Goal: Register for event/course

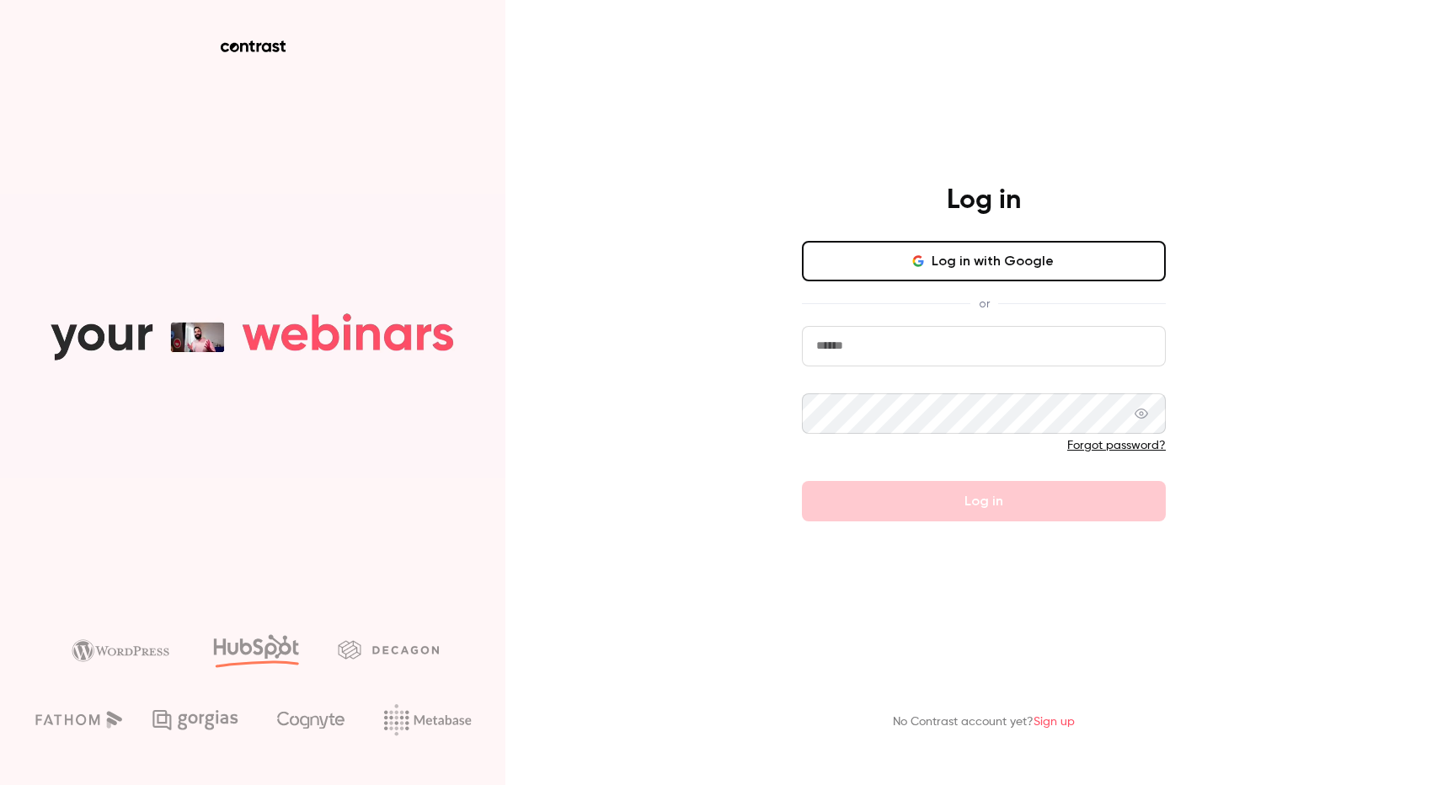
click at [930, 375] on form "Forgot password? Log in" at bounding box center [984, 423] width 364 height 195
click at [920, 356] on input "email" at bounding box center [984, 346] width 364 height 40
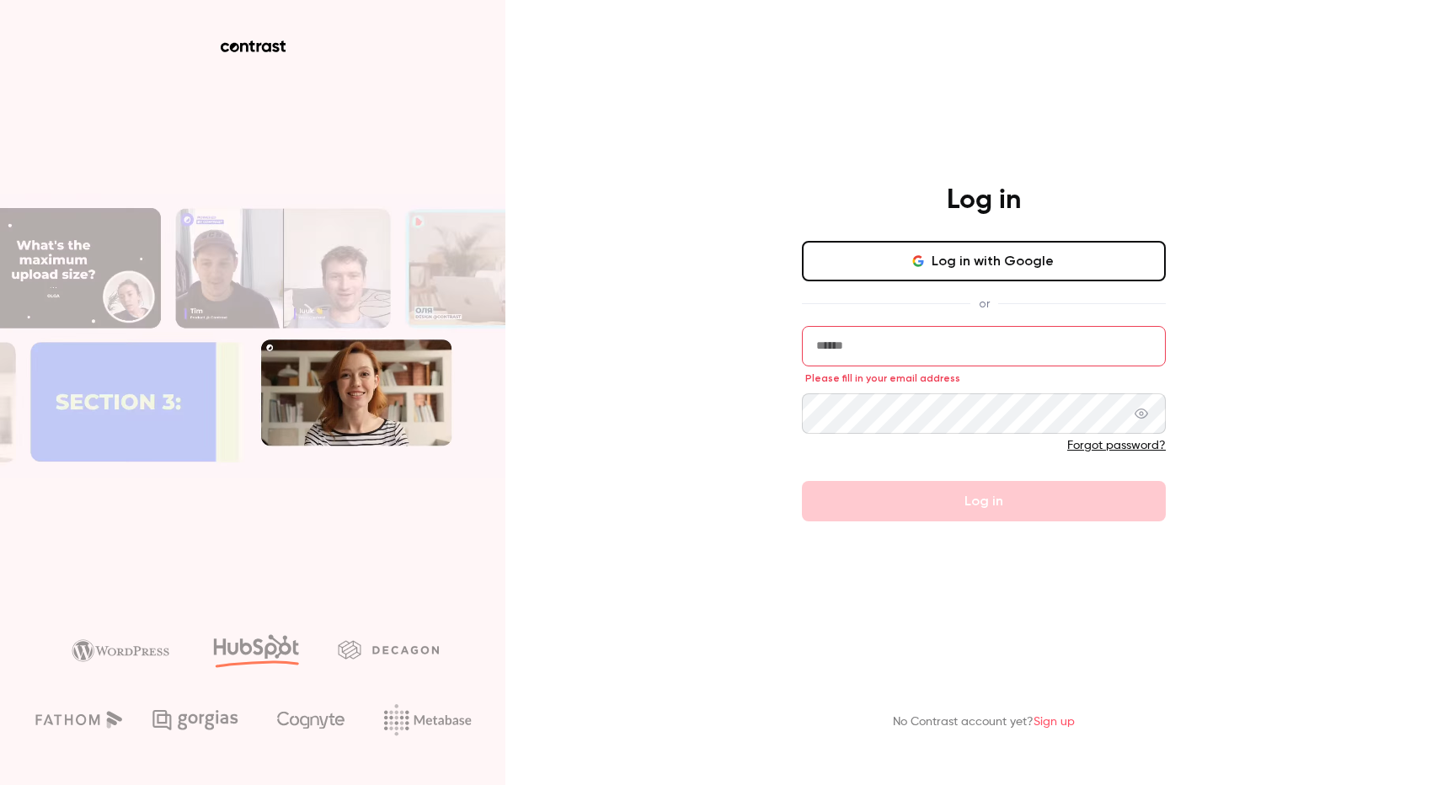
paste input "**********"
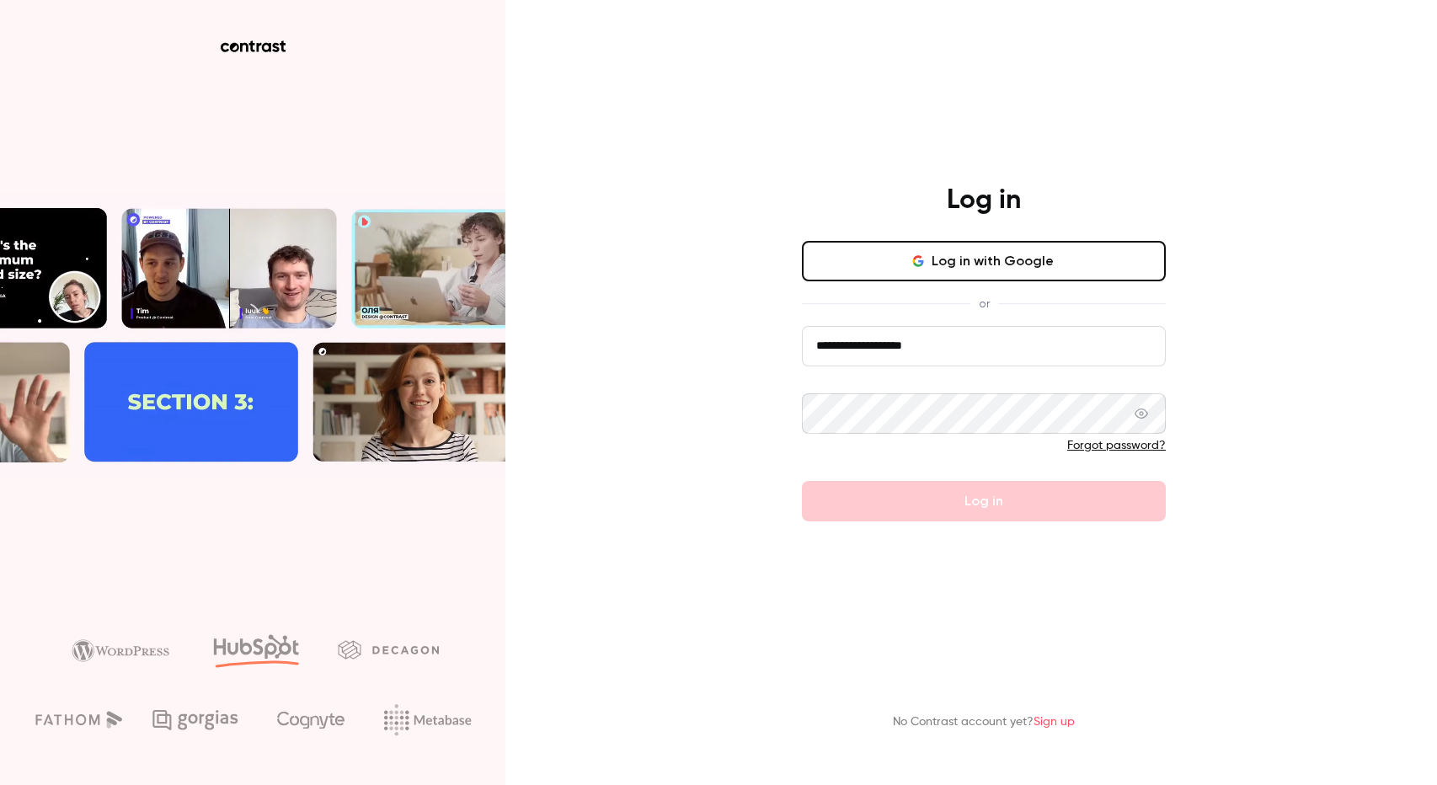
type input "**********"
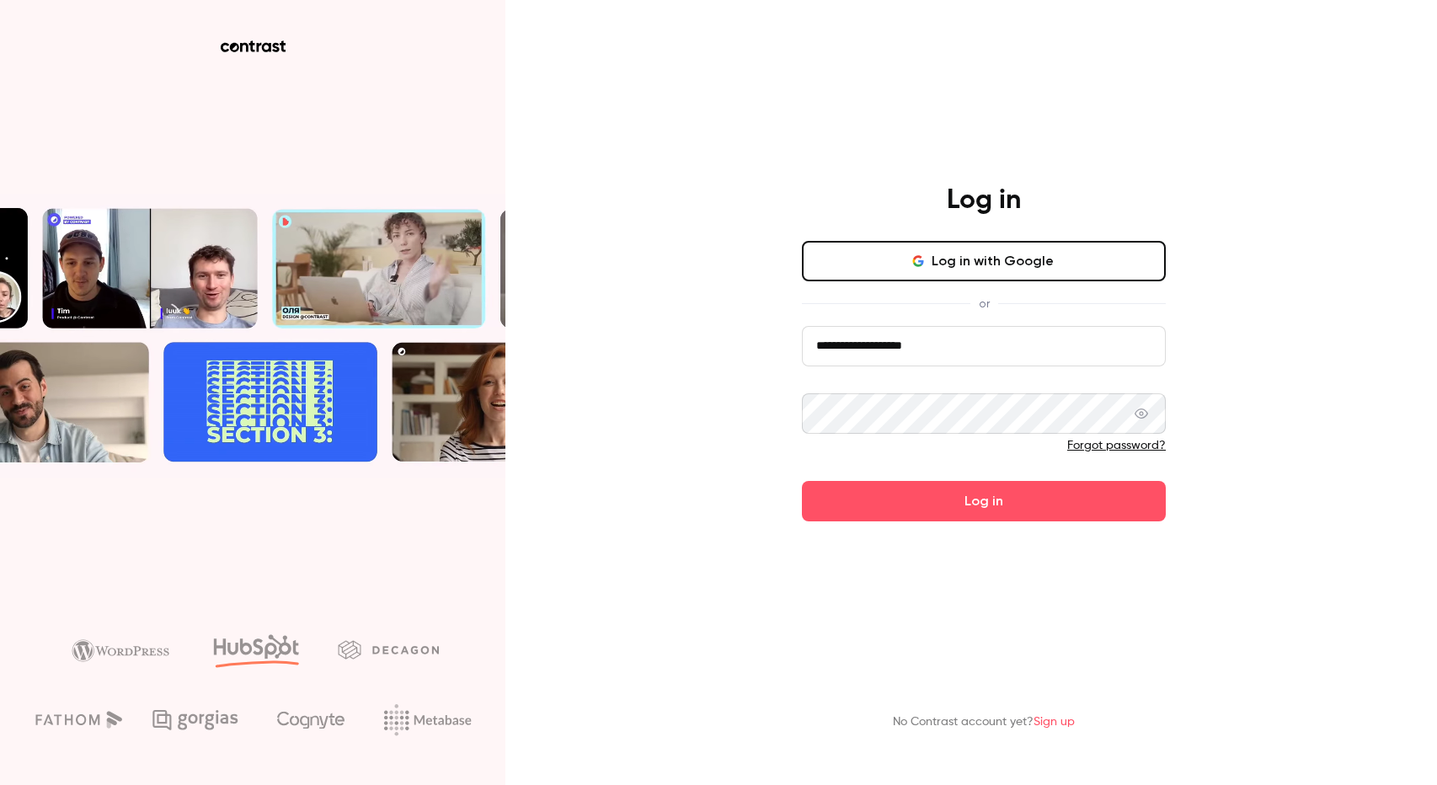
click at [802, 481] on button "Log in" at bounding box center [984, 501] width 364 height 40
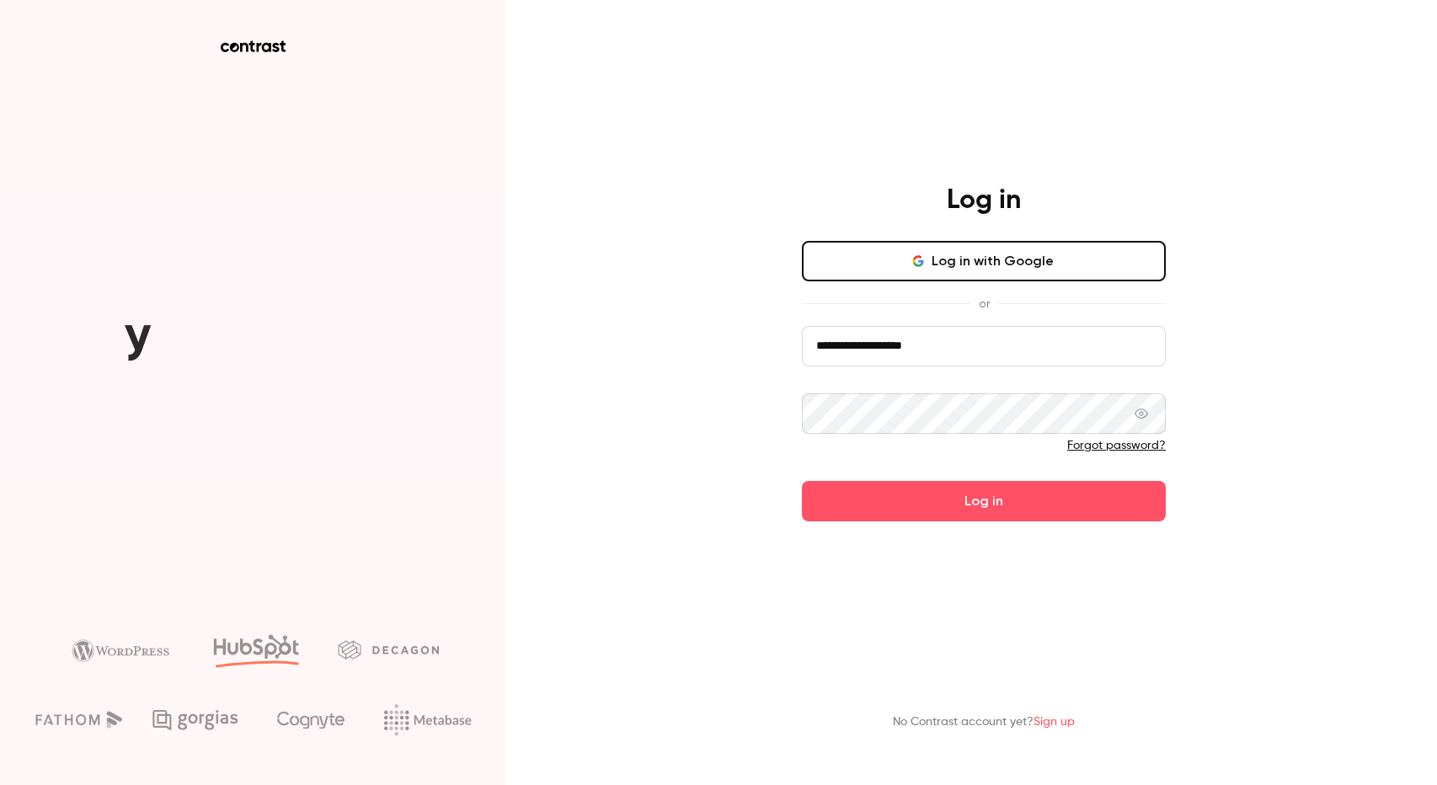
click at [1281, 410] on div "**********" at bounding box center [718, 392] width 1437 height 785
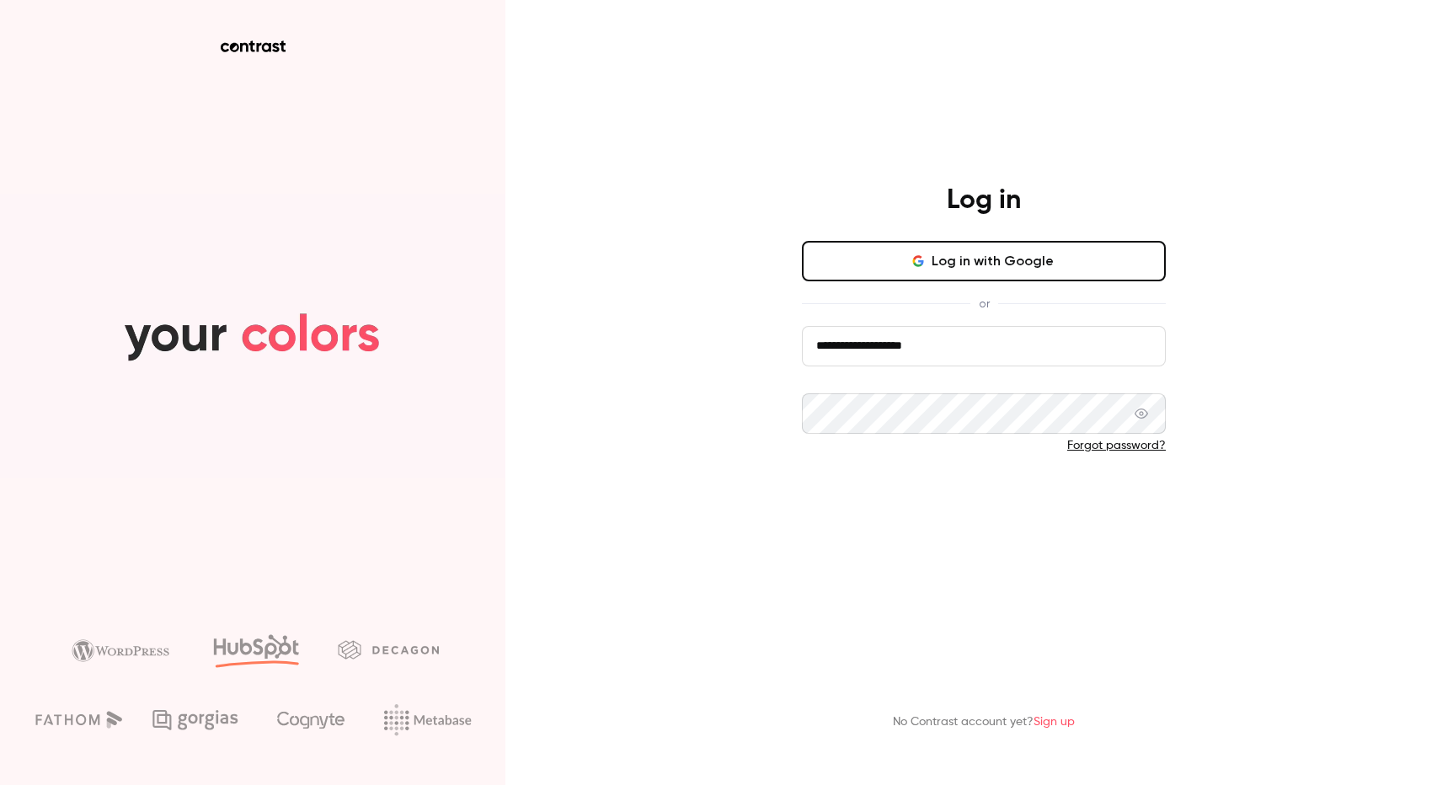
click at [1001, 505] on button "Log in" at bounding box center [984, 501] width 364 height 40
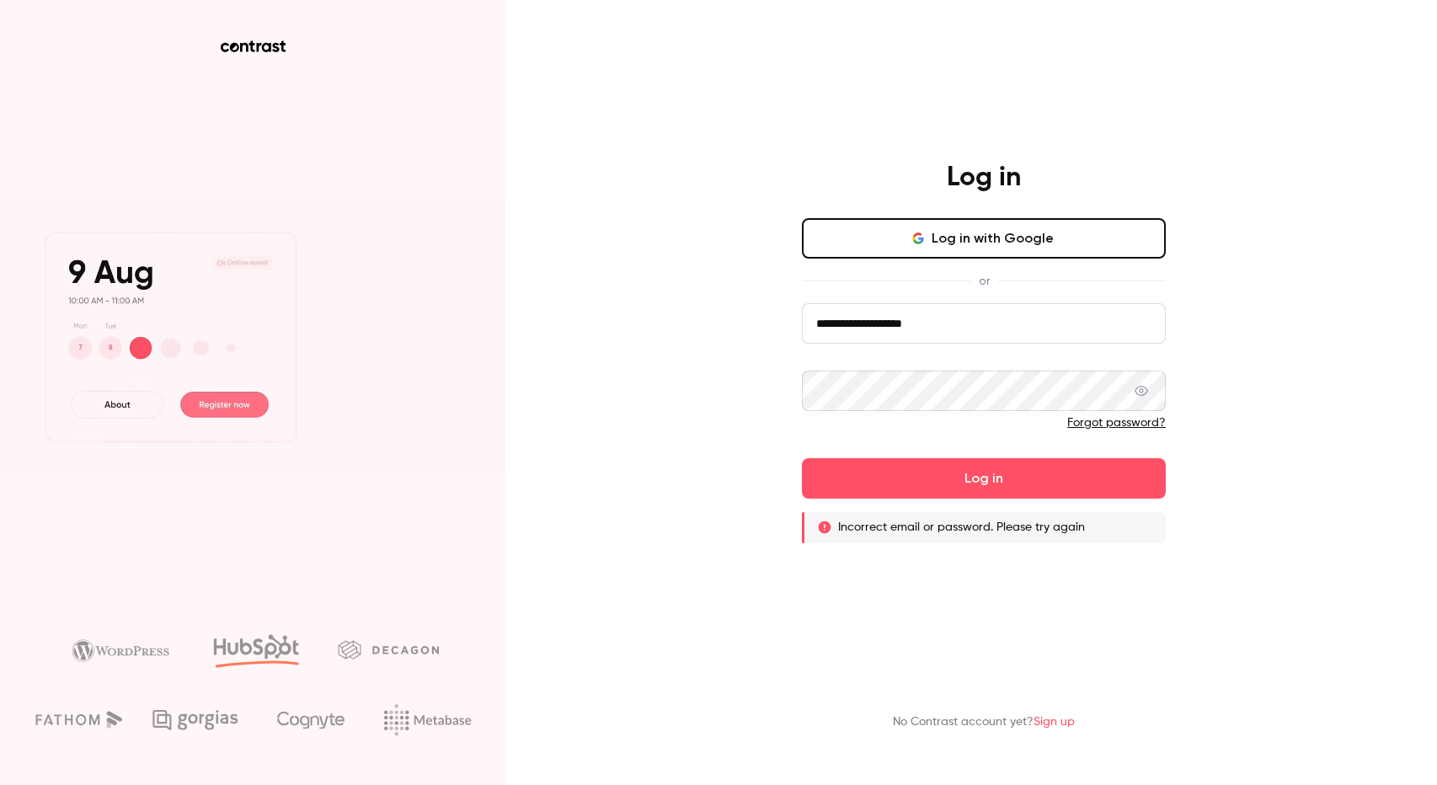
click at [1128, 425] on link "Forgot password?" at bounding box center [1116, 423] width 99 height 12
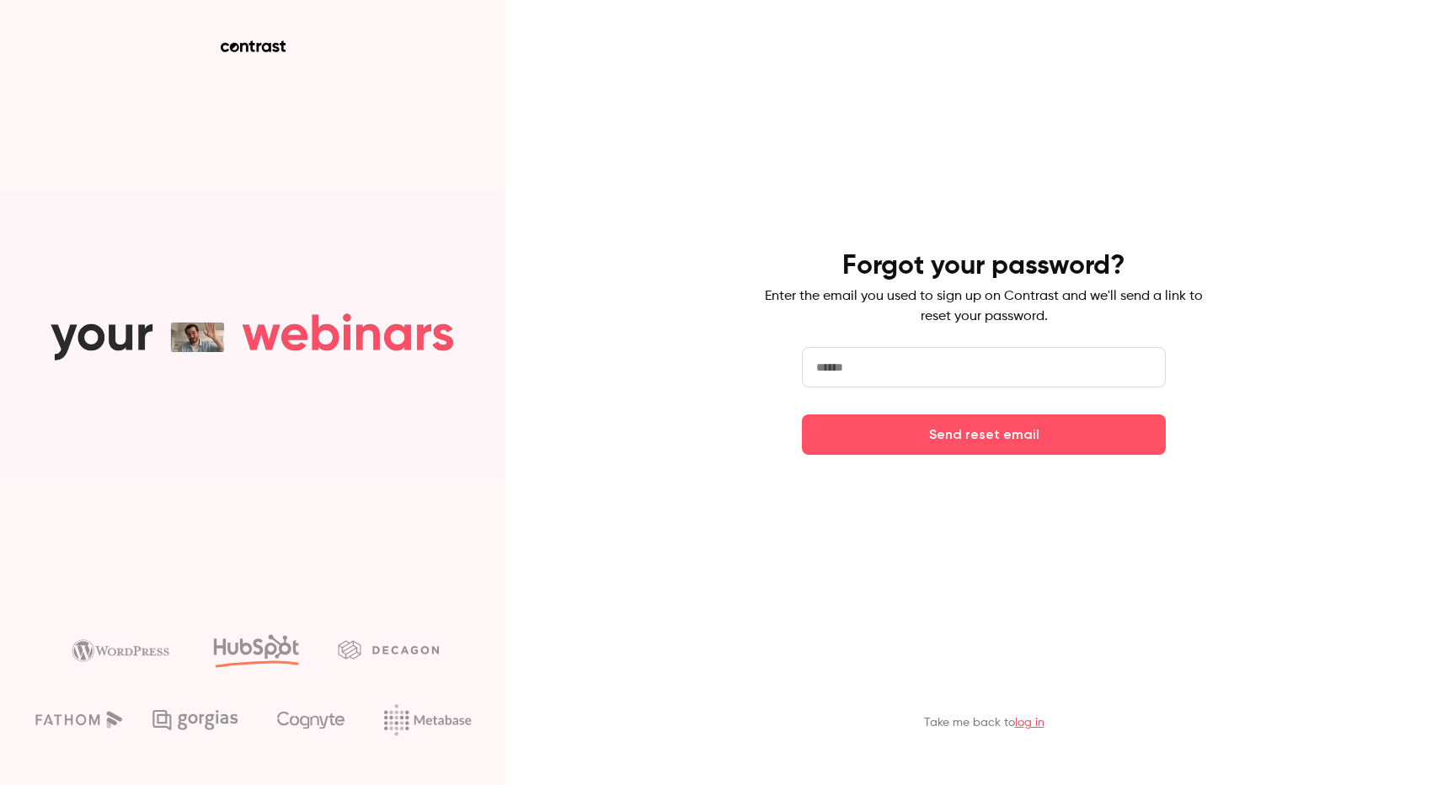
click at [856, 357] on input "email" at bounding box center [984, 367] width 364 height 40
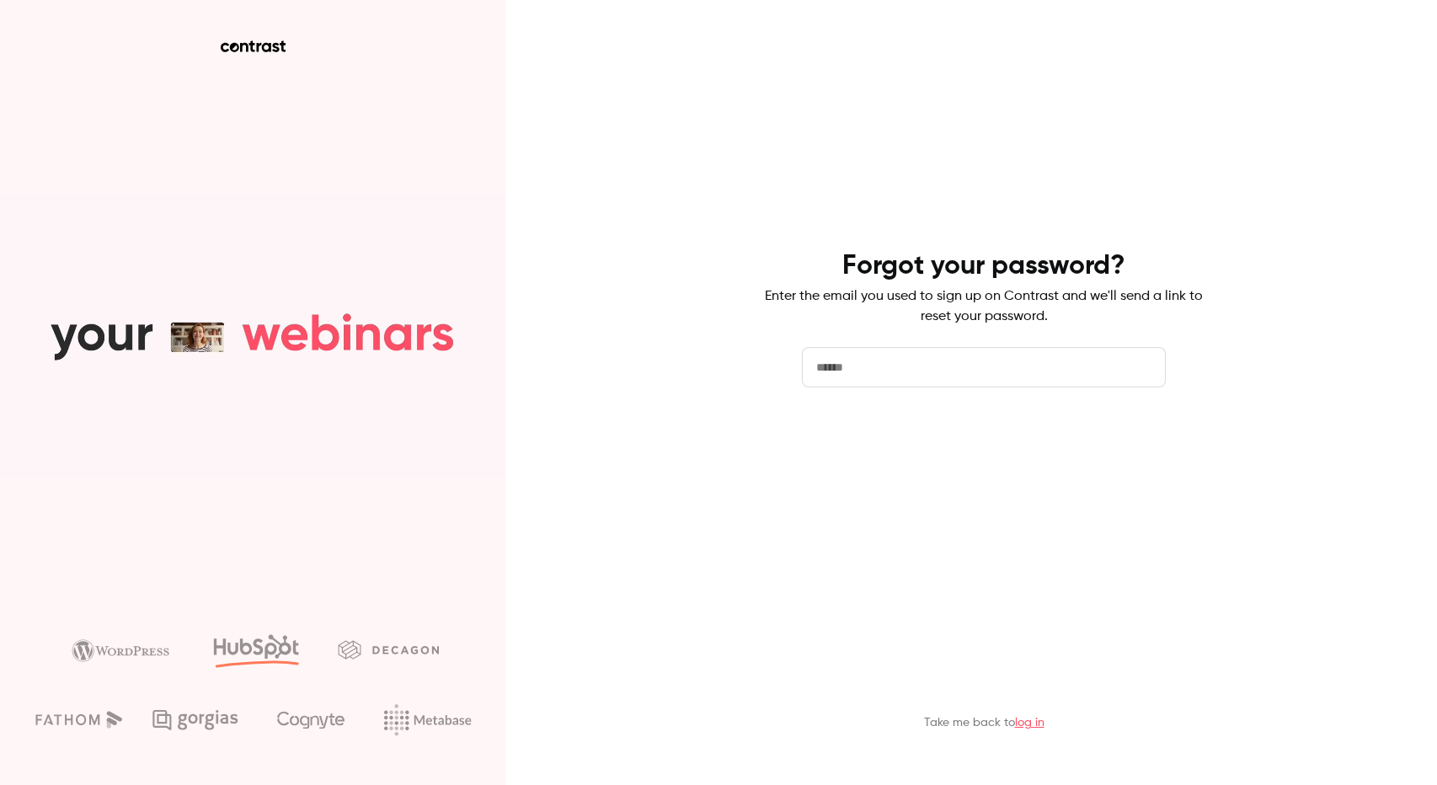
paste input "**********"
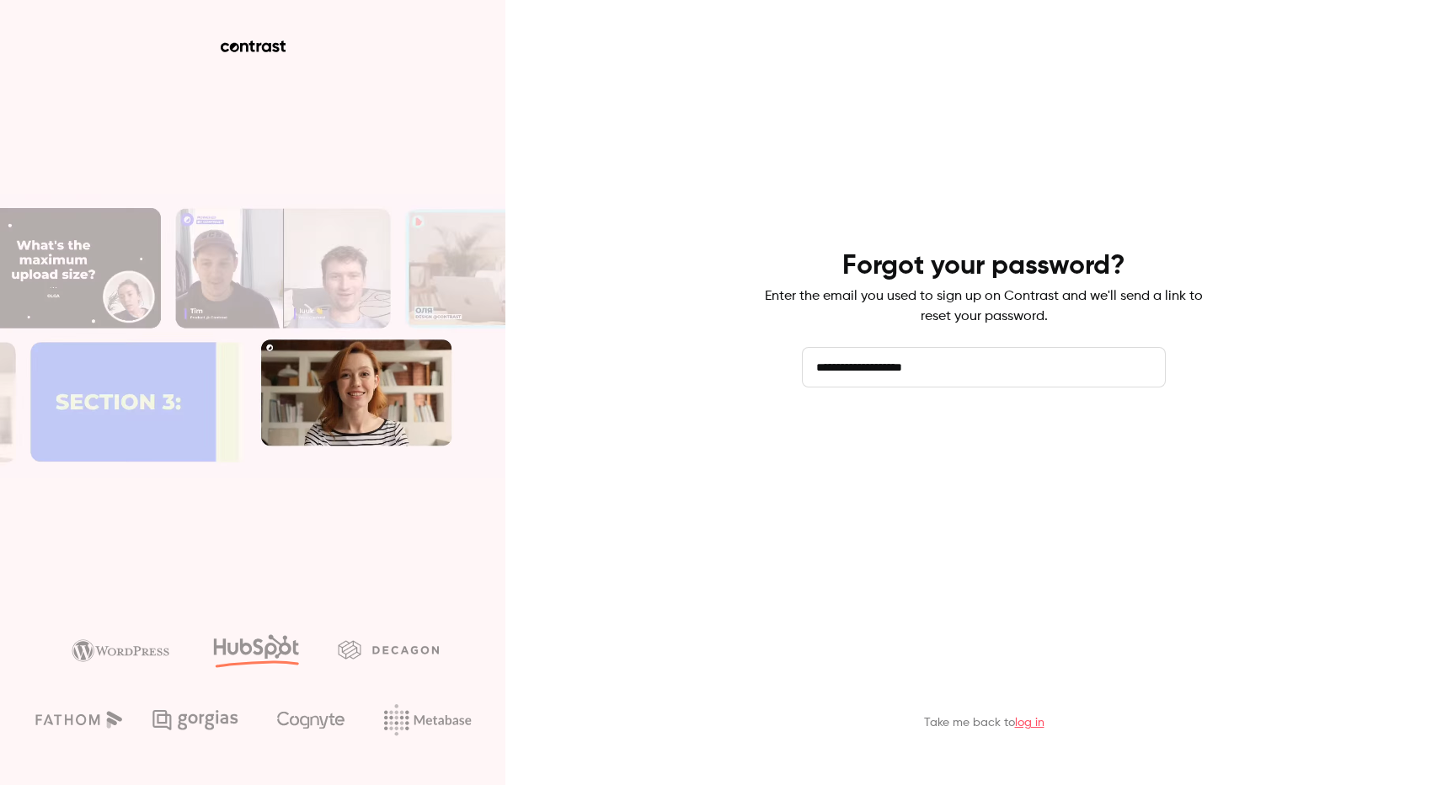
type input "**********"
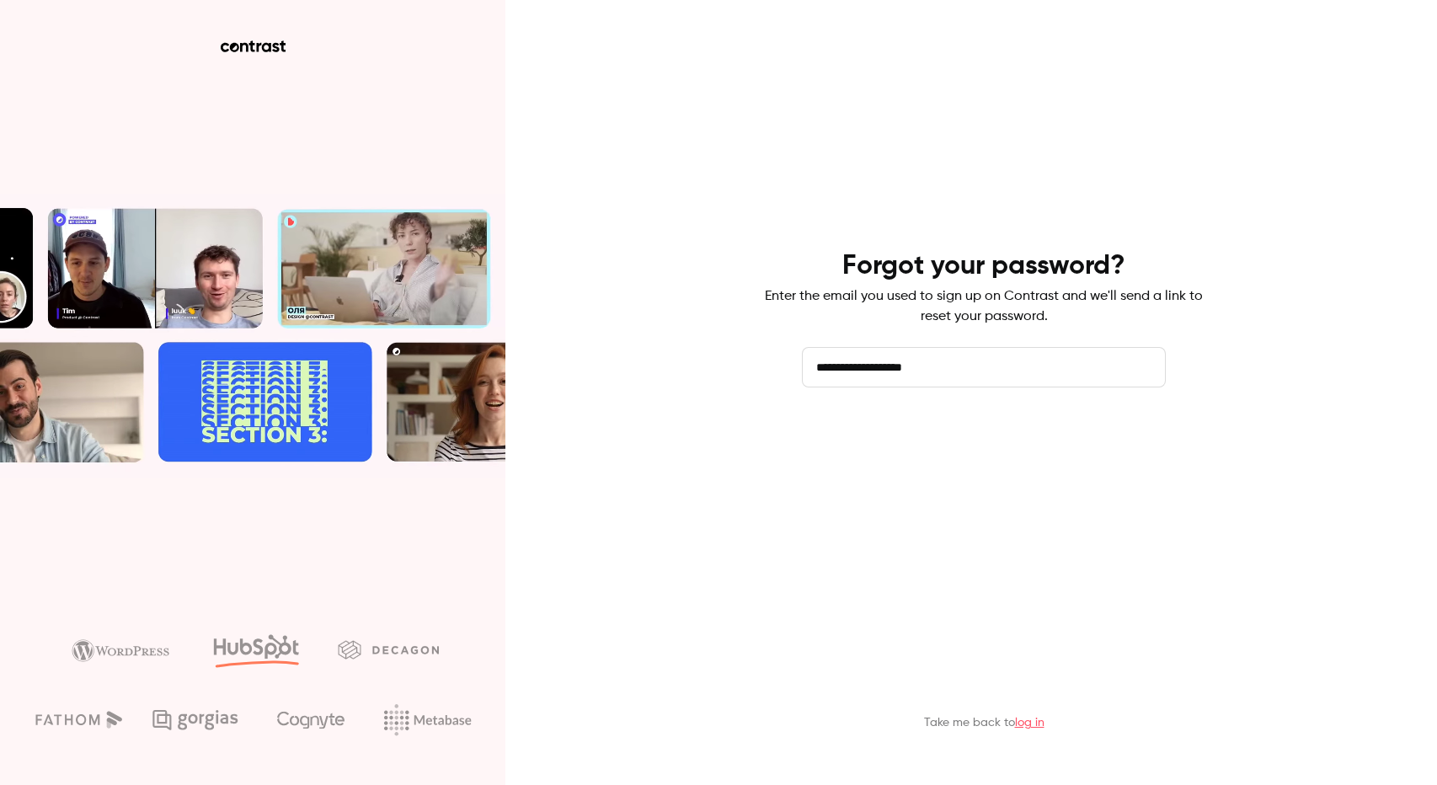
click at [866, 437] on button "Send reset email" at bounding box center [984, 434] width 364 height 40
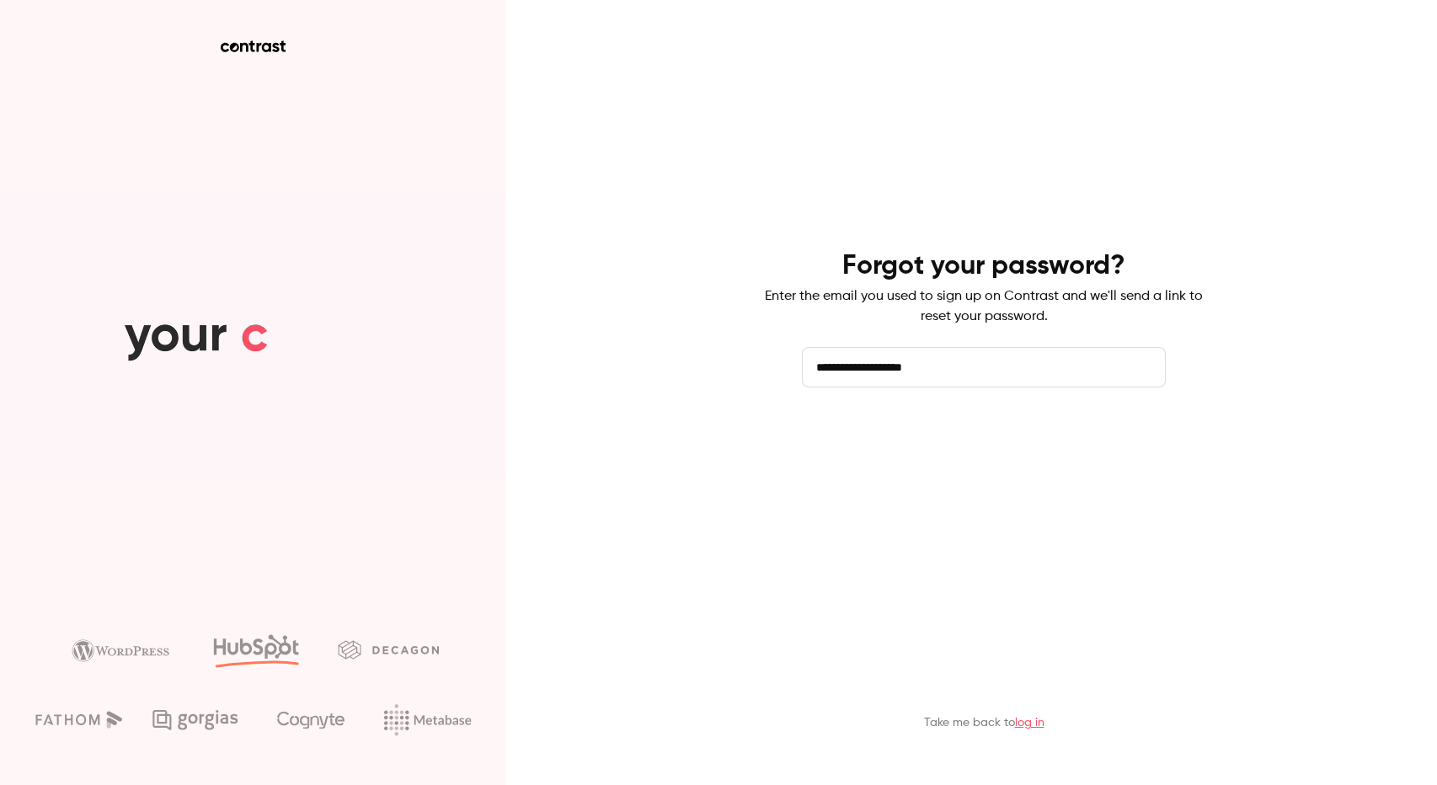
click at [866, 437] on button "Send reset email" at bounding box center [984, 434] width 364 height 40
click at [1010, 441] on button "Send reset email" at bounding box center [984, 434] width 364 height 40
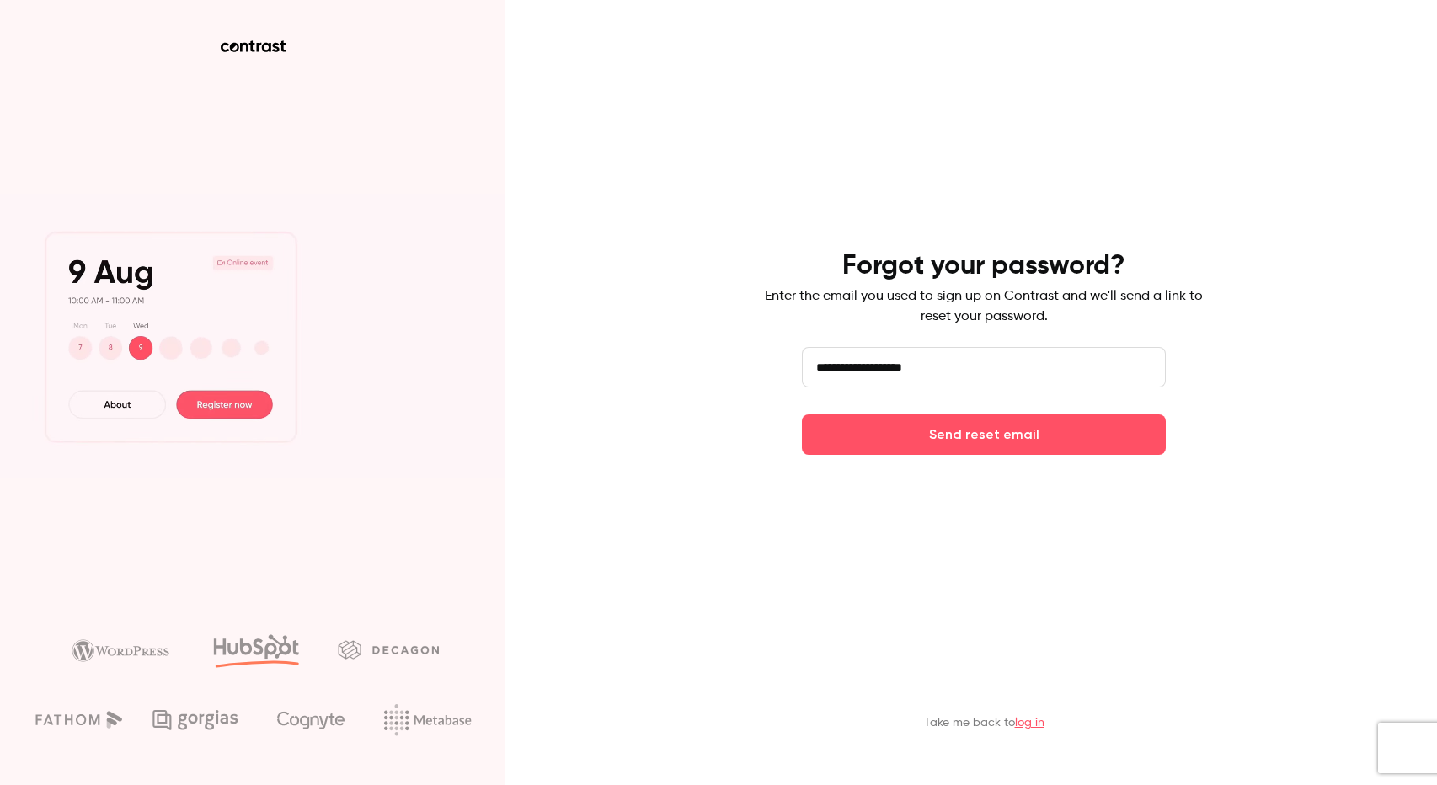
click at [946, 360] on input "**********" at bounding box center [984, 367] width 364 height 40
click at [802, 414] on button "Send reset email" at bounding box center [984, 434] width 364 height 40
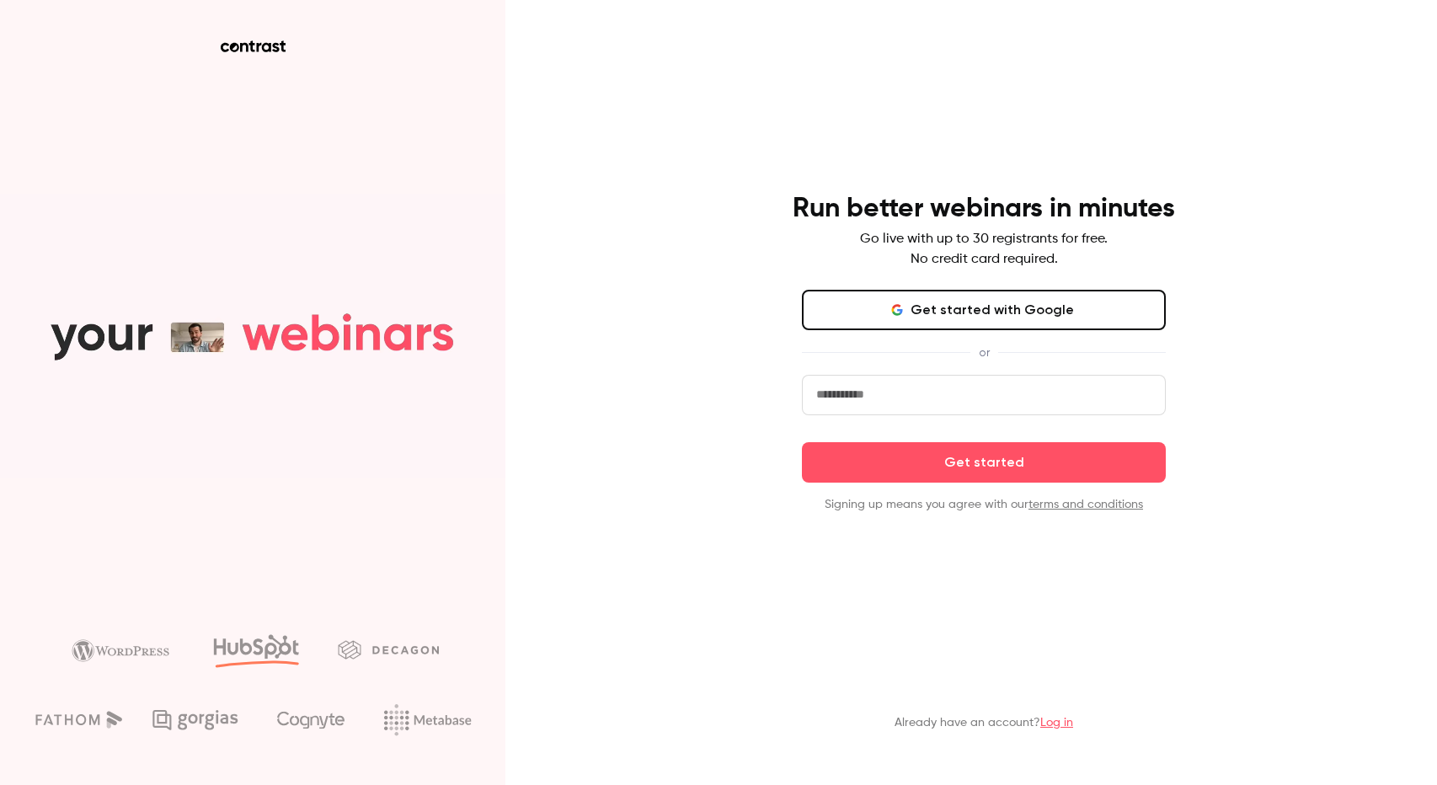
click at [889, 402] on input "email" at bounding box center [984, 395] width 364 height 40
paste input "**********"
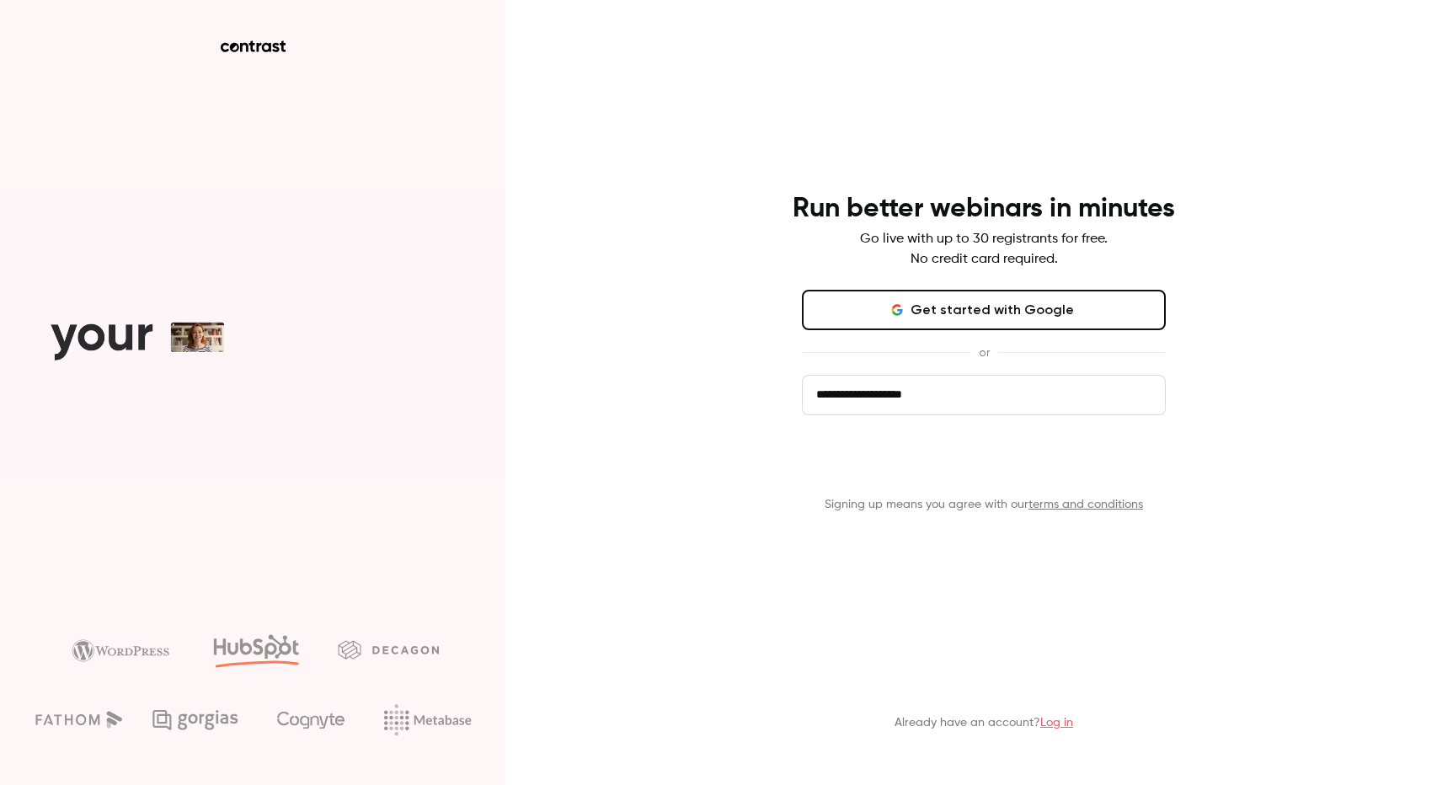
type input "**********"
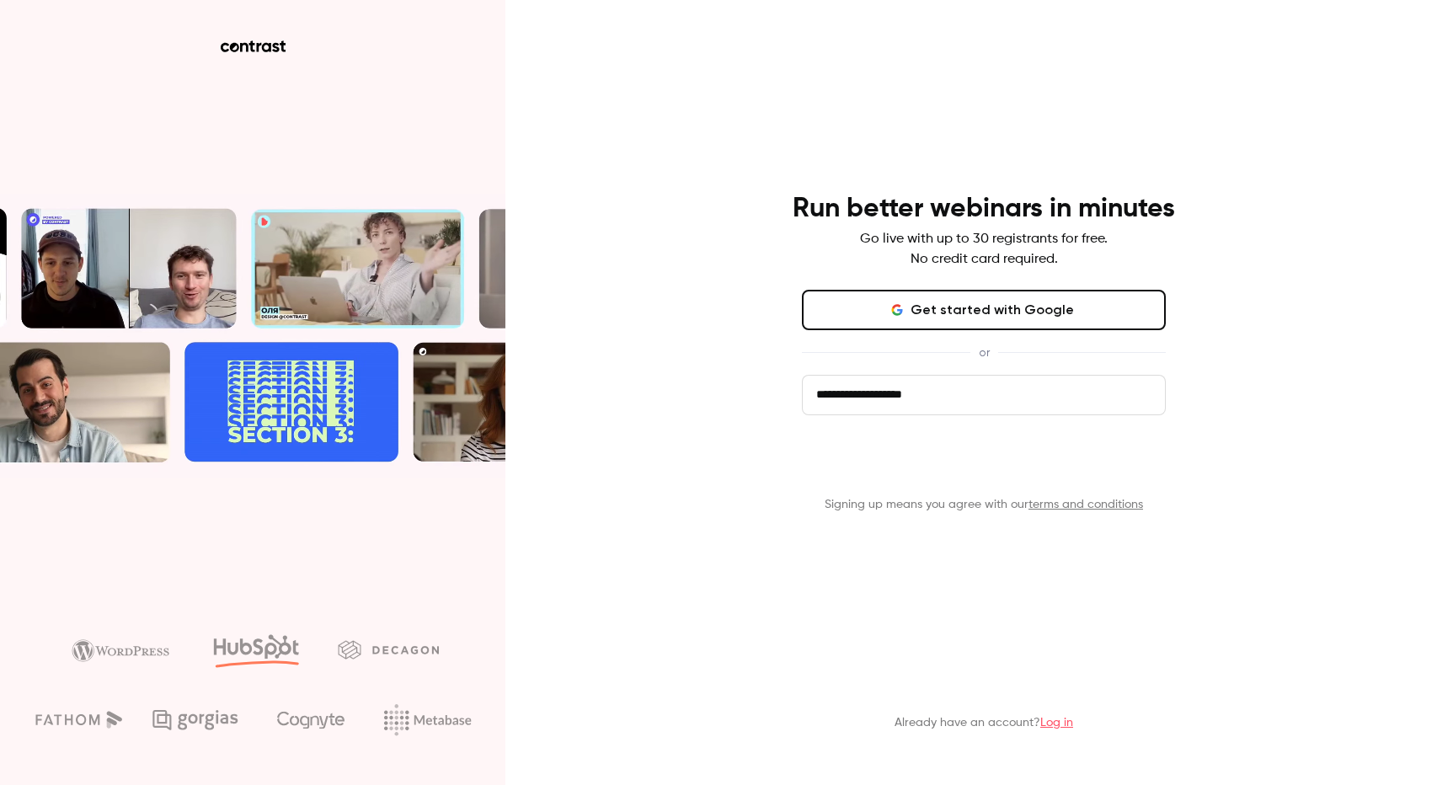
click at [977, 464] on button "Get started" at bounding box center [984, 462] width 364 height 40
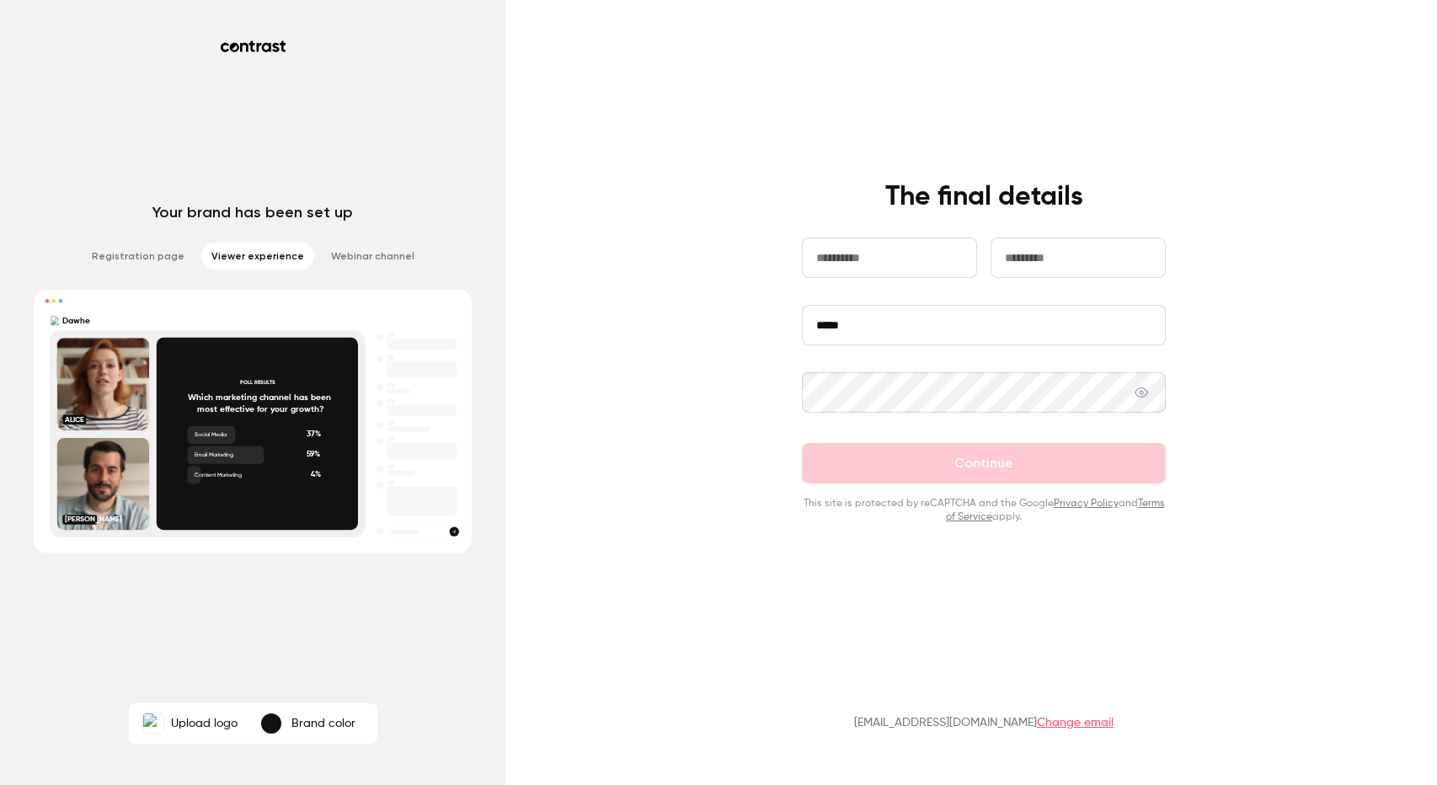
click at [900, 265] on input "text" at bounding box center [889, 257] width 175 height 40
click at [803, 322] on input "*****" at bounding box center [984, 325] width 364 height 40
click at [830, 328] on input "*****" at bounding box center [984, 325] width 364 height 40
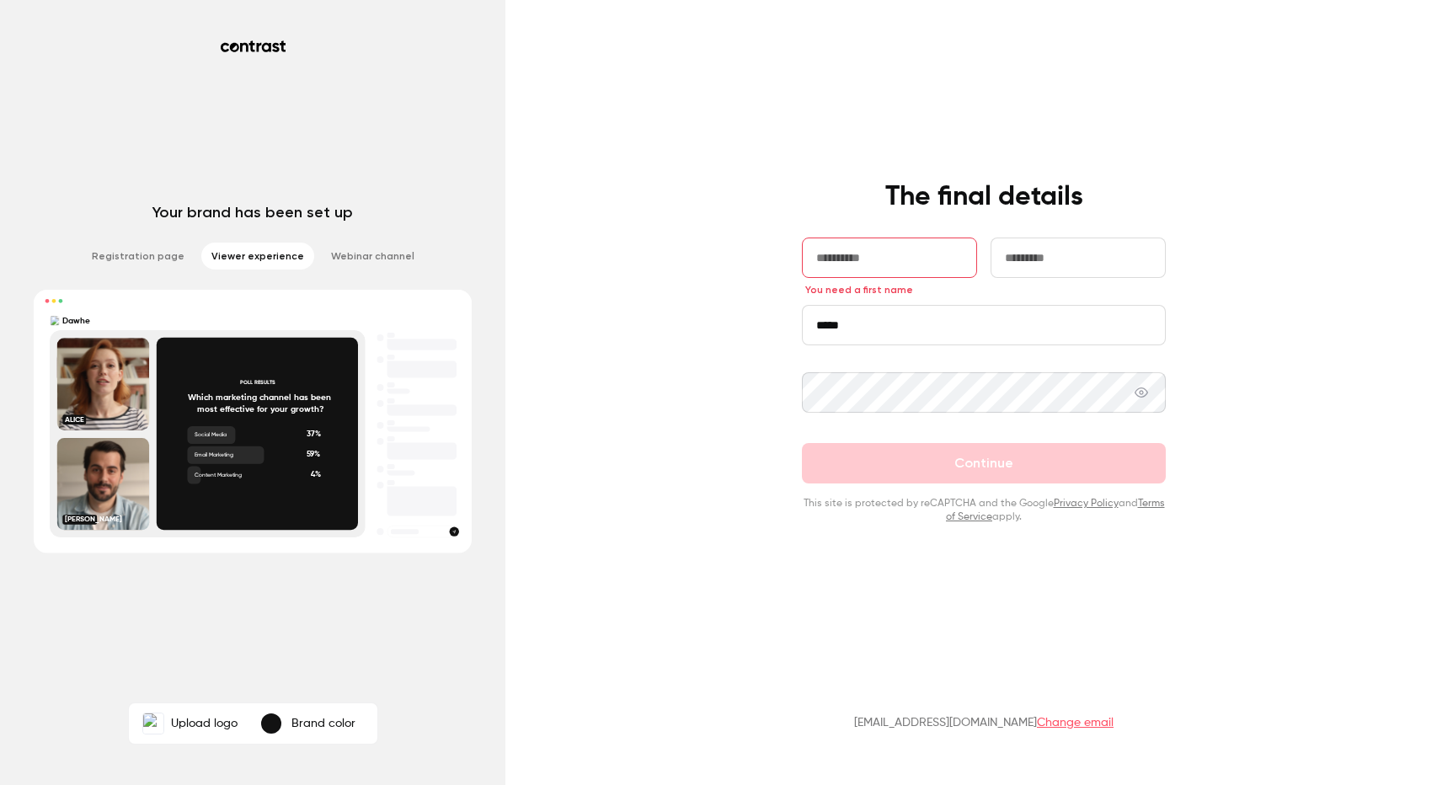
click at [882, 258] on input "text" at bounding box center [889, 257] width 175 height 40
type input "****"
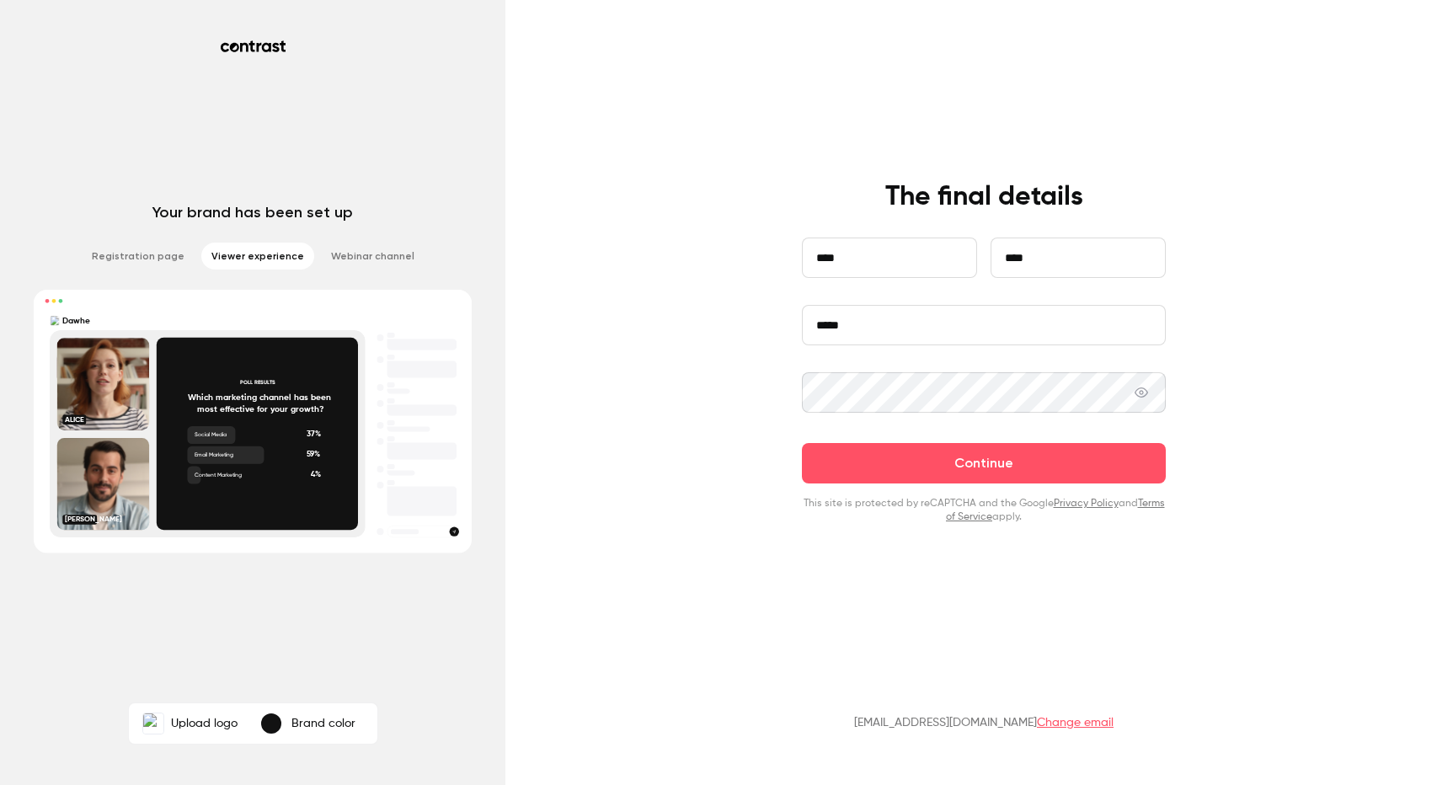
click at [802, 443] on button "Continue" at bounding box center [984, 463] width 364 height 40
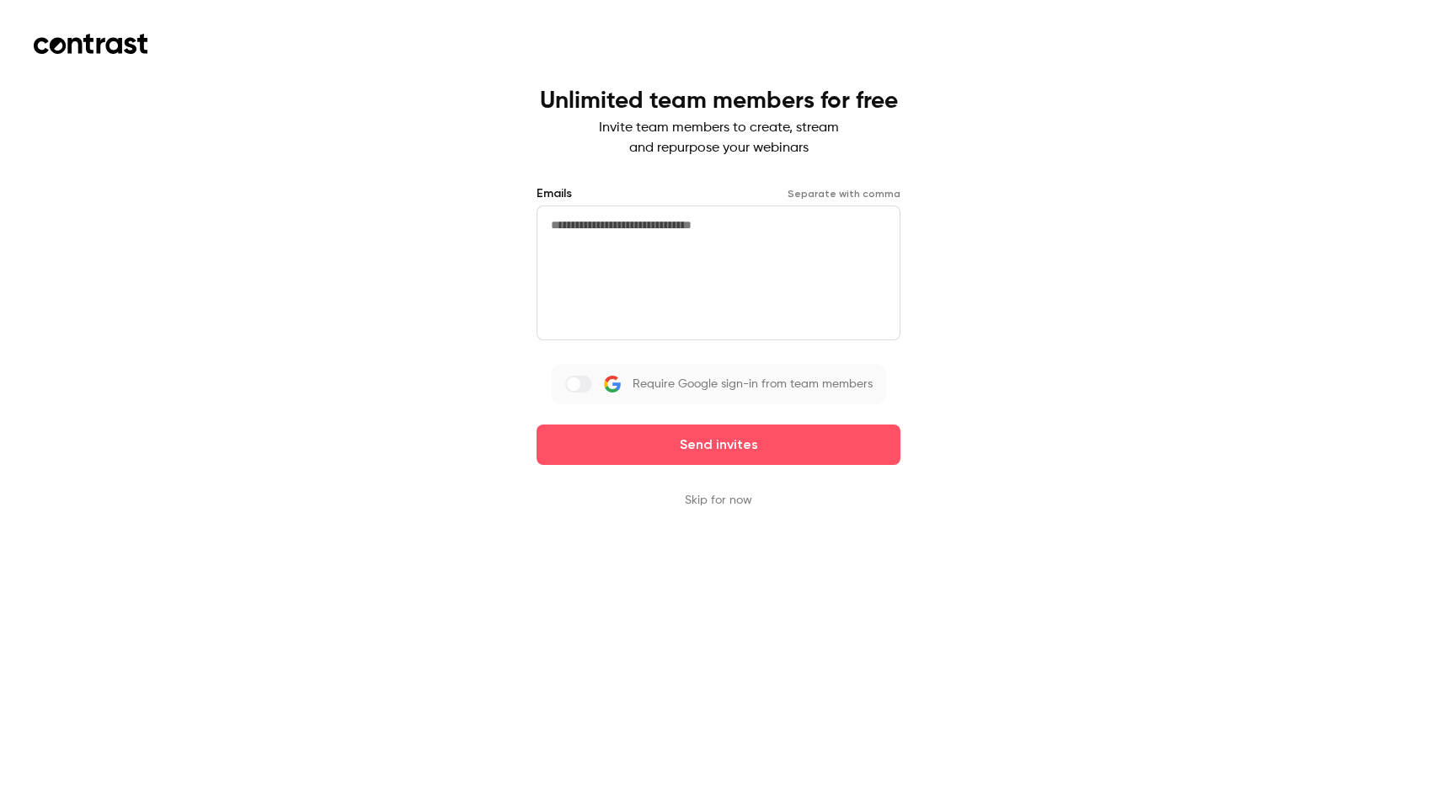
click at [729, 503] on button "Skip for now" at bounding box center [718, 500] width 67 height 17
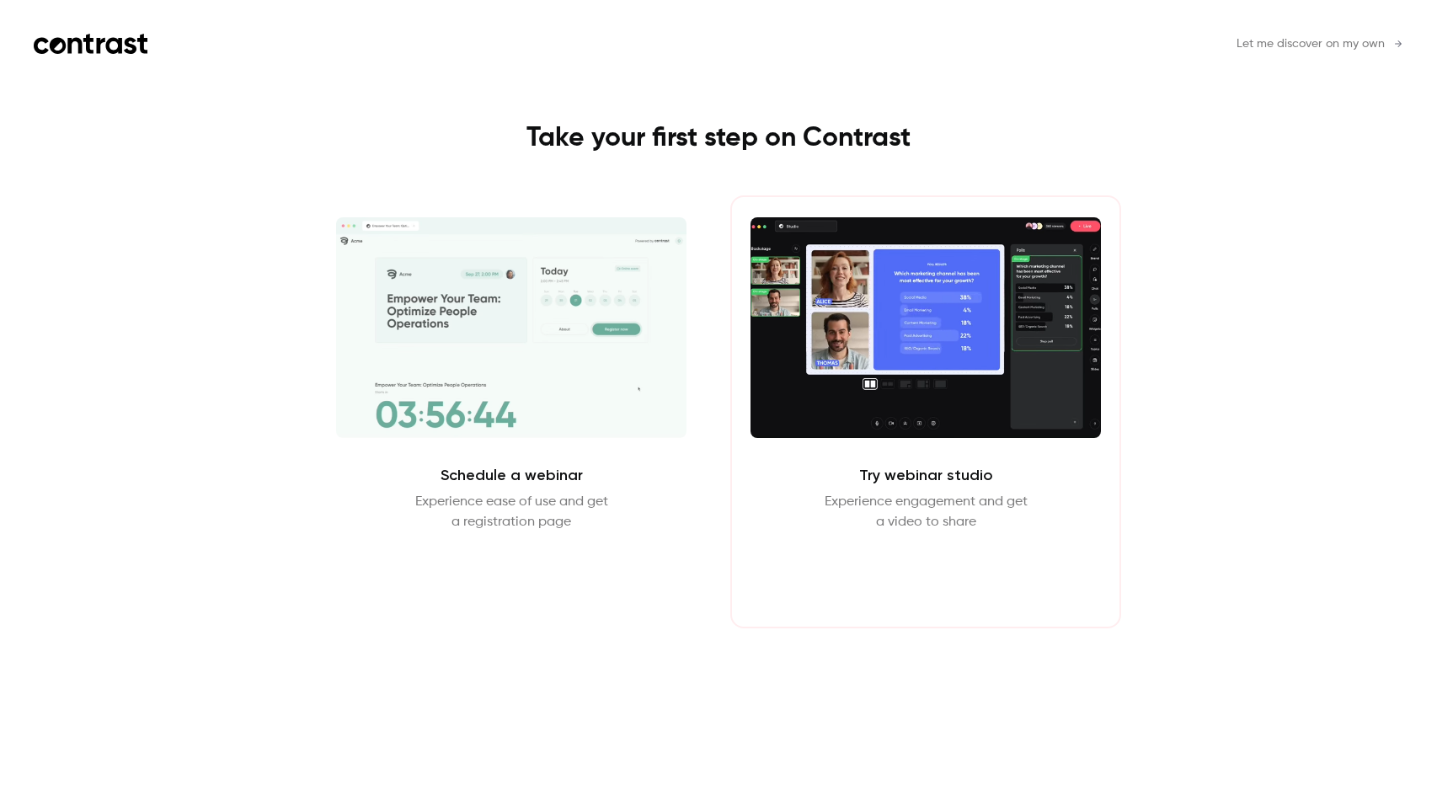
click at [945, 585] on button "Enter Studio" at bounding box center [926, 572] width 109 height 40
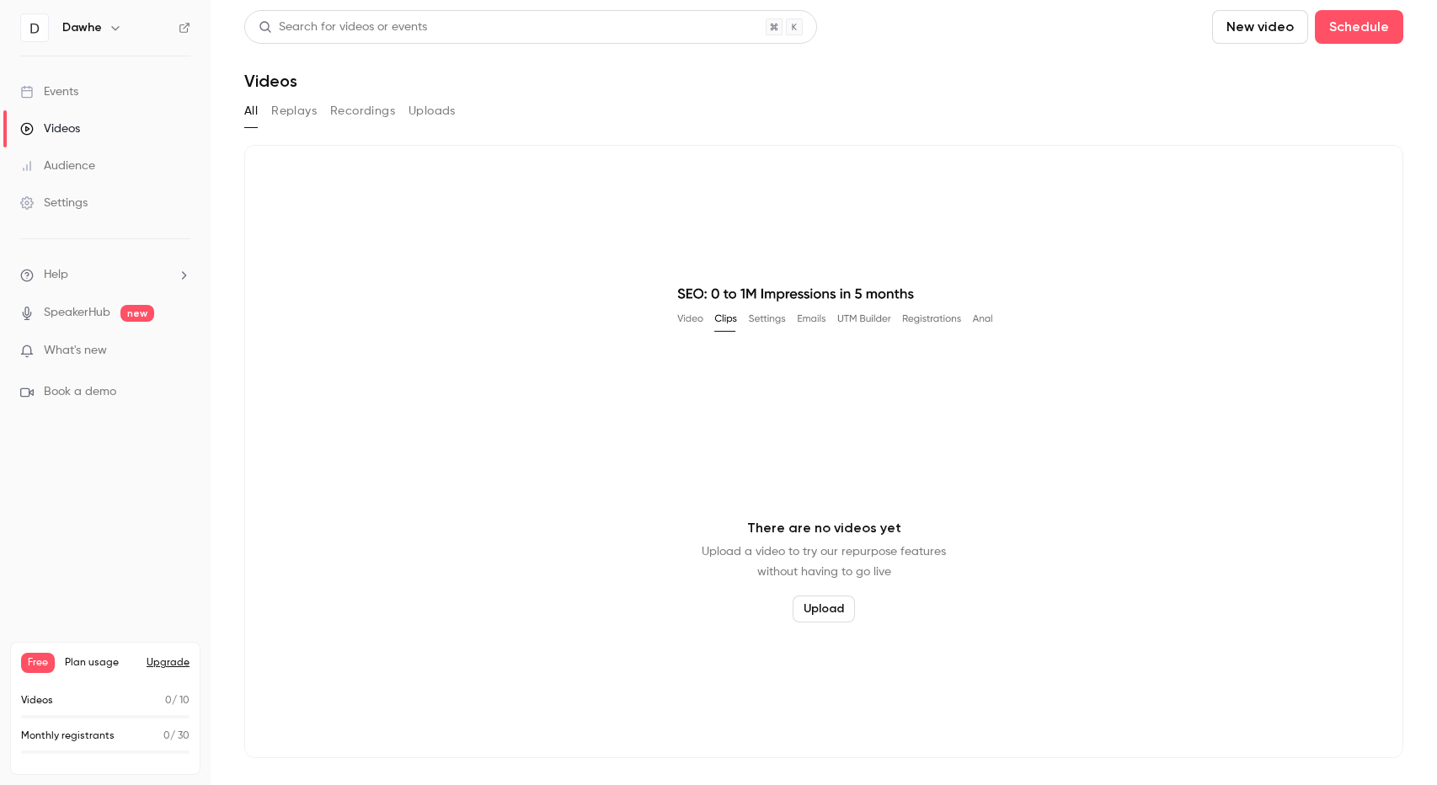
click at [69, 95] on div "Events" at bounding box center [49, 91] width 58 height 17
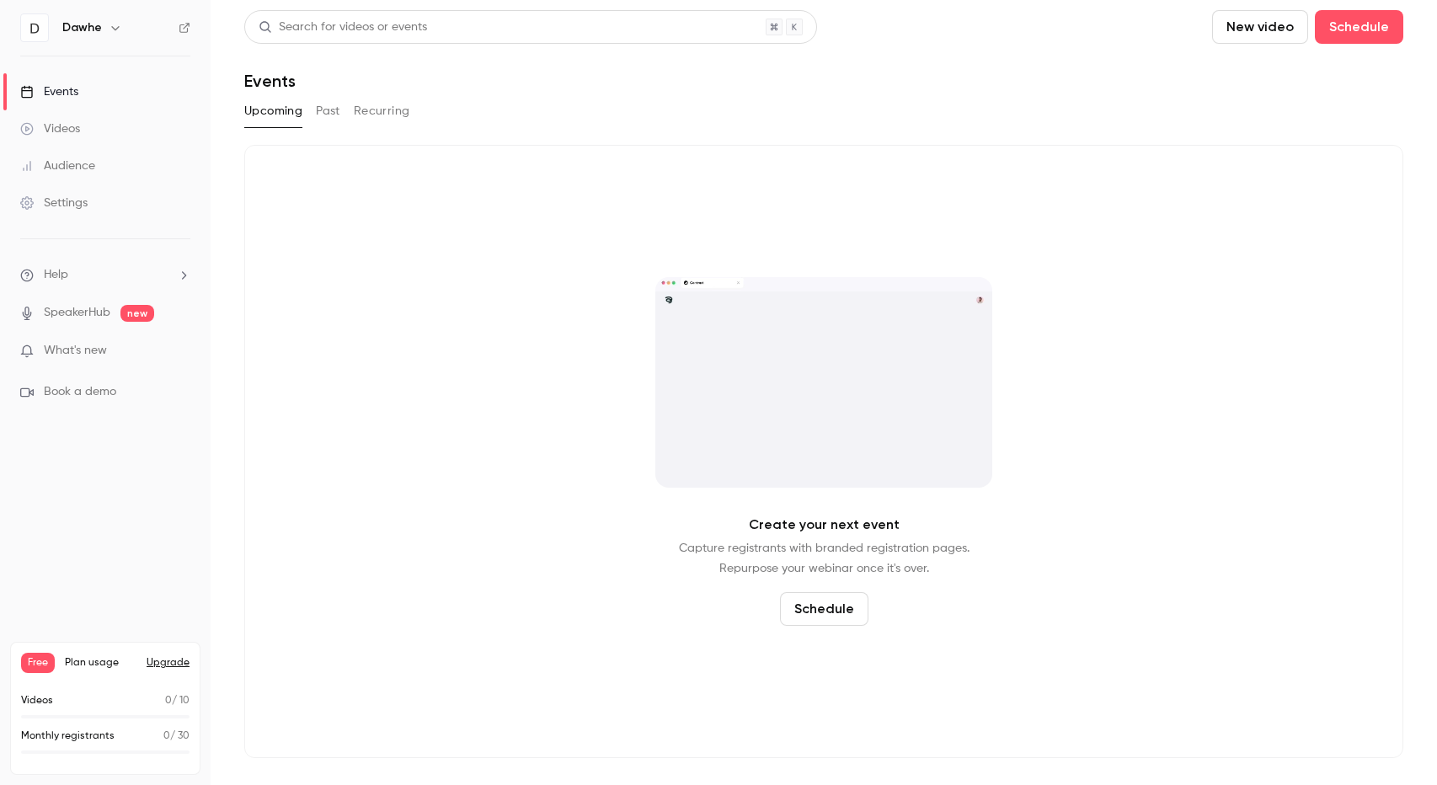
click at [89, 203] on link "Settings" at bounding box center [105, 202] width 211 height 37
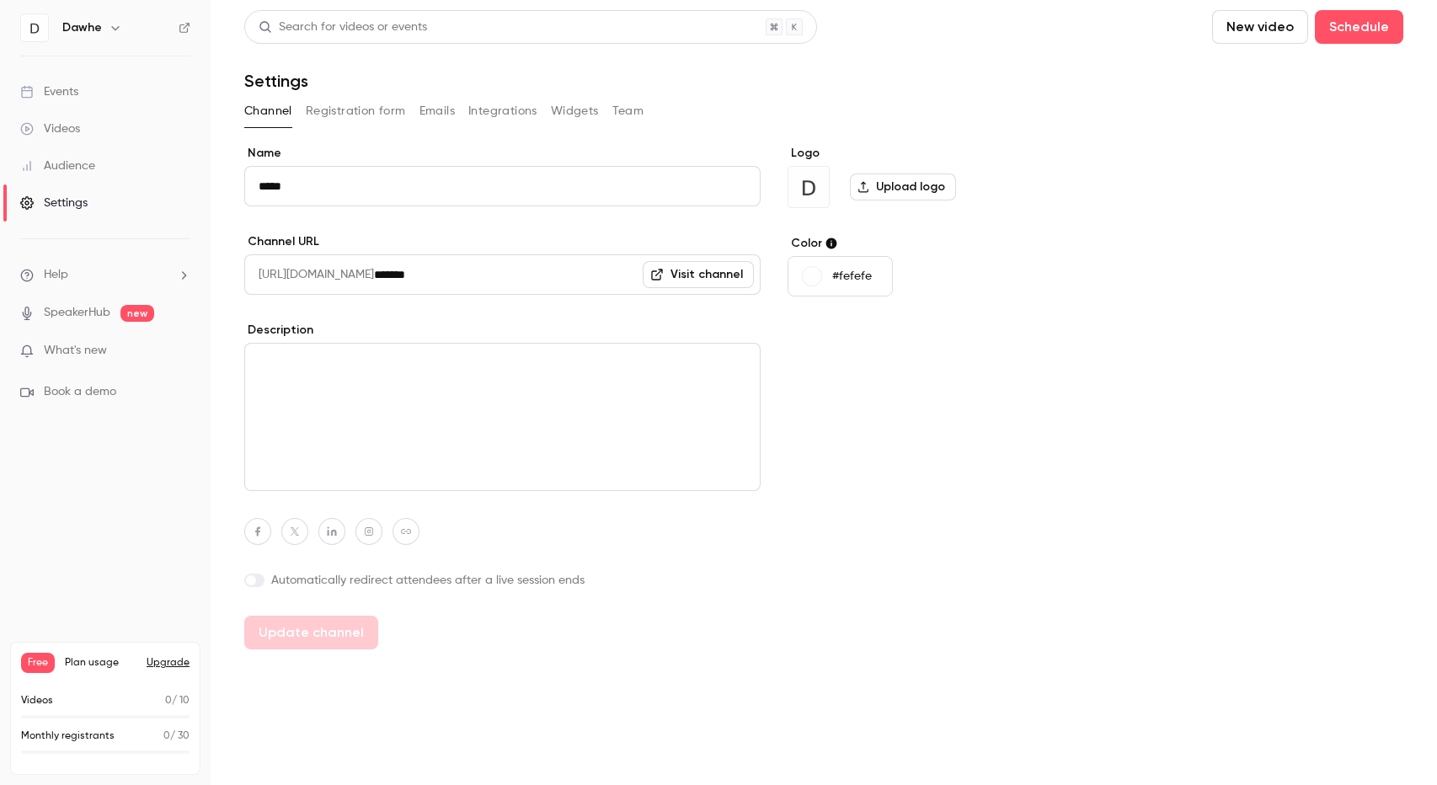
click at [426, 114] on button "Emails" at bounding box center [436, 111] width 35 height 27
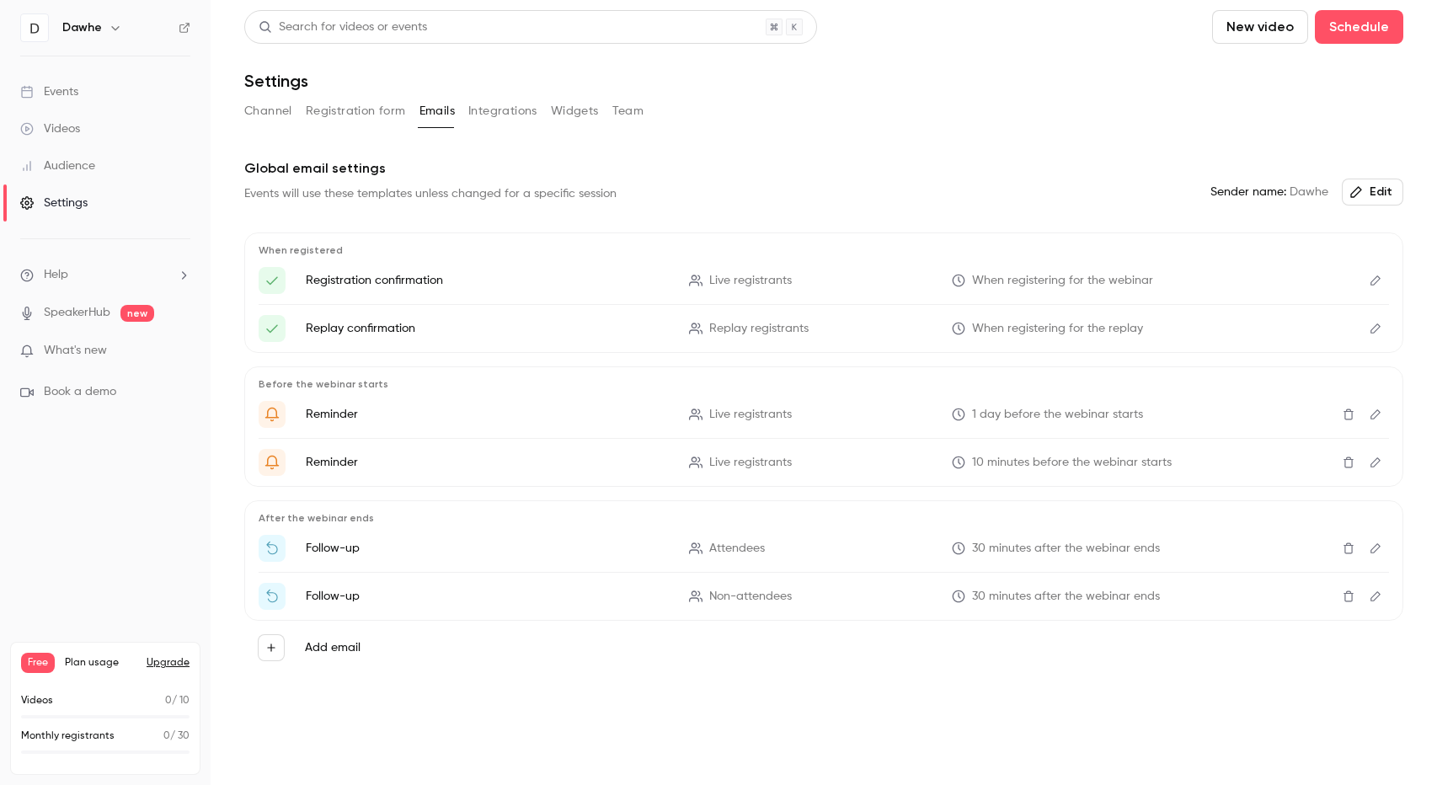
click at [569, 109] on button "Widgets" at bounding box center [575, 111] width 48 height 27
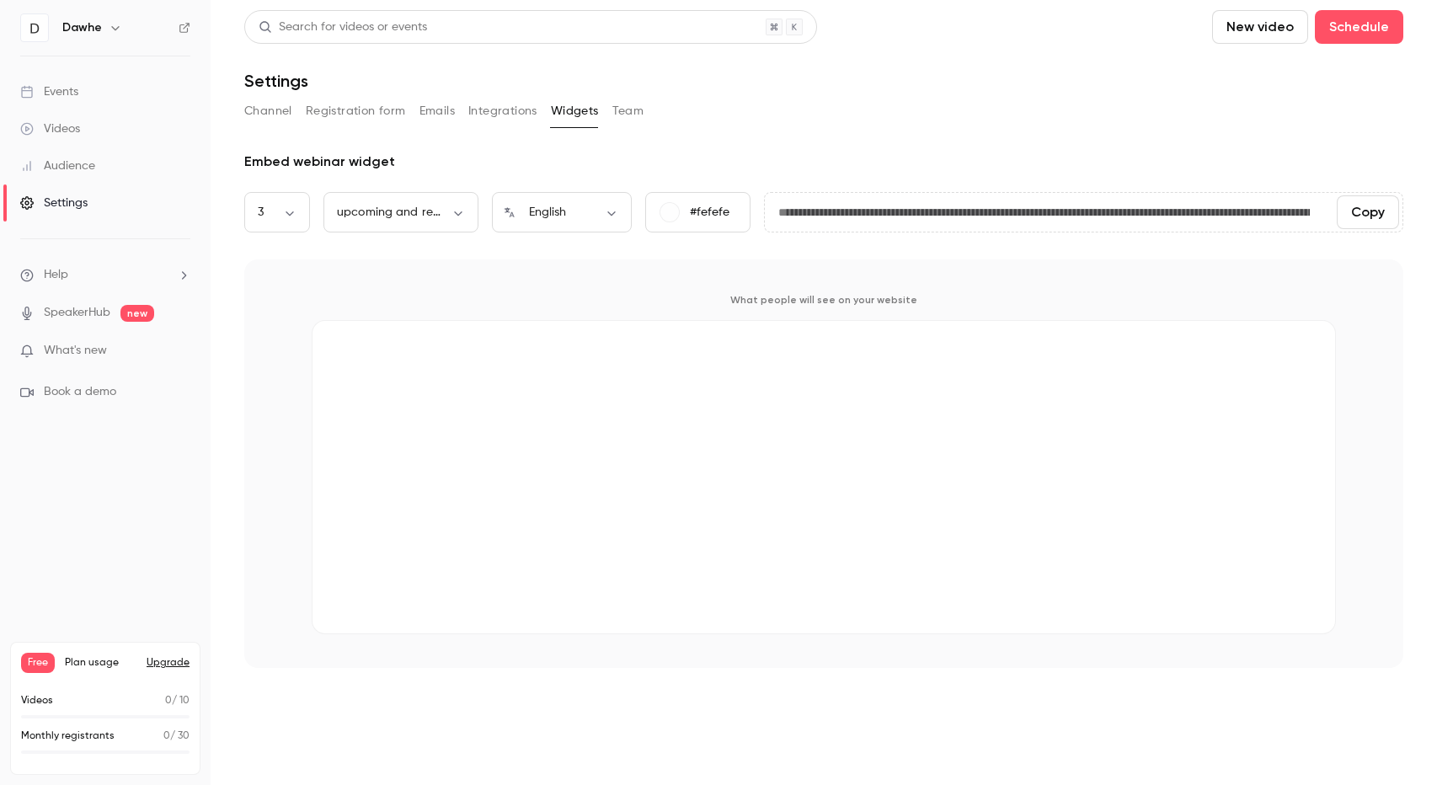
click at [79, 93] on link "Events" at bounding box center [105, 91] width 211 height 37
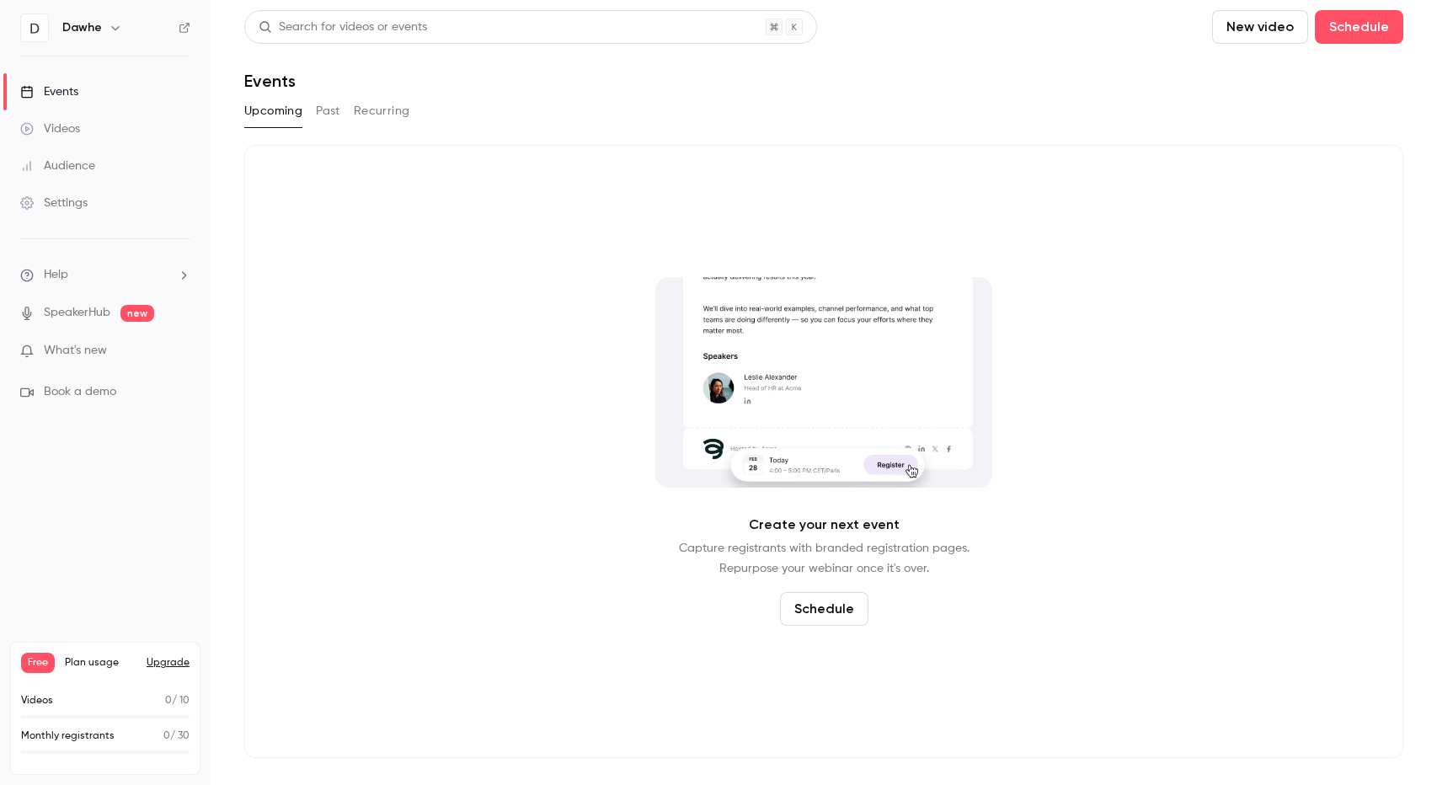
click at [332, 116] on button "Past" at bounding box center [328, 111] width 24 height 27
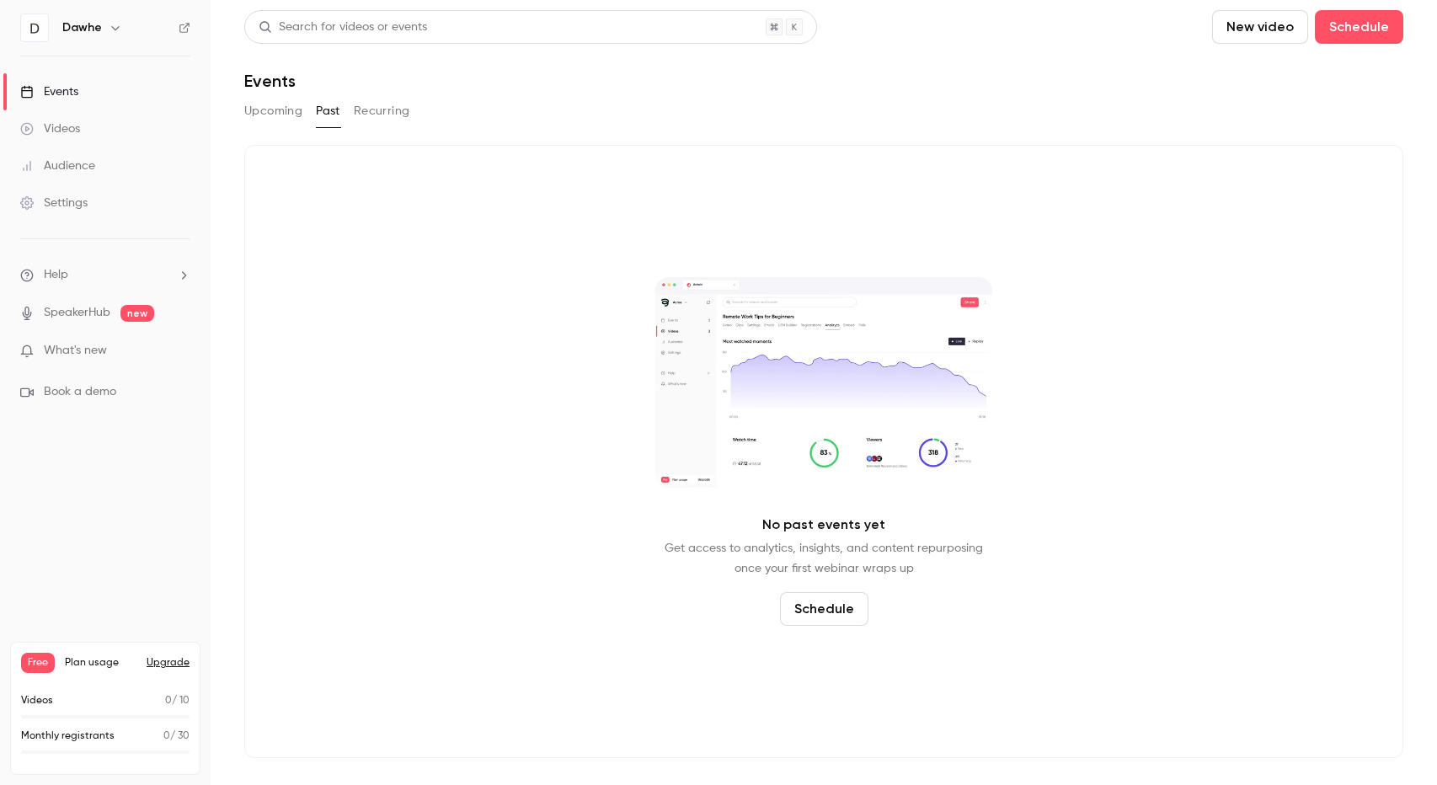
click at [824, 610] on button "Schedule" at bounding box center [824, 609] width 88 height 34
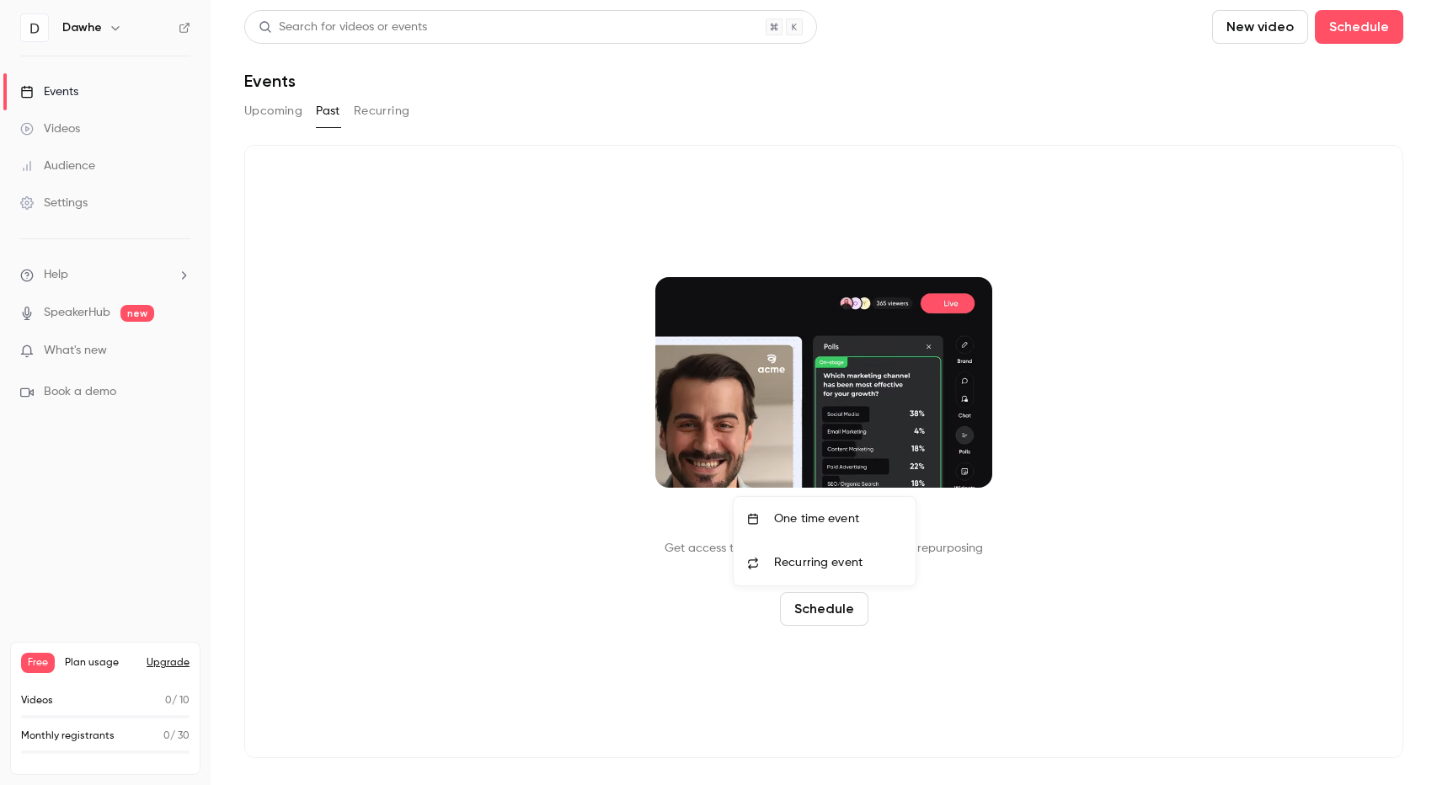
click at [831, 523] on div "One time event" at bounding box center [838, 518] width 128 height 17
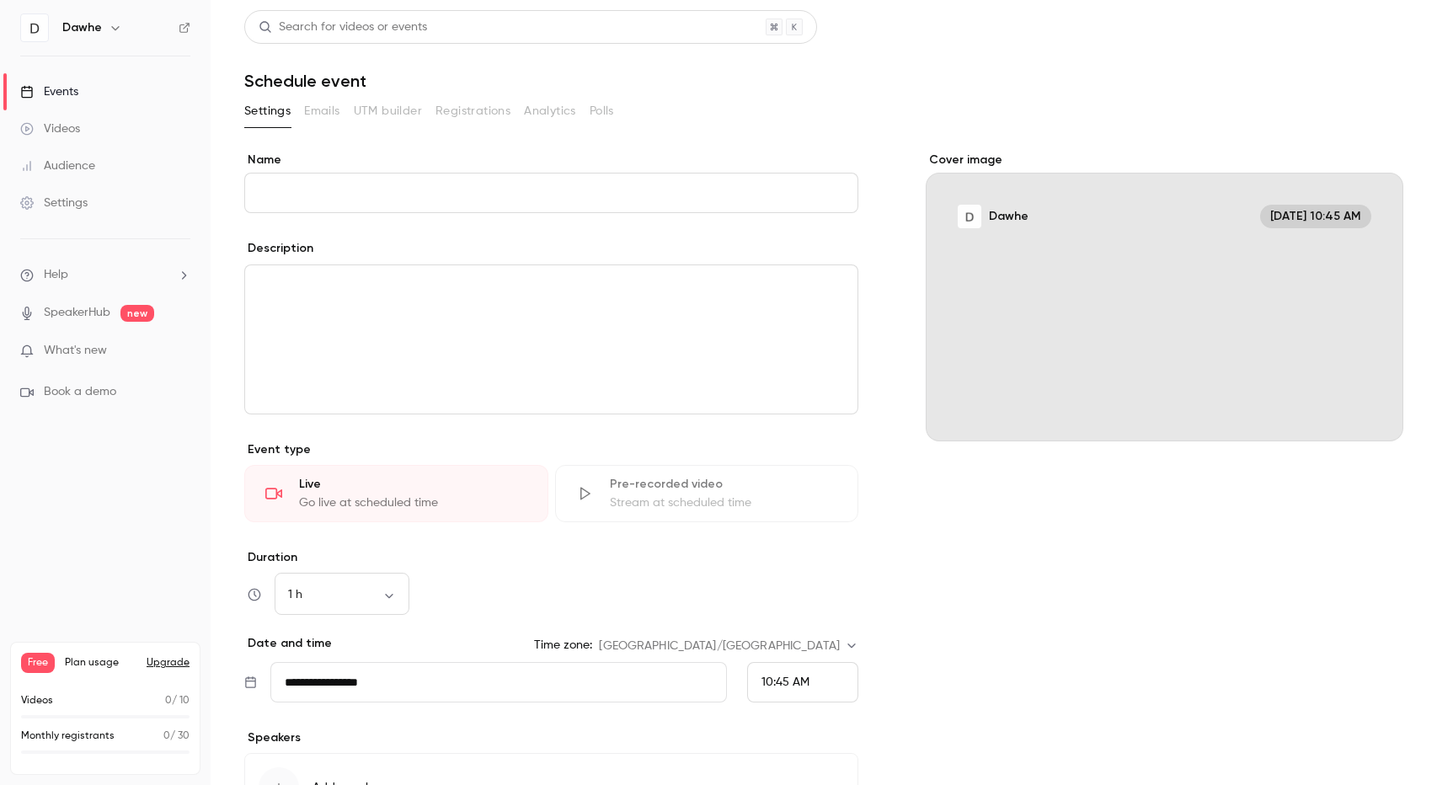
click at [319, 189] on input "Name" at bounding box center [551, 193] width 614 height 40
type input "****"
click at [272, 750] on button "Save" at bounding box center [274, 755] width 61 height 34
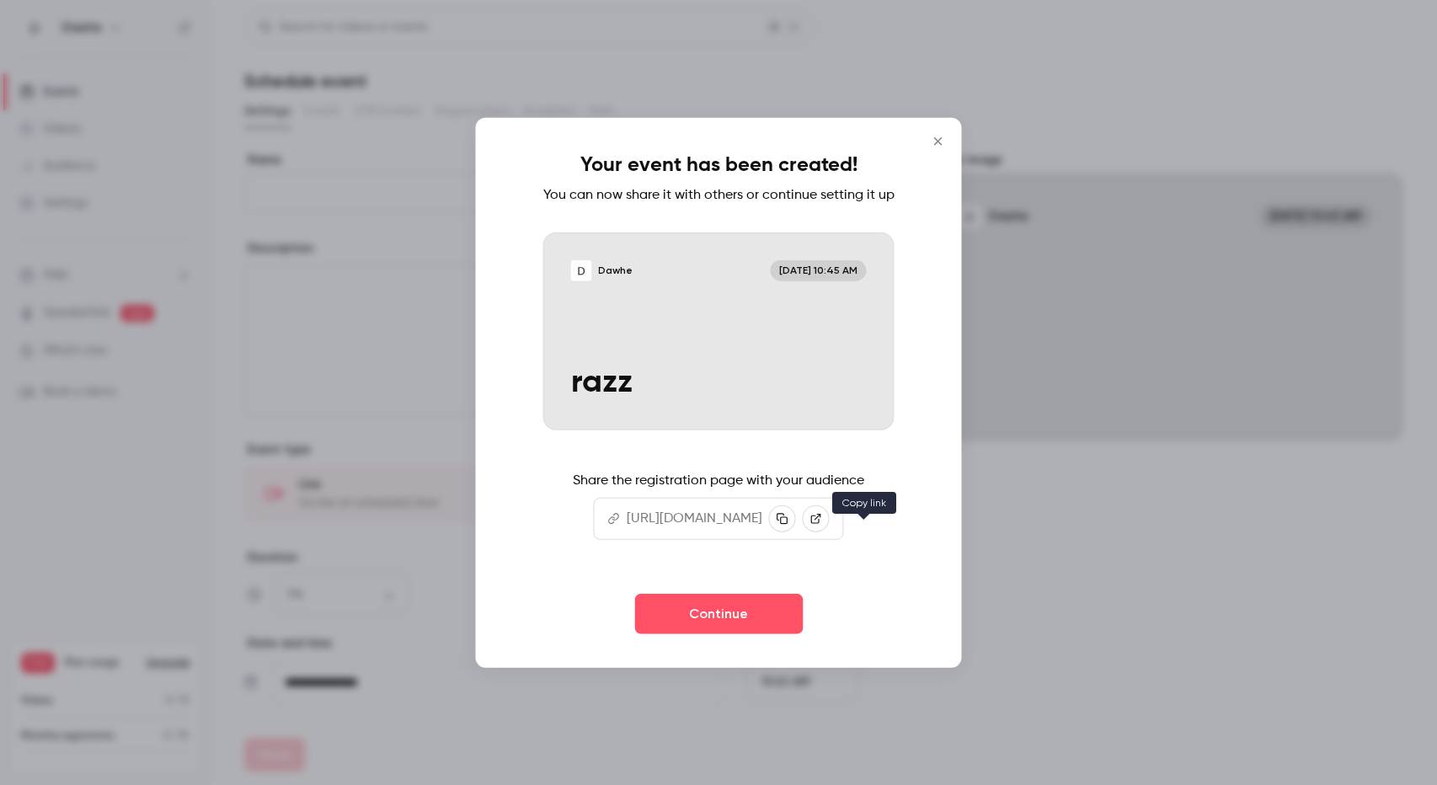
click at [787, 524] on icon "button" at bounding box center [781, 518] width 11 height 11
click at [1079, 527] on div at bounding box center [718, 392] width 1437 height 785
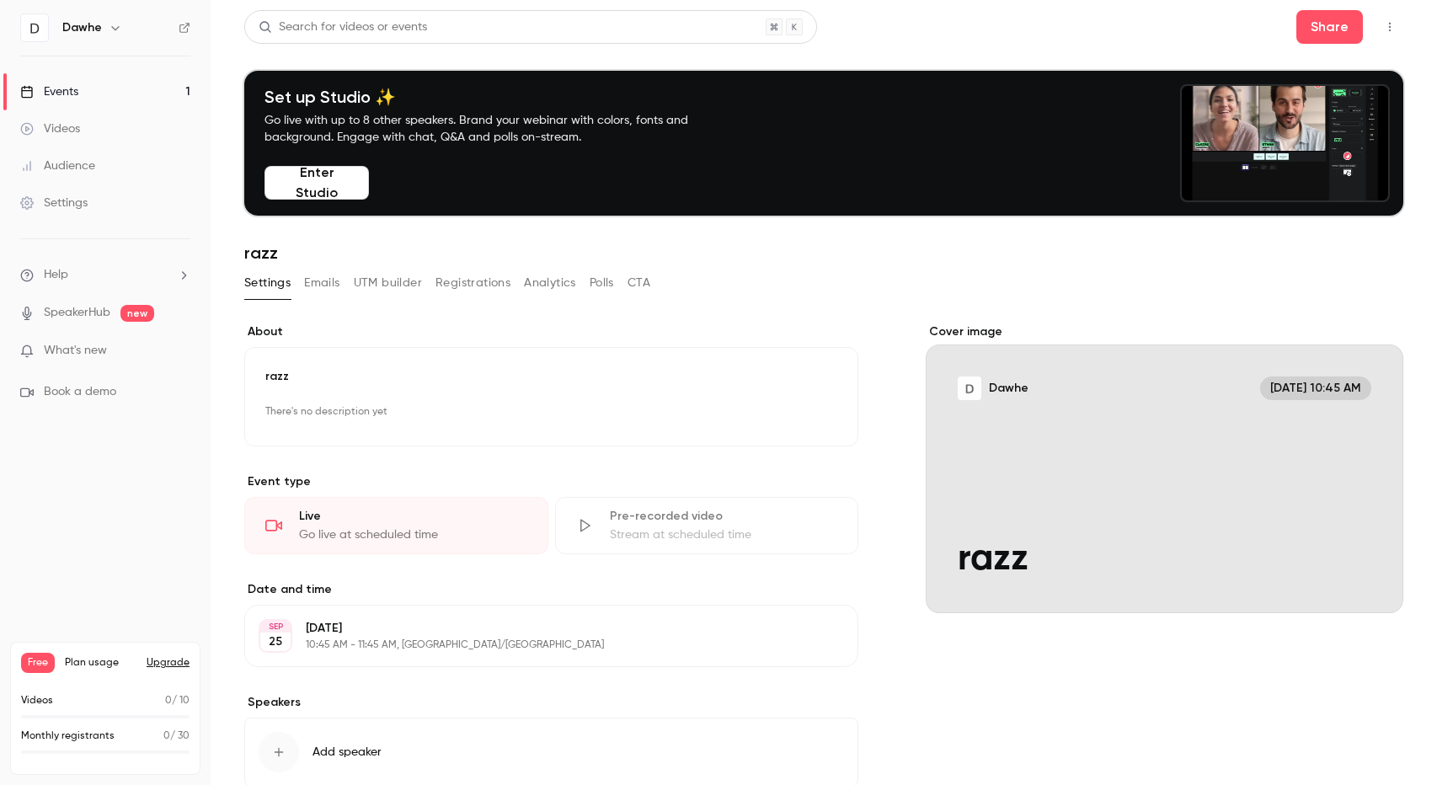
click at [89, 196] on link "Settings" at bounding box center [105, 202] width 211 height 37
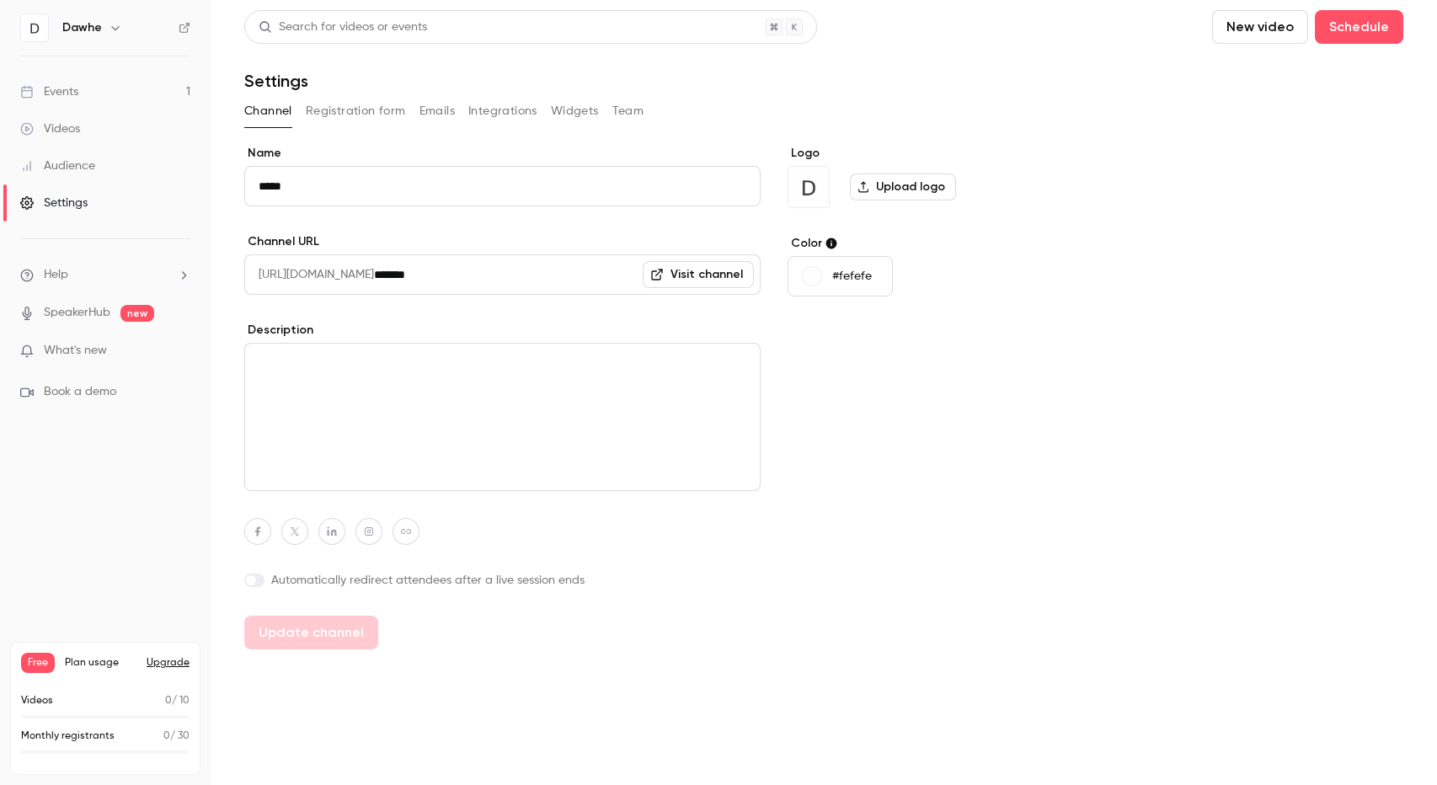
click at [64, 87] on div "Events" at bounding box center [49, 91] width 58 height 17
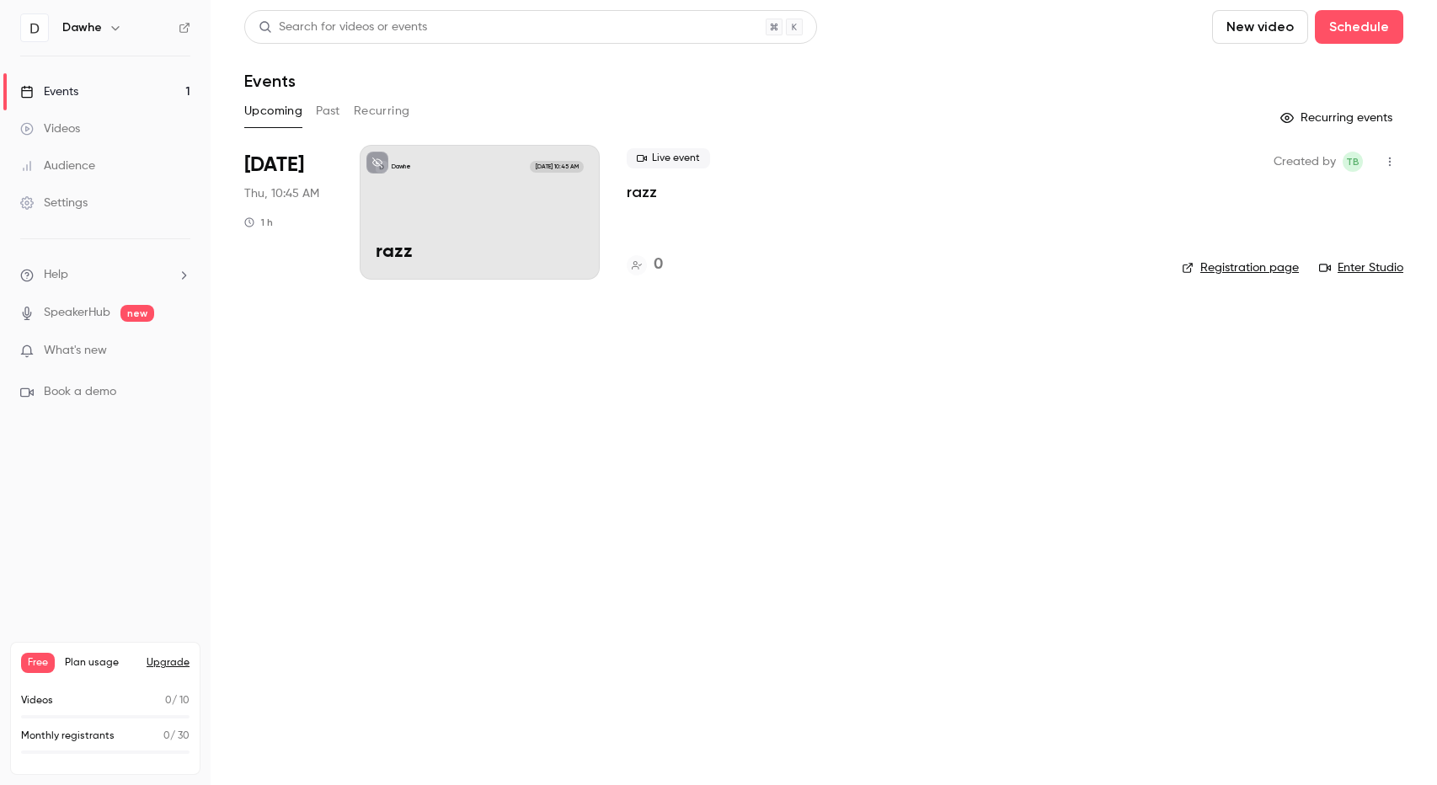
click at [477, 175] on div "Dawhe Sep 25, 10:45 AM razz" at bounding box center [480, 212] width 240 height 135
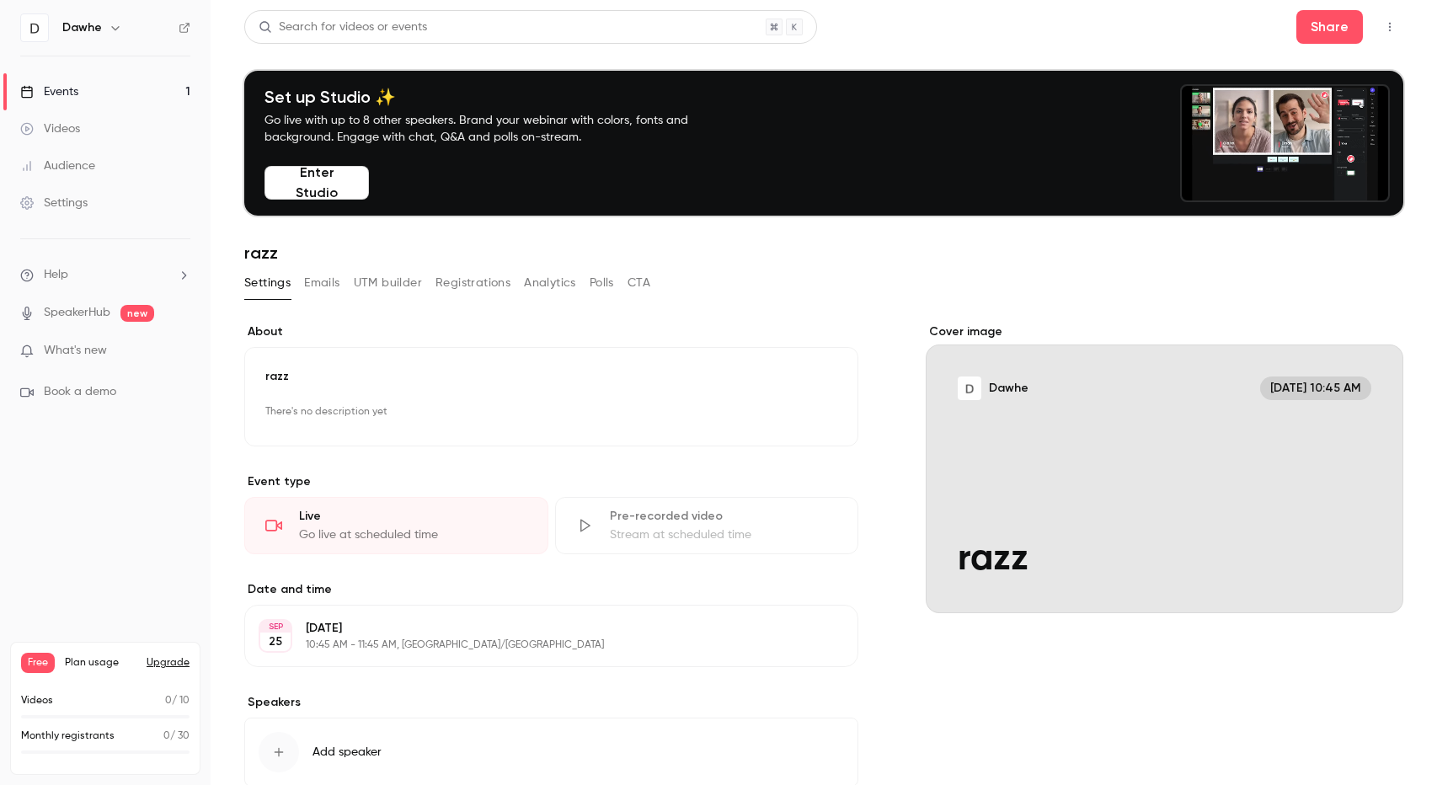
click at [482, 291] on button "Registrations" at bounding box center [472, 282] width 75 height 27
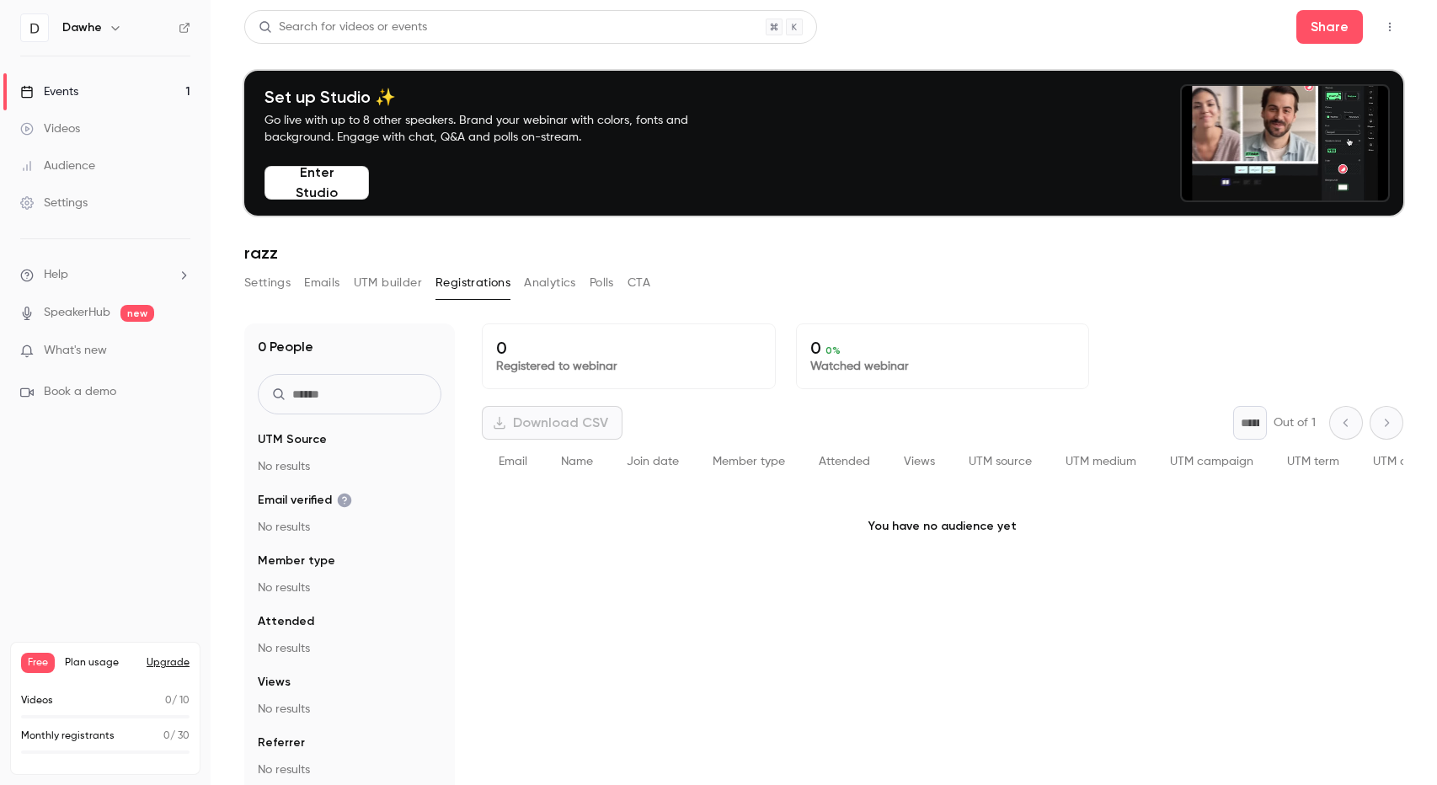
click at [1389, 26] on icon "button" at bounding box center [1390, 27] width 2 height 9
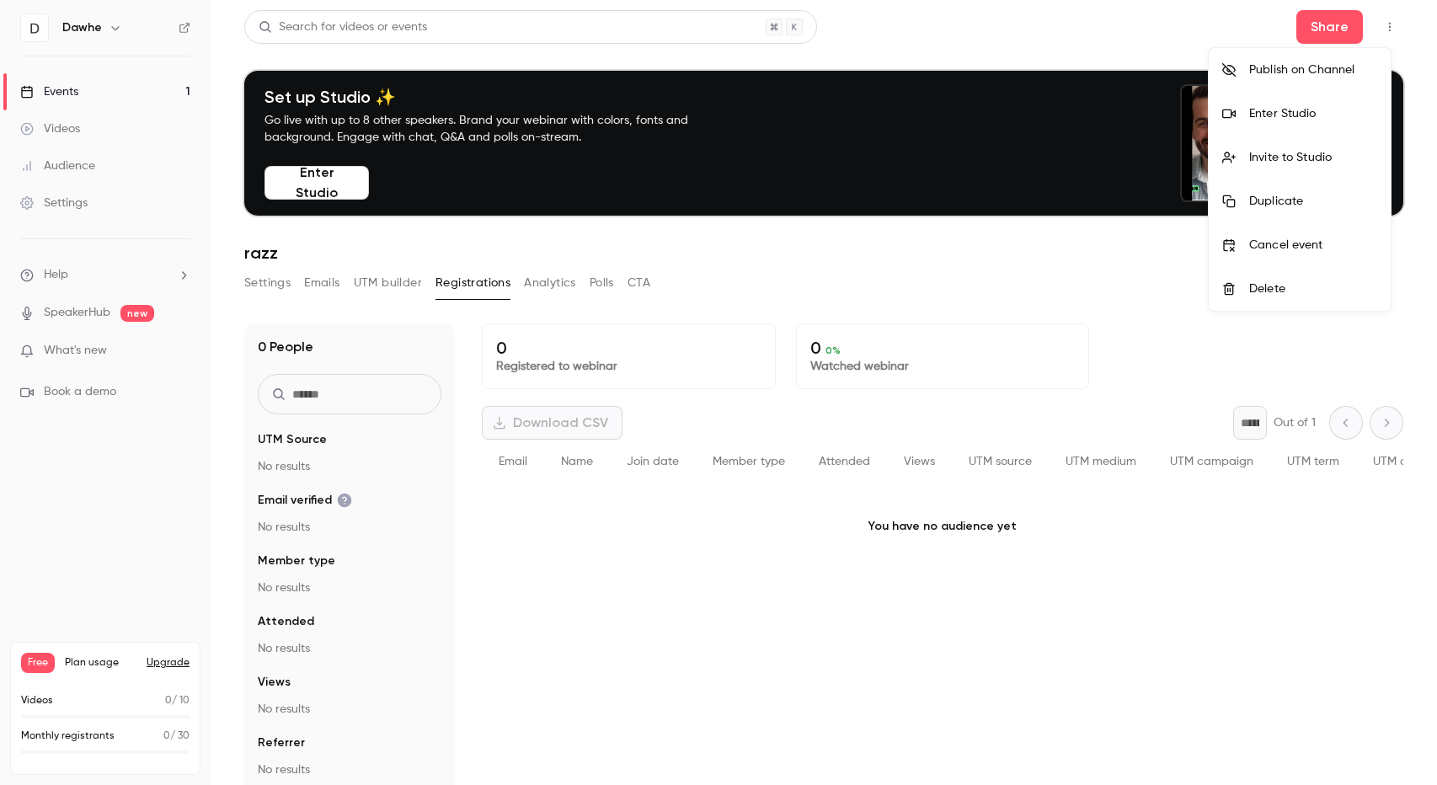
click at [1378, 26] on div at bounding box center [718, 392] width 1437 height 785
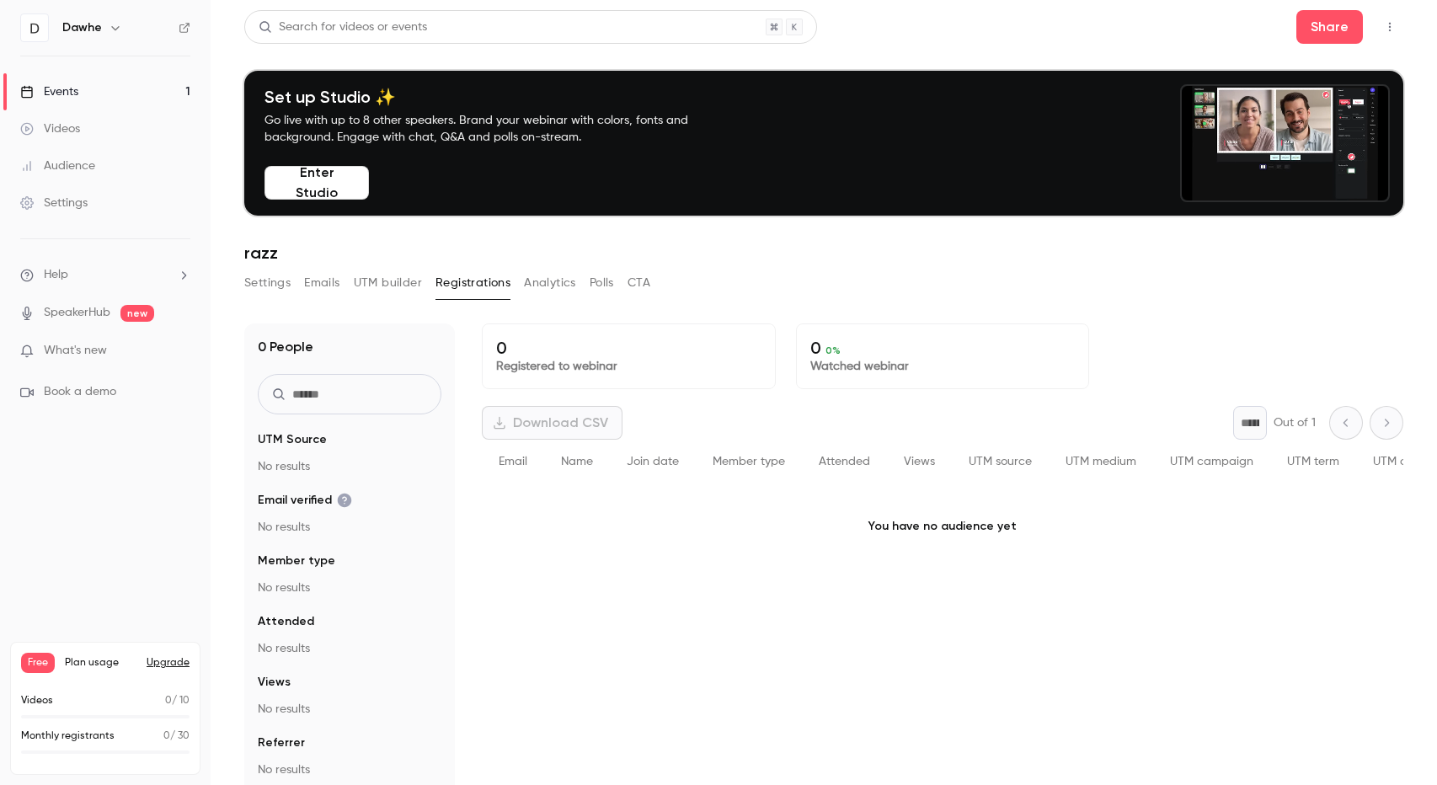
click at [54, 159] on div "Audience" at bounding box center [57, 165] width 75 height 17
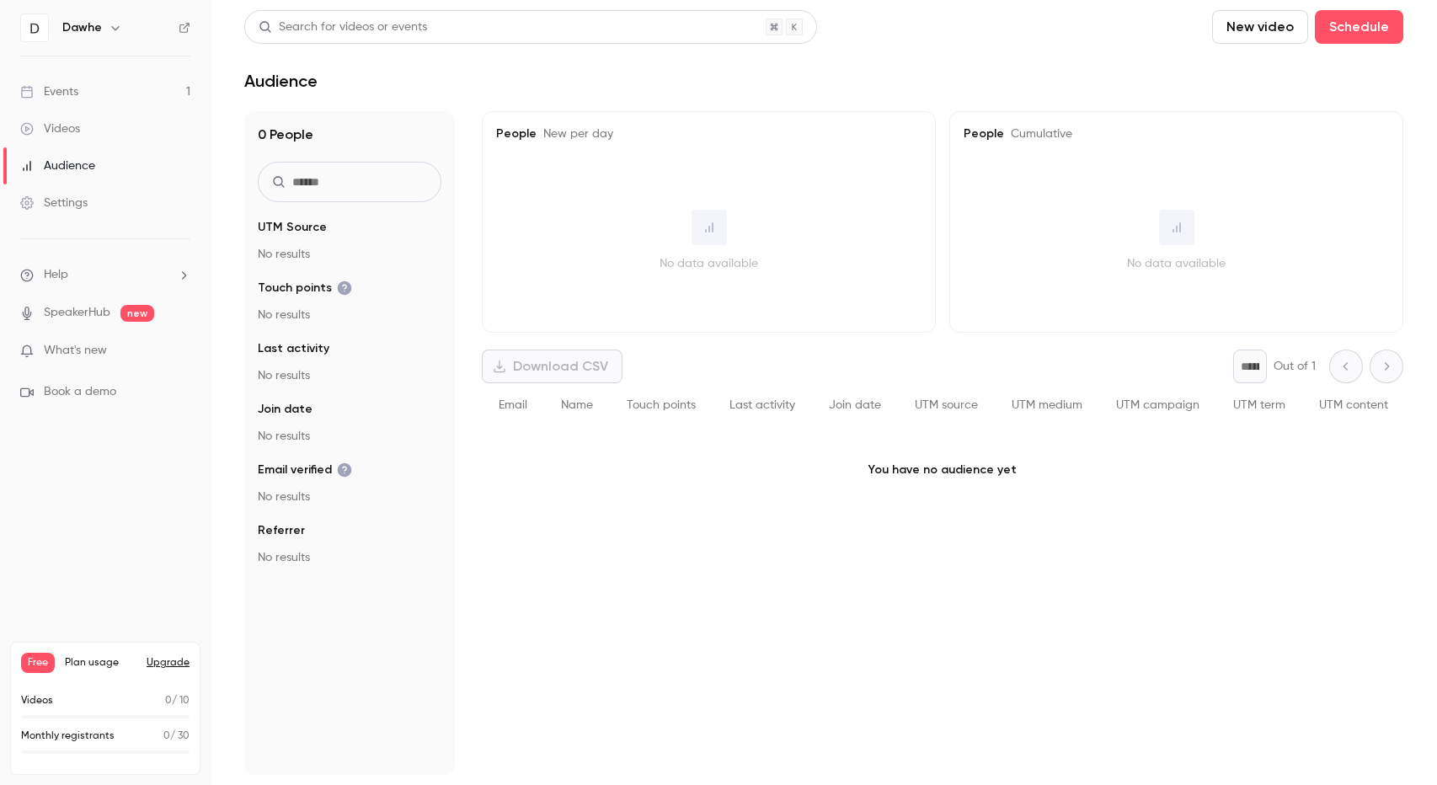
click at [60, 205] on div "Settings" at bounding box center [53, 203] width 67 height 17
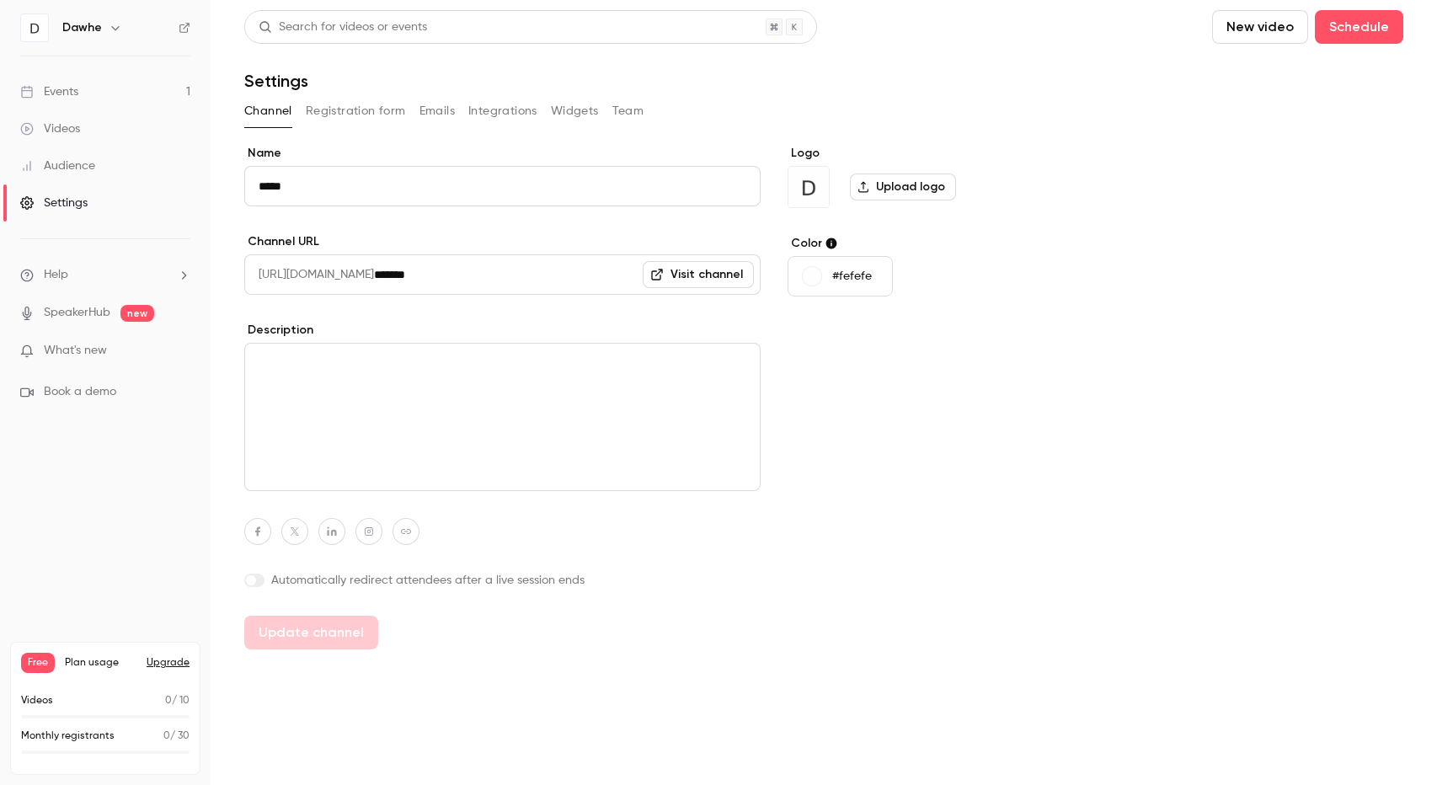
click at [433, 102] on button "Emails" at bounding box center [436, 111] width 35 height 27
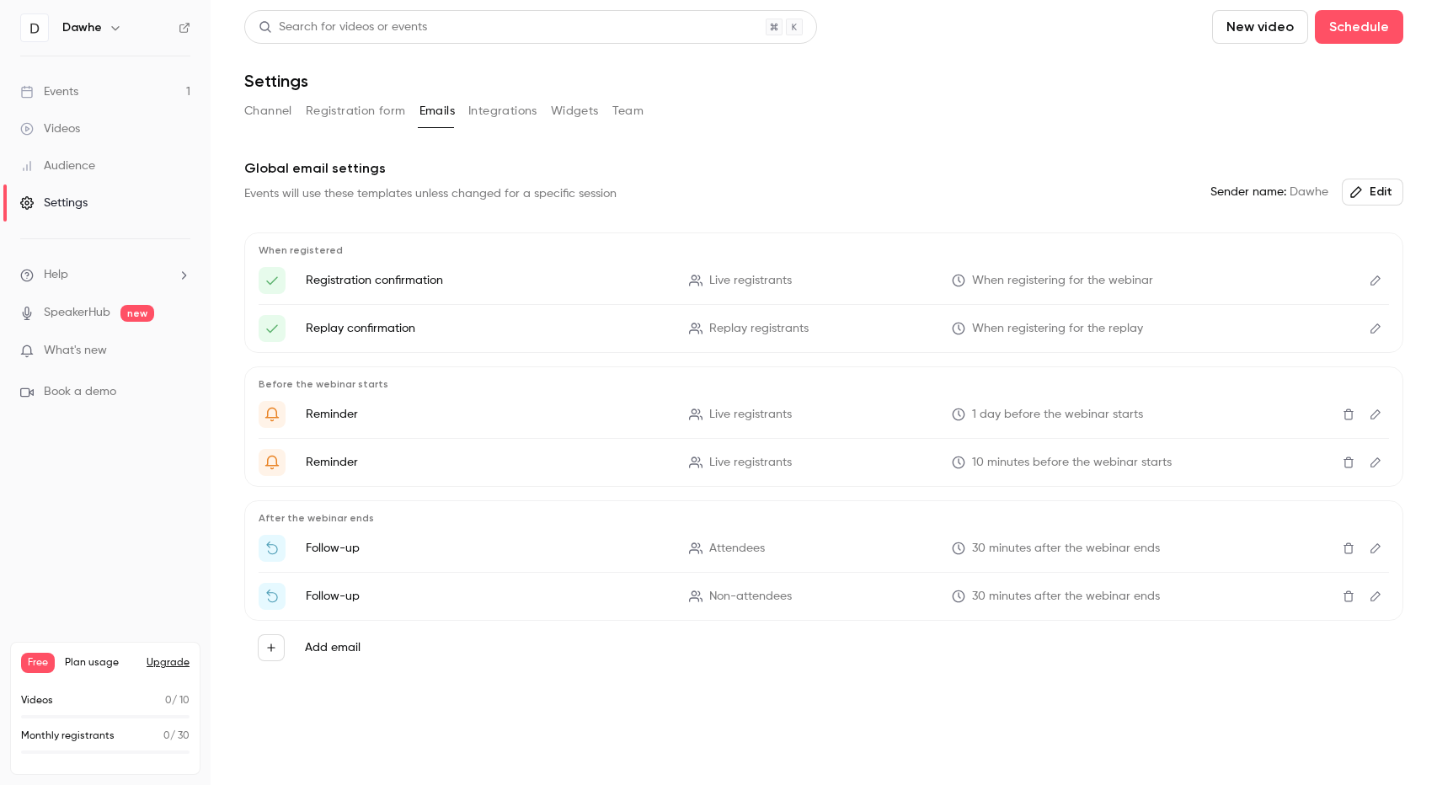
click at [369, 104] on button "Registration form" at bounding box center [356, 111] width 100 height 27
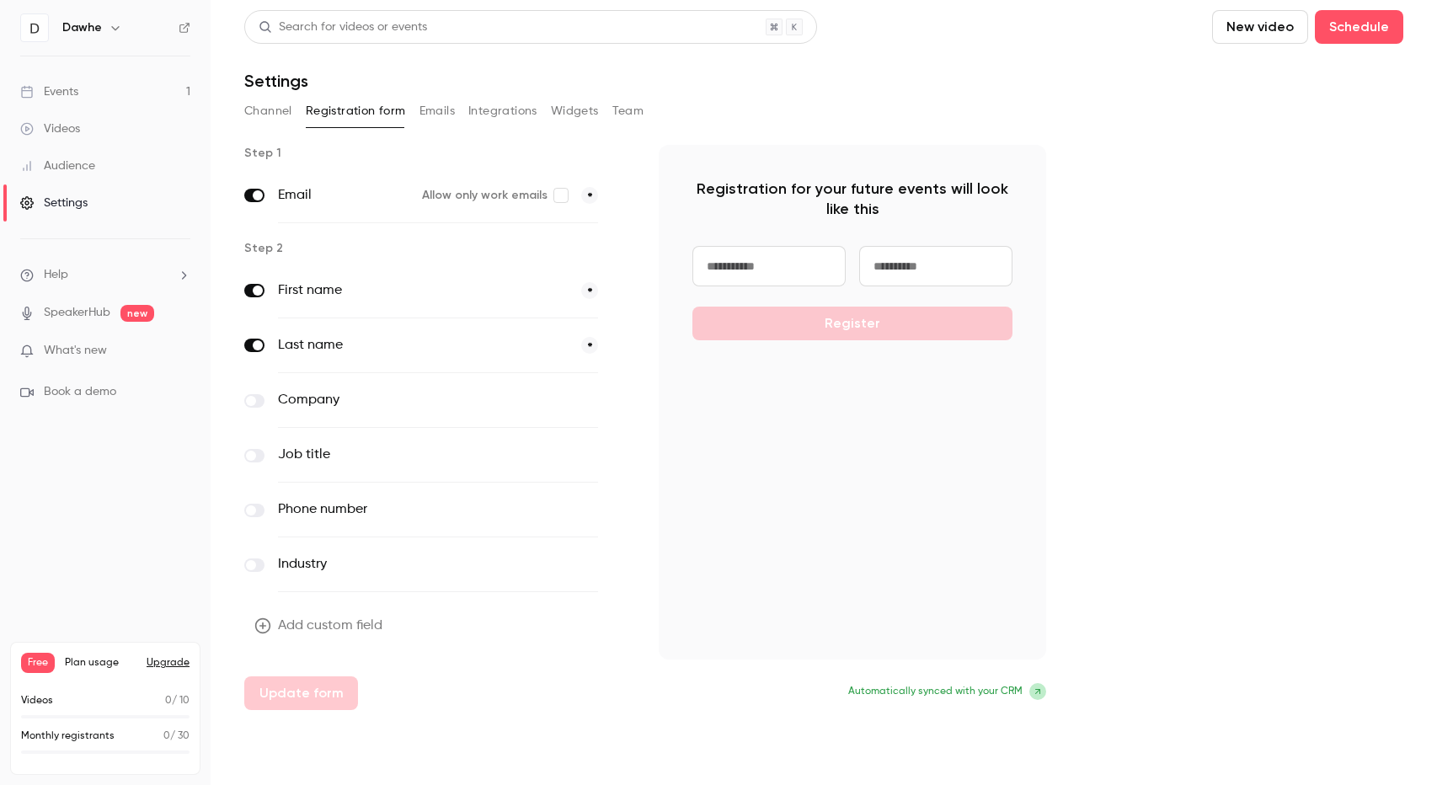
click at [473, 115] on button "Integrations" at bounding box center [502, 111] width 69 height 27
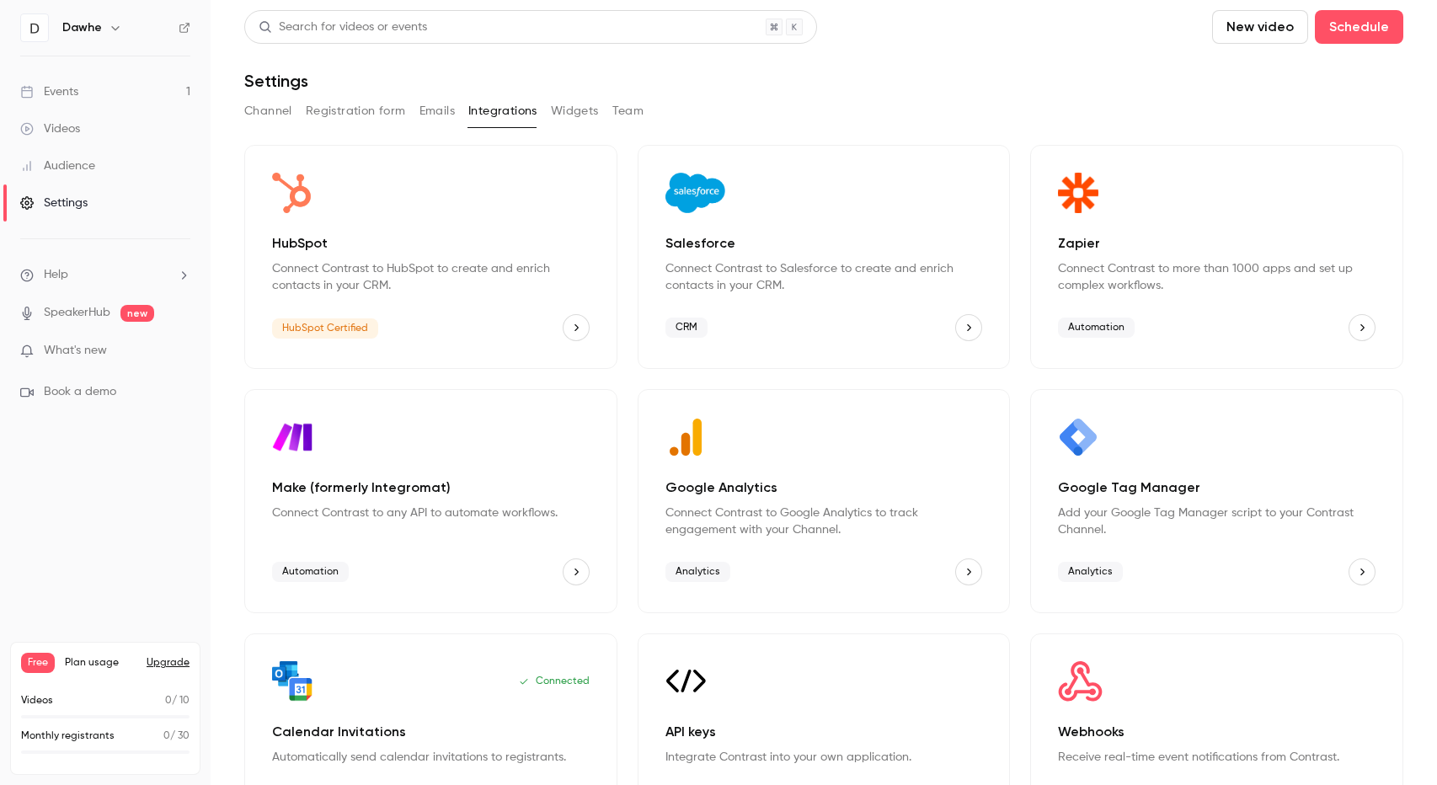
click at [379, 104] on button "Registration form" at bounding box center [356, 111] width 100 height 27
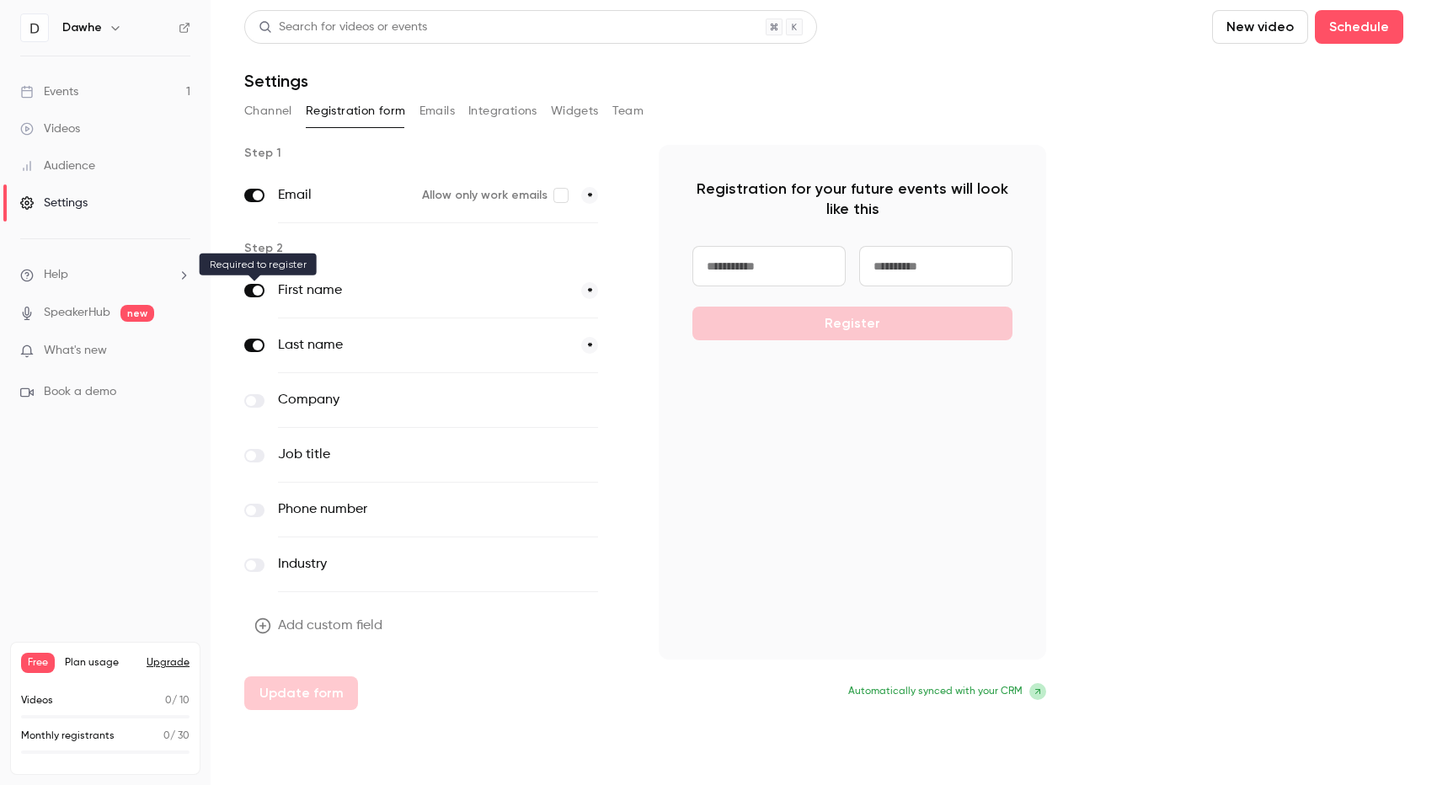
click at [253, 296] on label at bounding box center [254, 290] width 20 height 13
click at [444, 108] on button "Emails" at bounding box center [436, 111] width 35 height 27
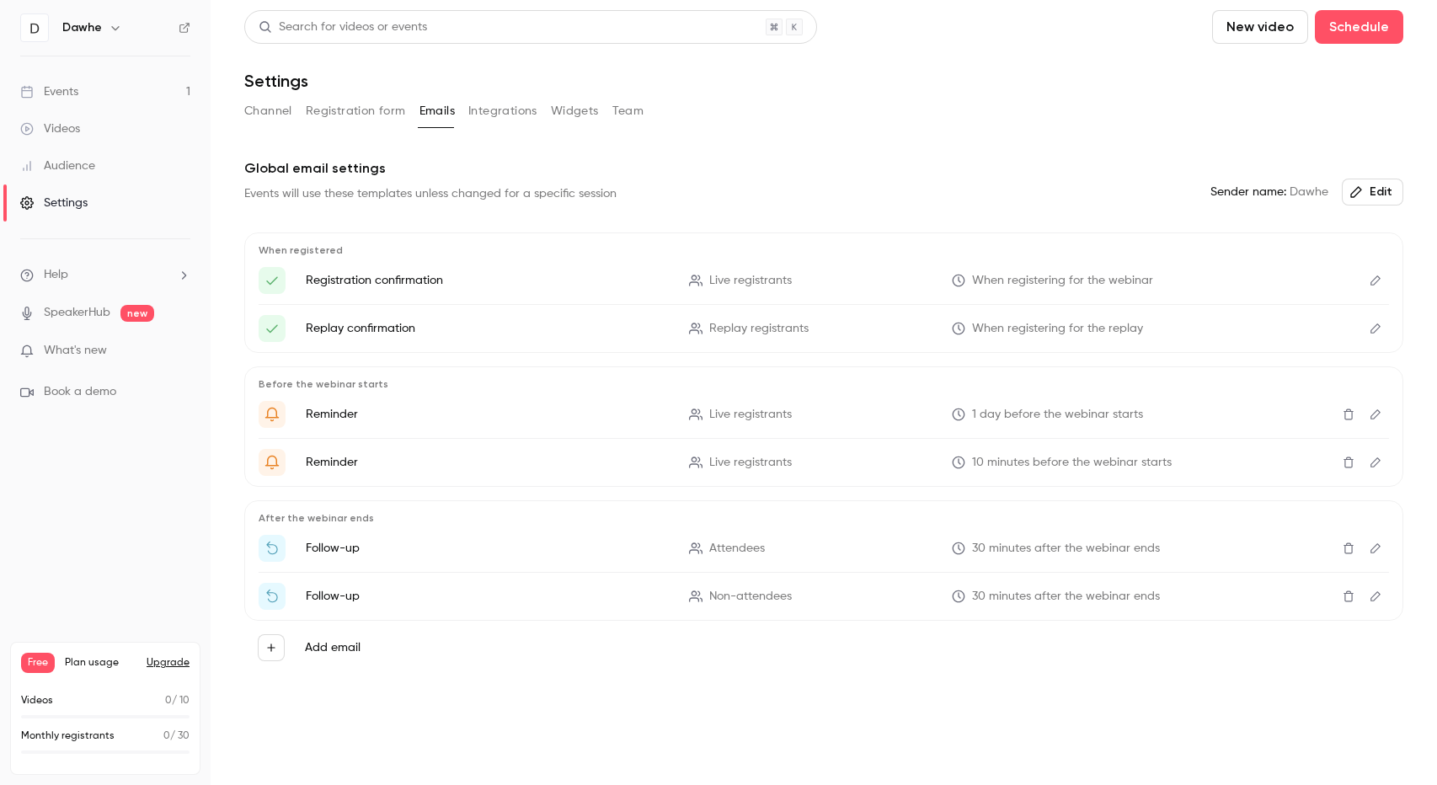
click at [351, 107] on button "Registration form" at bounding box center [356, 111] width 100 height 27
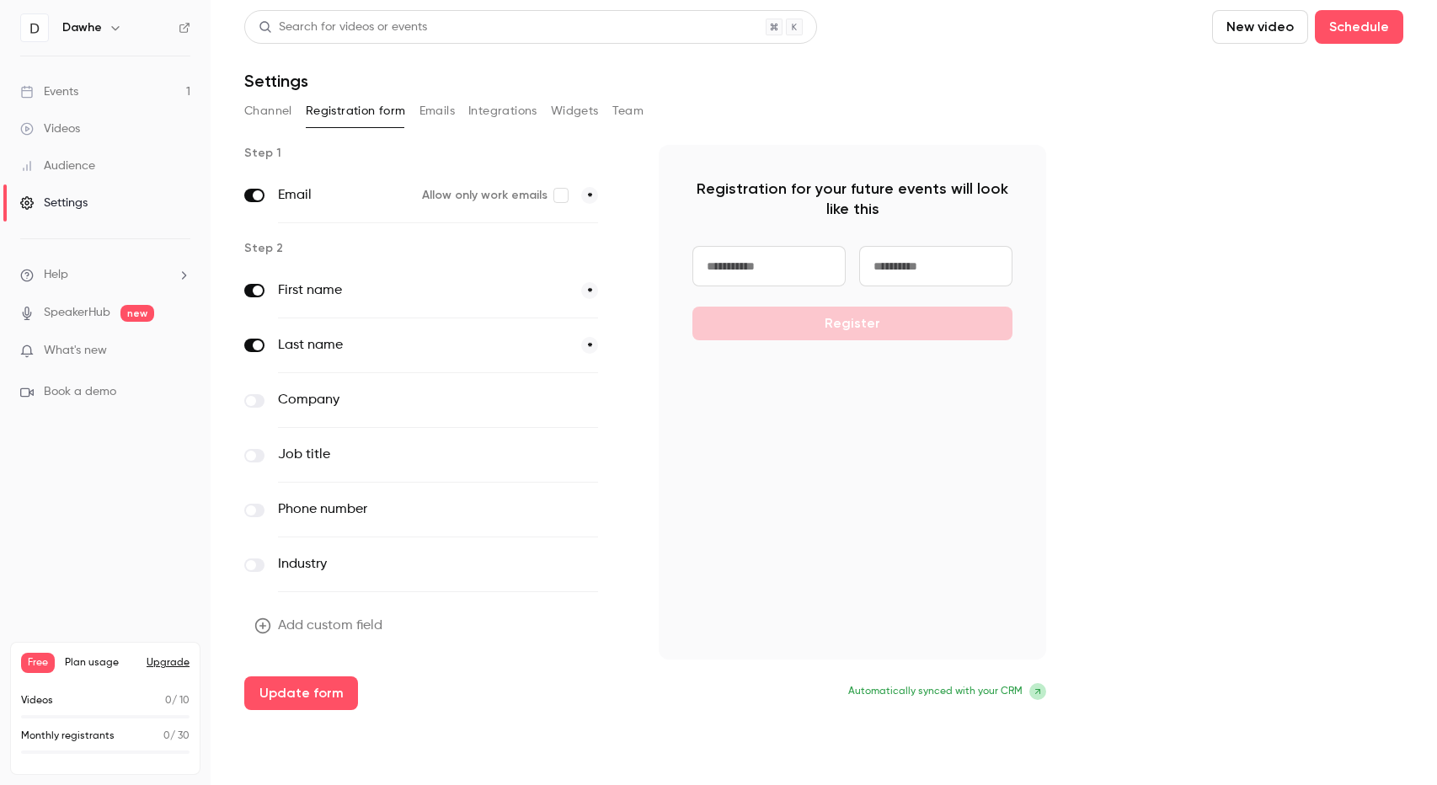
click at [498, 109] on button "Integrations" at bounding box center [502, 111] width 69 height 27
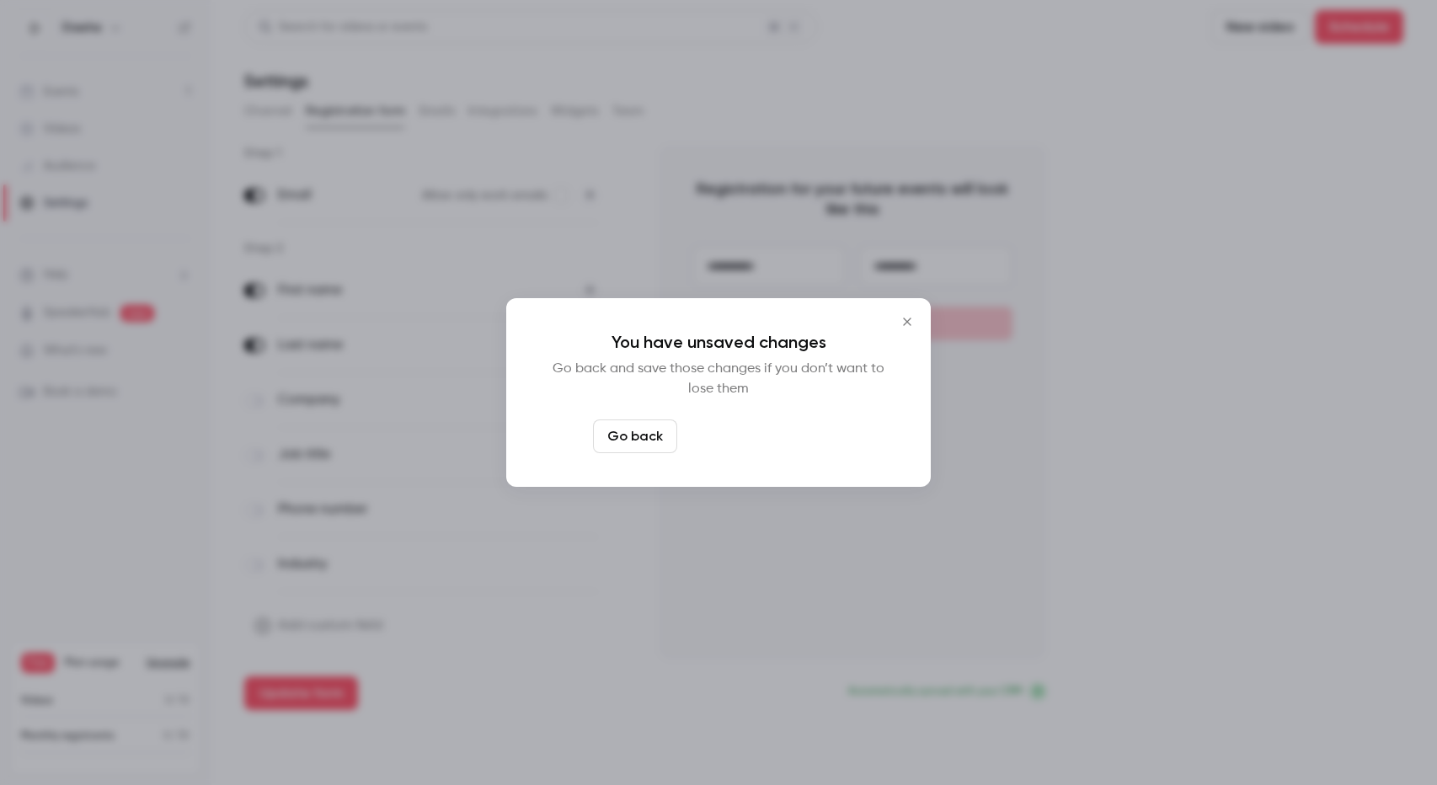
click at [741, 424] on button "Leave page anyway" at bounding box center [764, 436] width 160 height 34
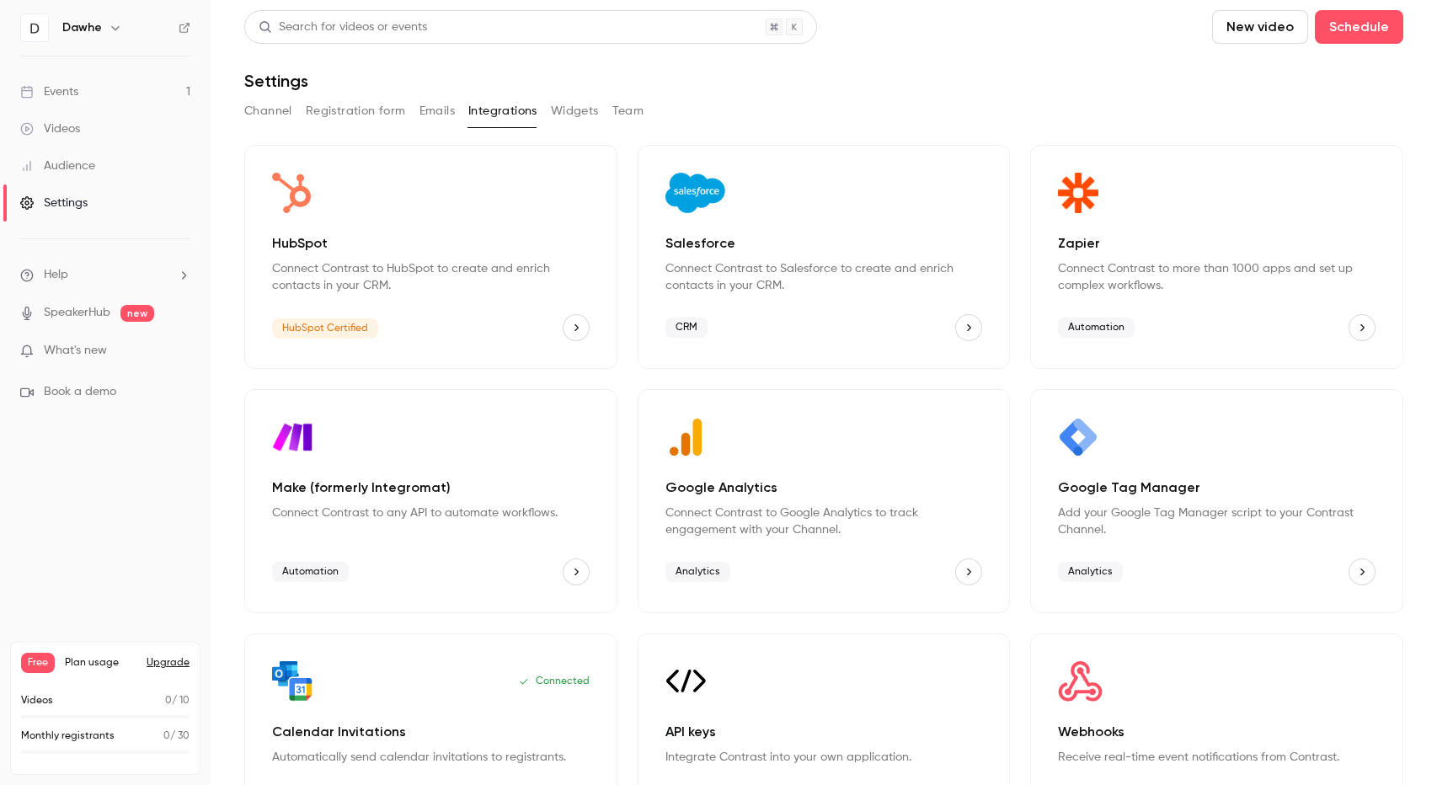
click at [623, 111] on button "Team" at bounding box center [628, 111] width 32 height 27
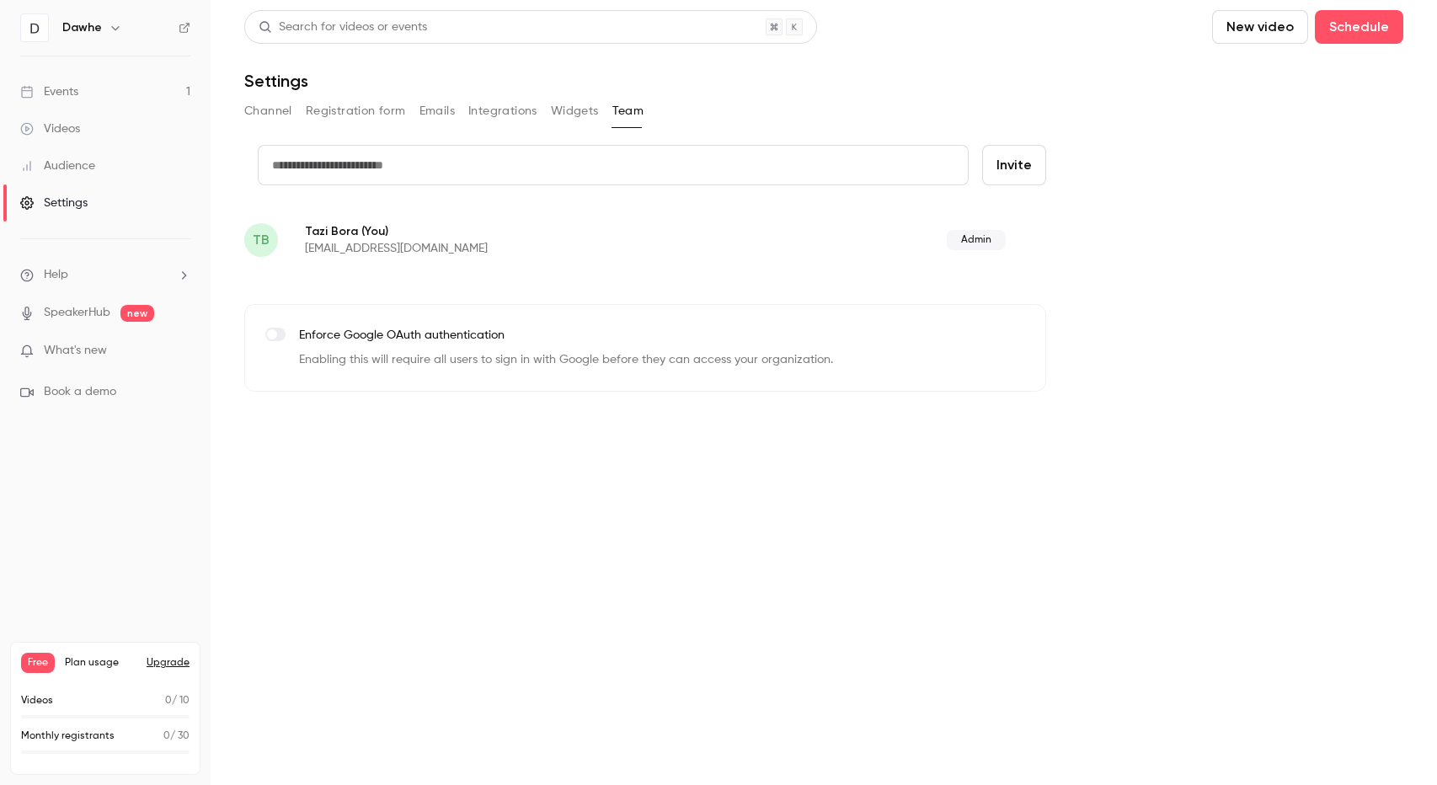
click at [575, 113] on button "Widgets" at bounding box center [575, 111] width 48 height 27
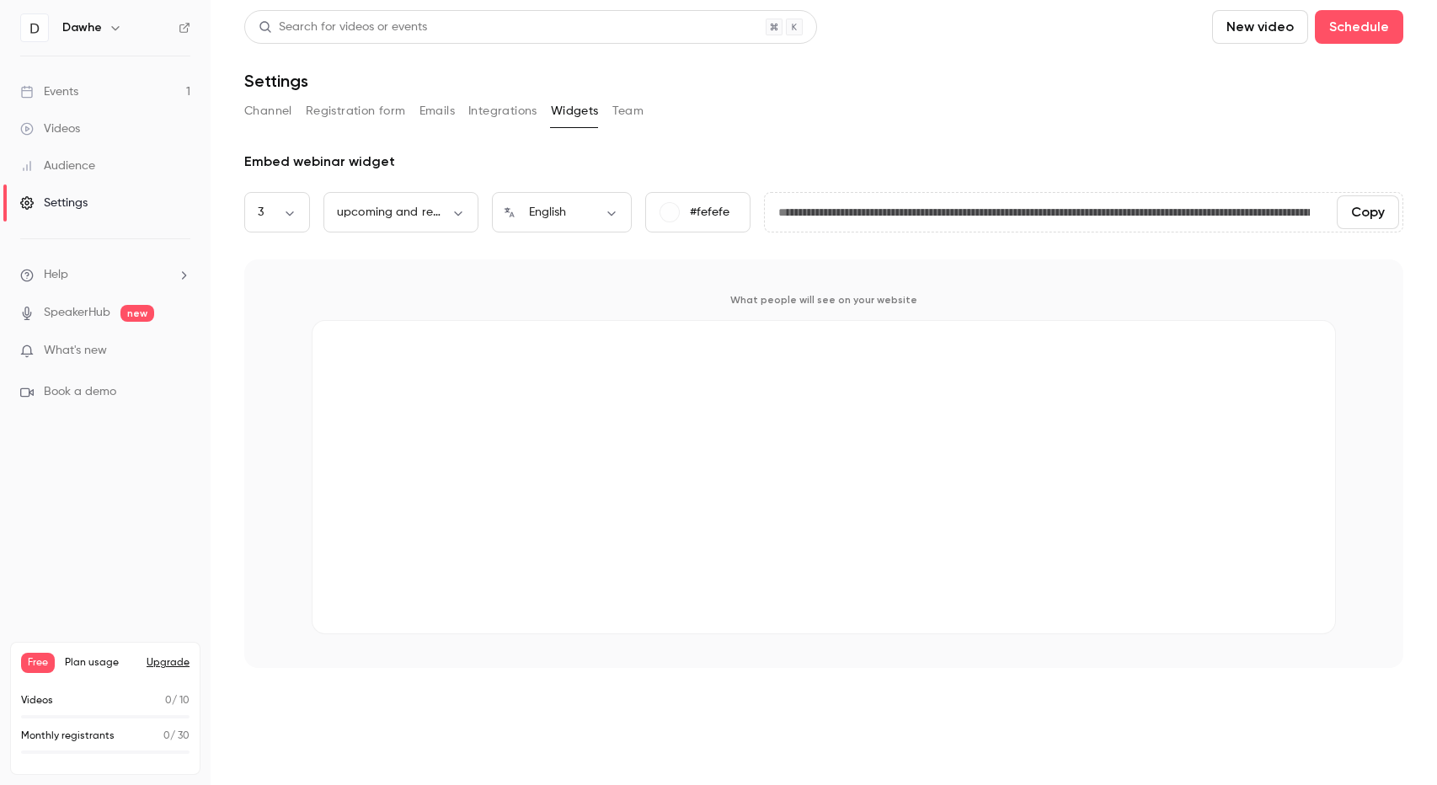
click at [613, 115] on button "Team" at bounding box center [628, 111] width 32 height 27
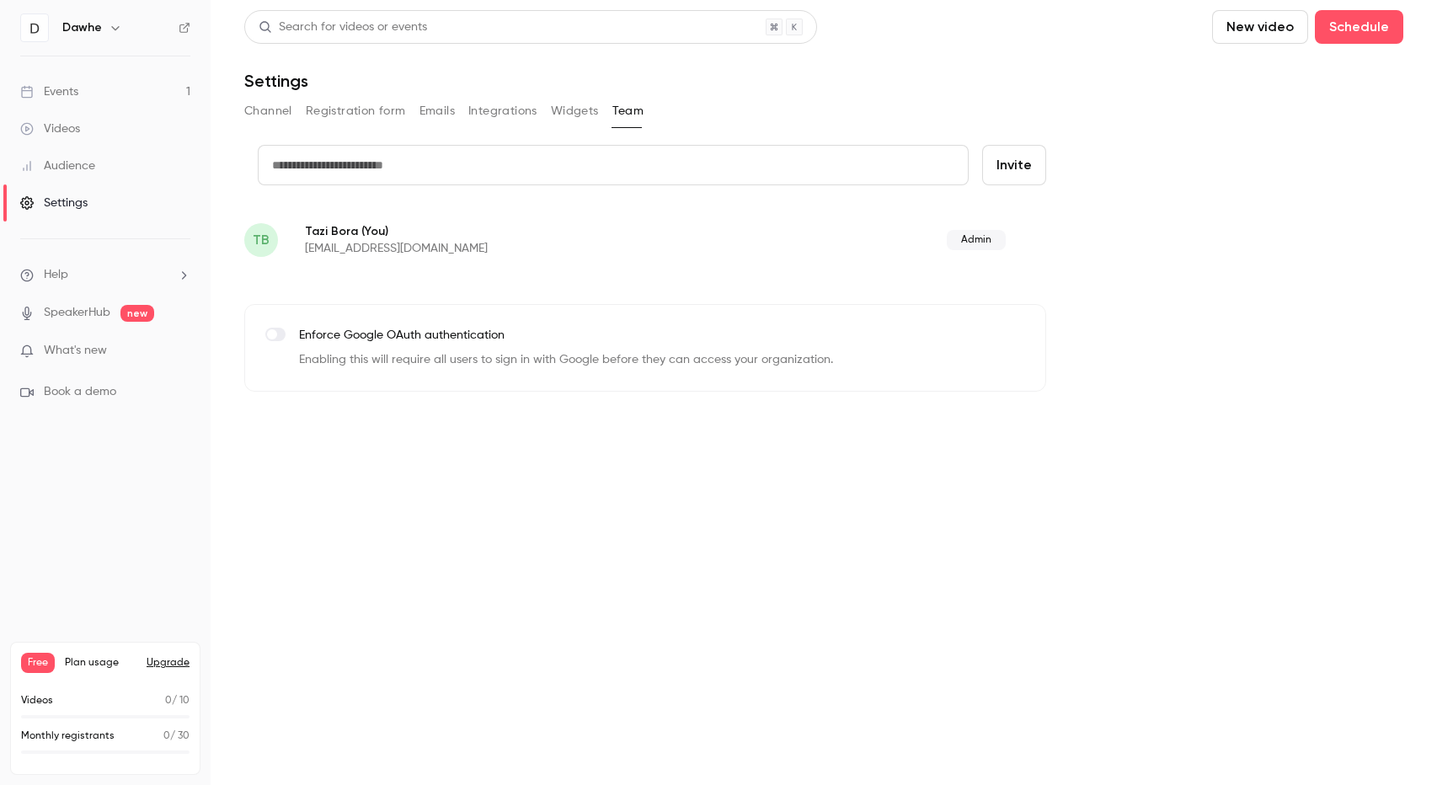
click at [582, 112] on button "Widgets" at bounding box center [575, 111] width 48 height 27
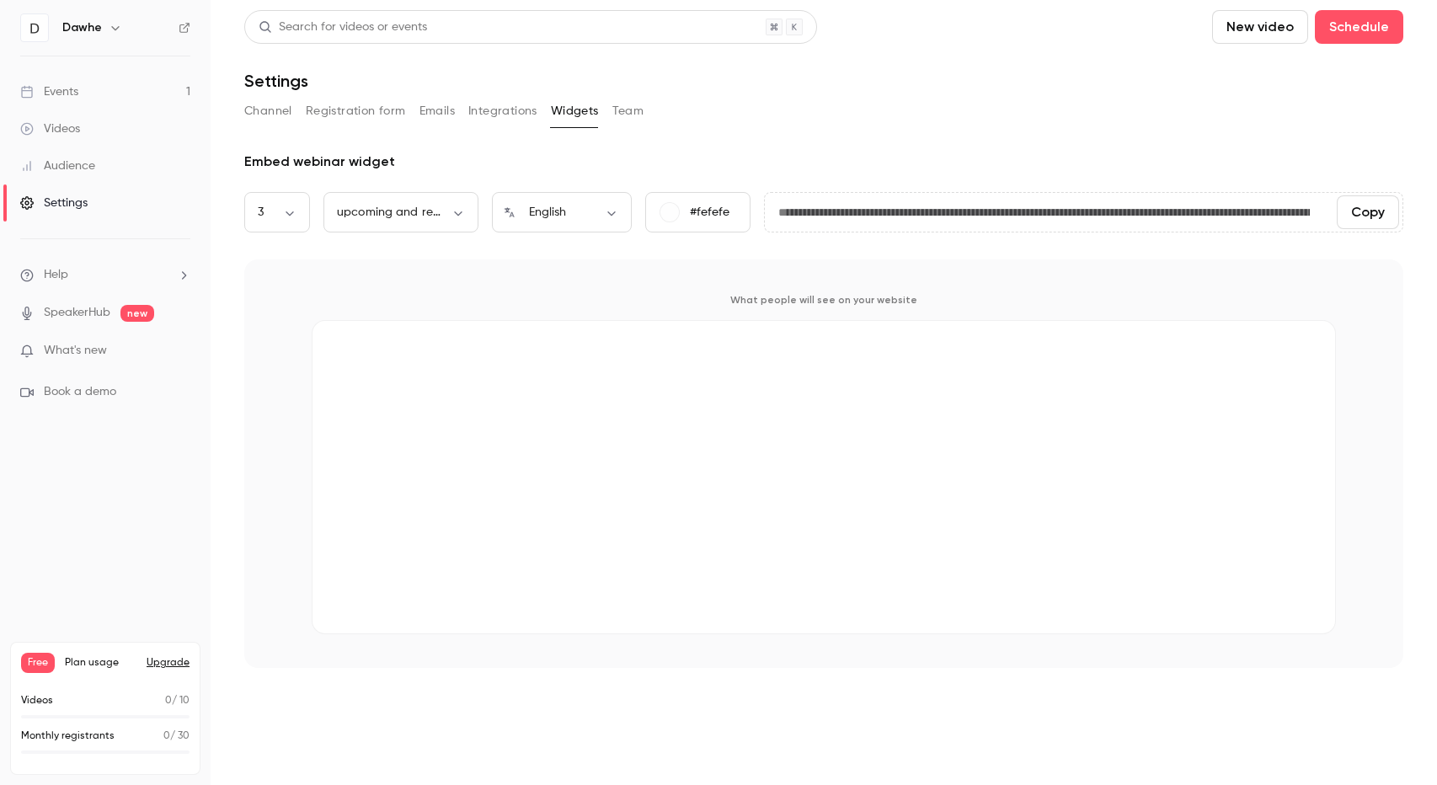
click at [1370, 207] on button "Copy" at bounding box center [1367, 212] width 62 height 34
click at [1367, 212] on button "Copied!" at bounding box center [1359, 212] width 80 height 34
click at [1367, 216] on button "Copy" at bounding box center [1367, 212] width 62 height 34
drag, startPoint x: 1367, startPoint y: 216, endPoint x: 1349, endPoint y: 211, distance: 18.2
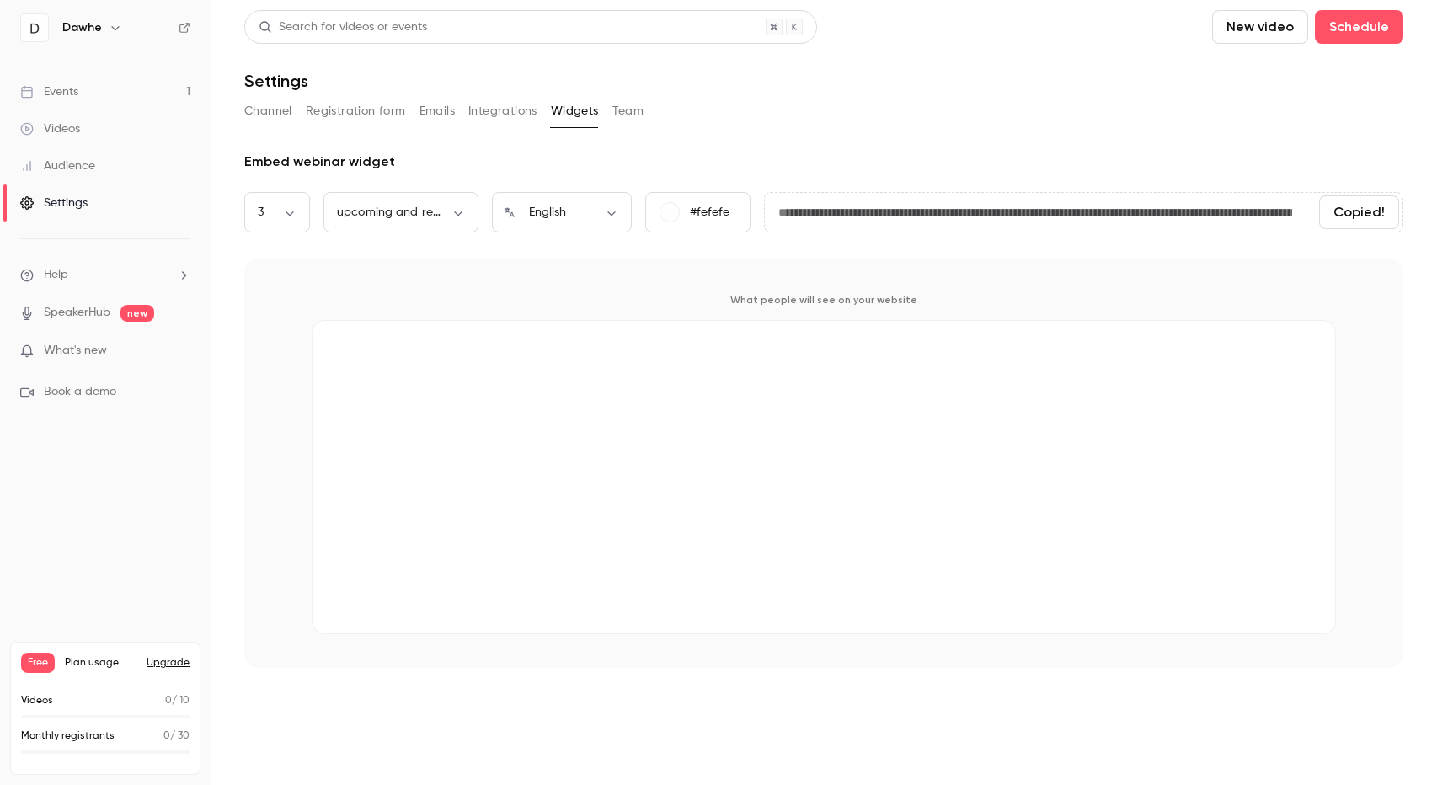
click at [1367, 215] on button "Copied!" at bounding box center [1359, 212] width 80 height 34
click at [84, 134] on link "Videos" at bounding box center [105, 128] width 211 height 37
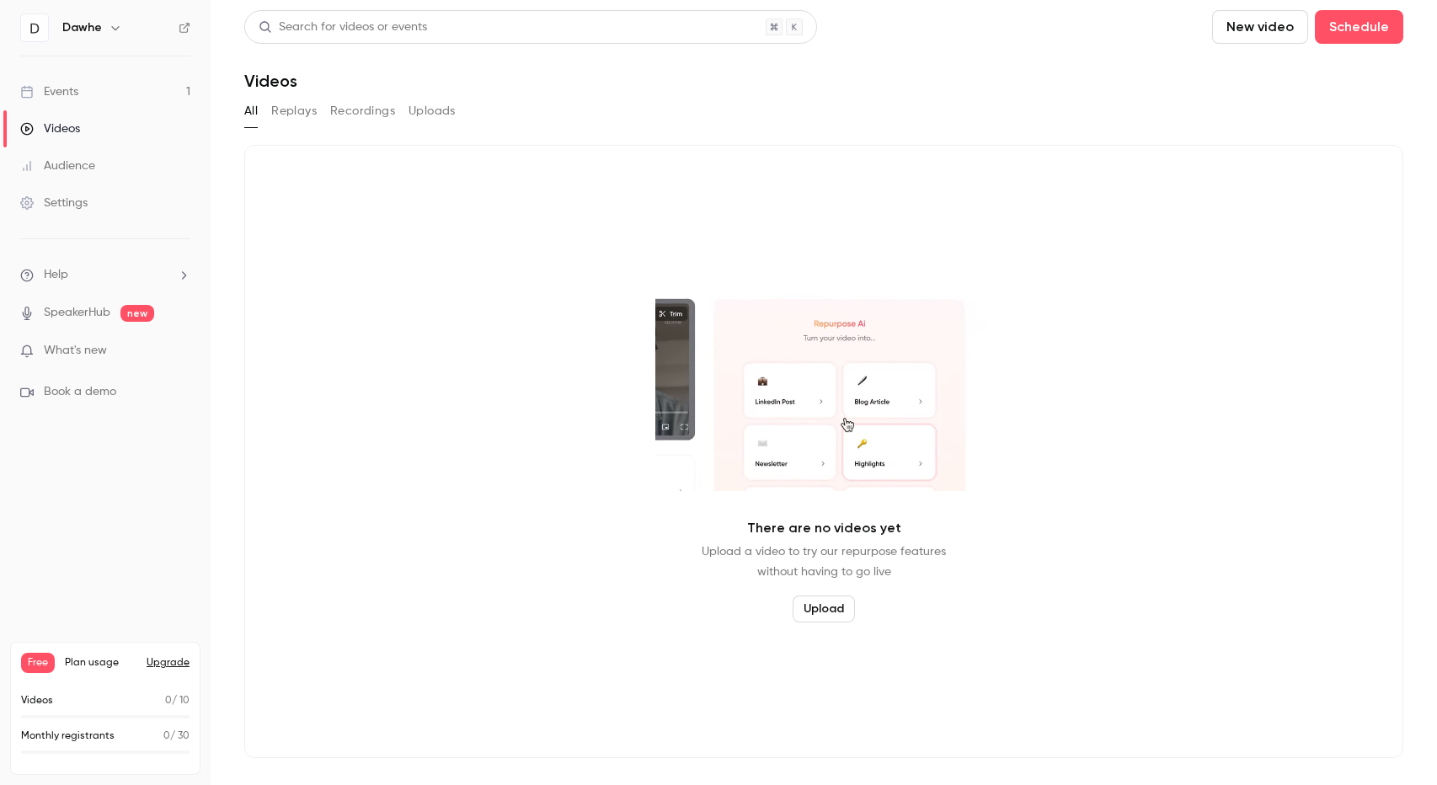
click at [66, 97] on div "Events" at bounding box center [49, 91] width 58 height 17
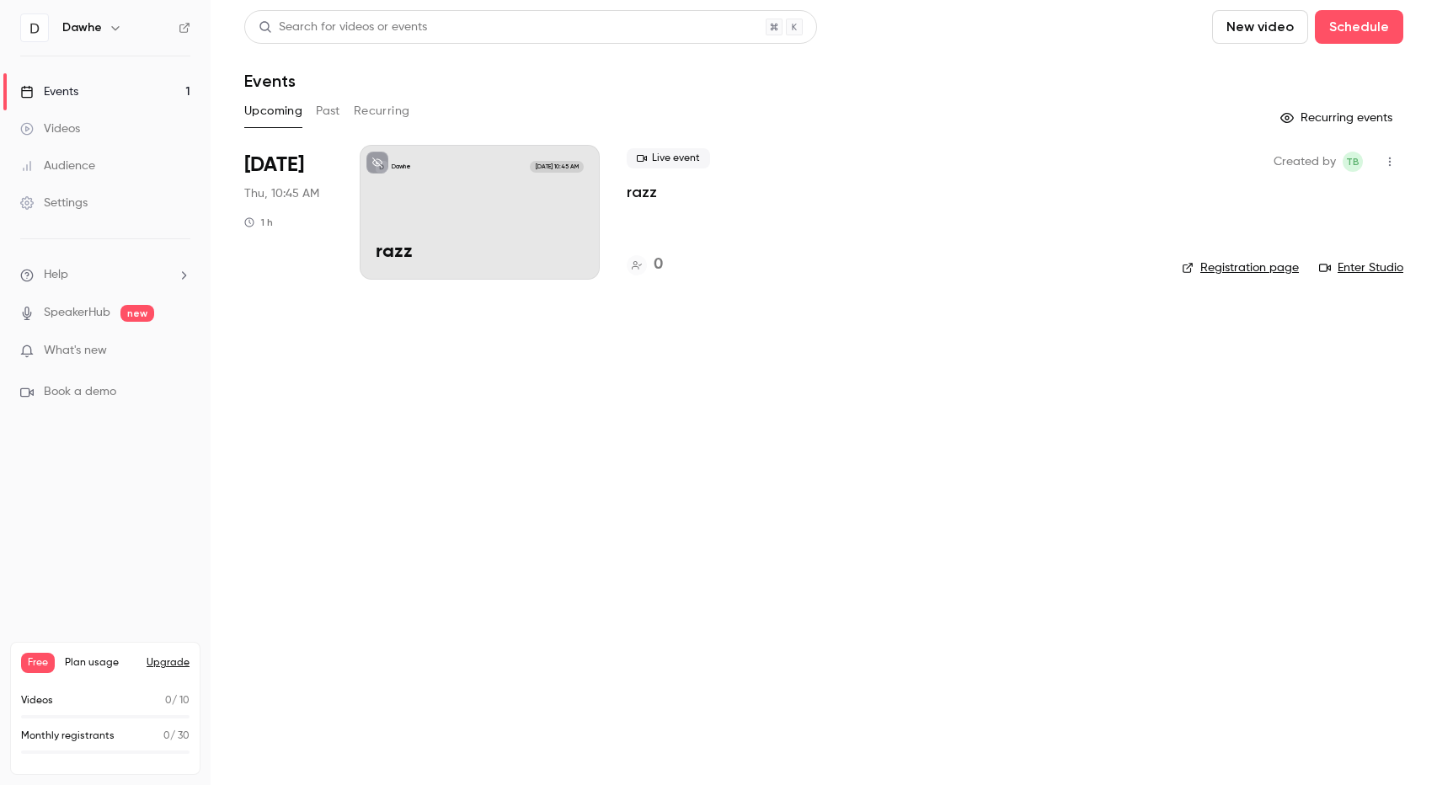
click at [494, 229] on div "Dawhe Sep 25, 10:45 AM razz" at bounding box center [480, 212] width 240 height 135
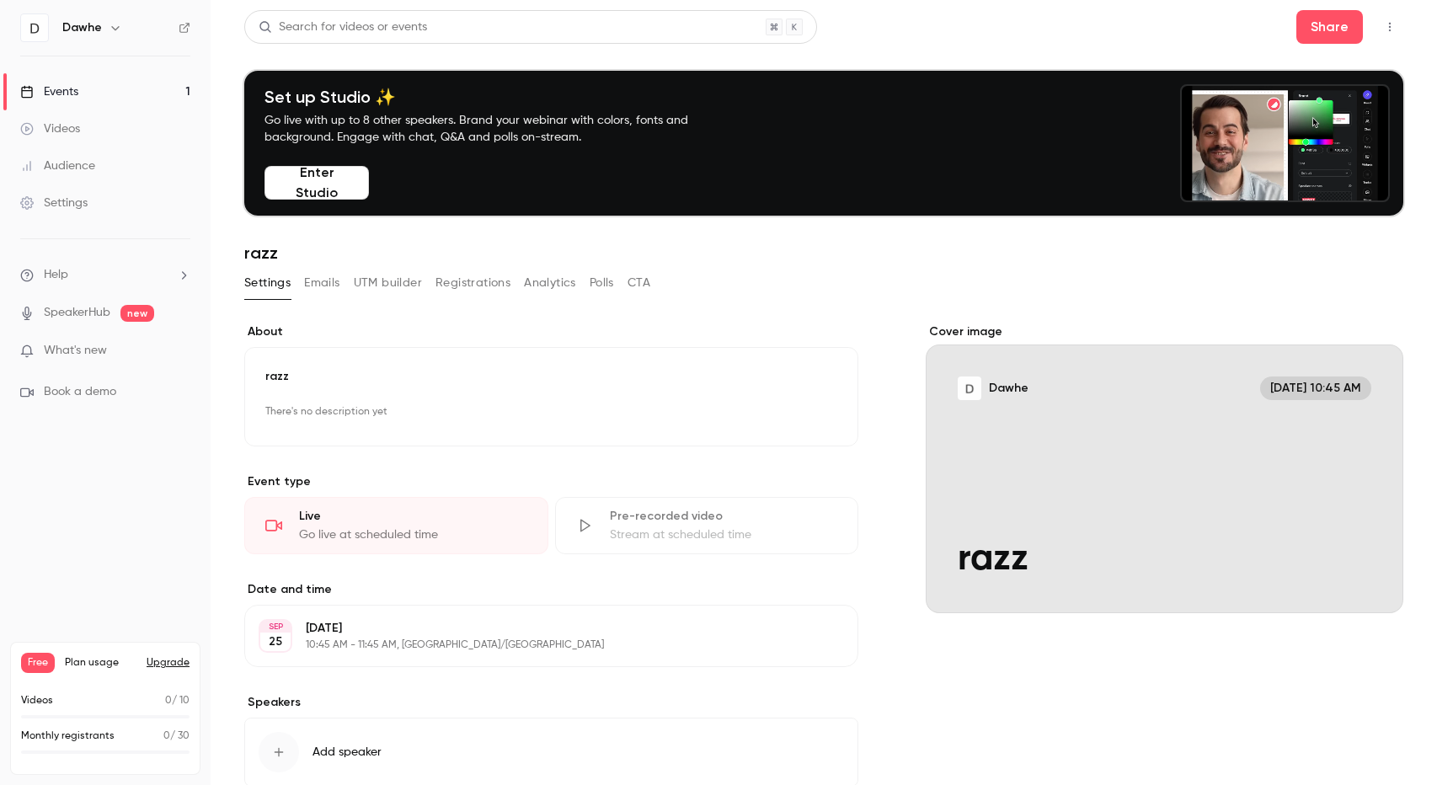
click at [327, 192] on button "Enter Studio" at bounding box center [316, 183] width 104 height 34
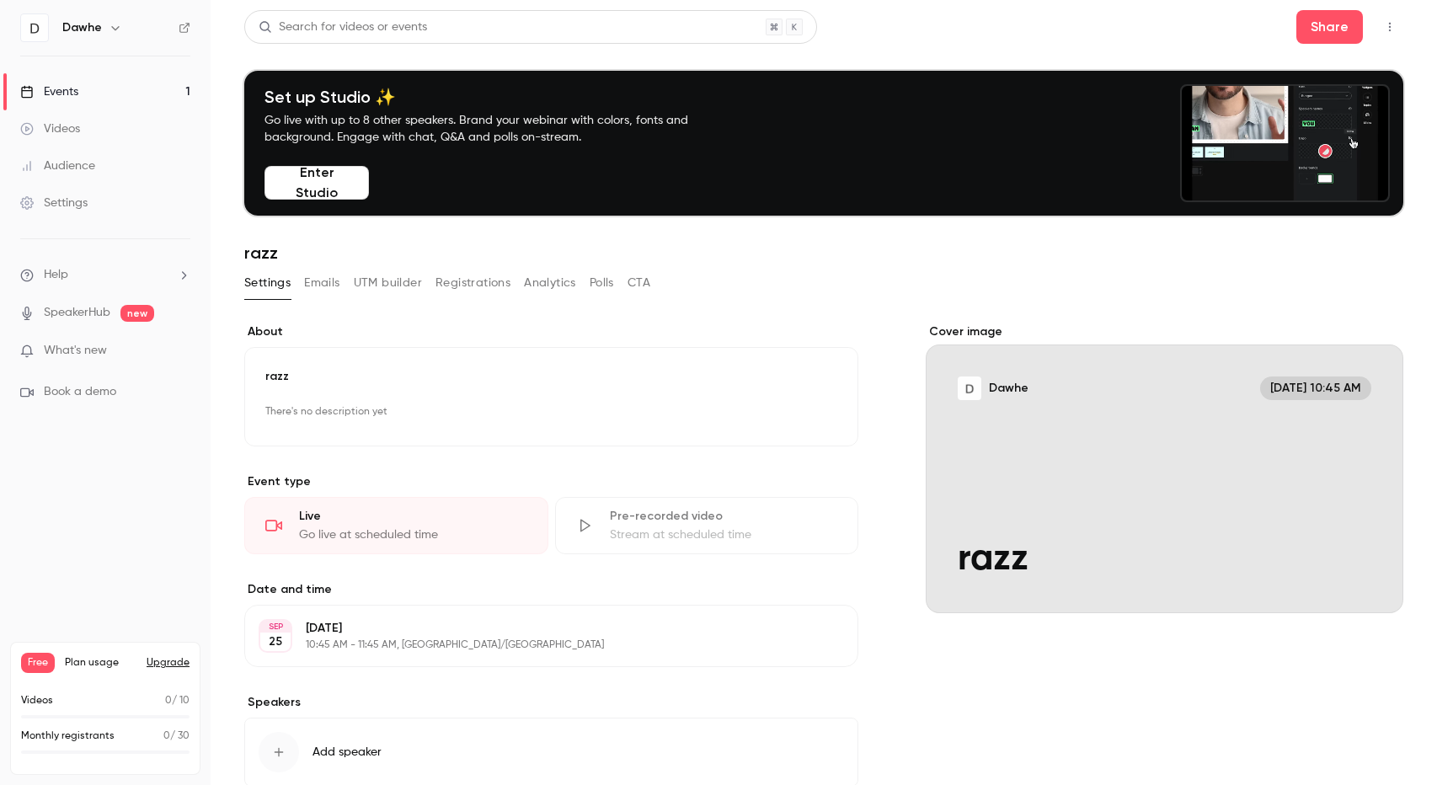
click at [109, 88] on link "Events 1" at bounding box center [105, 91] width 211 height 37
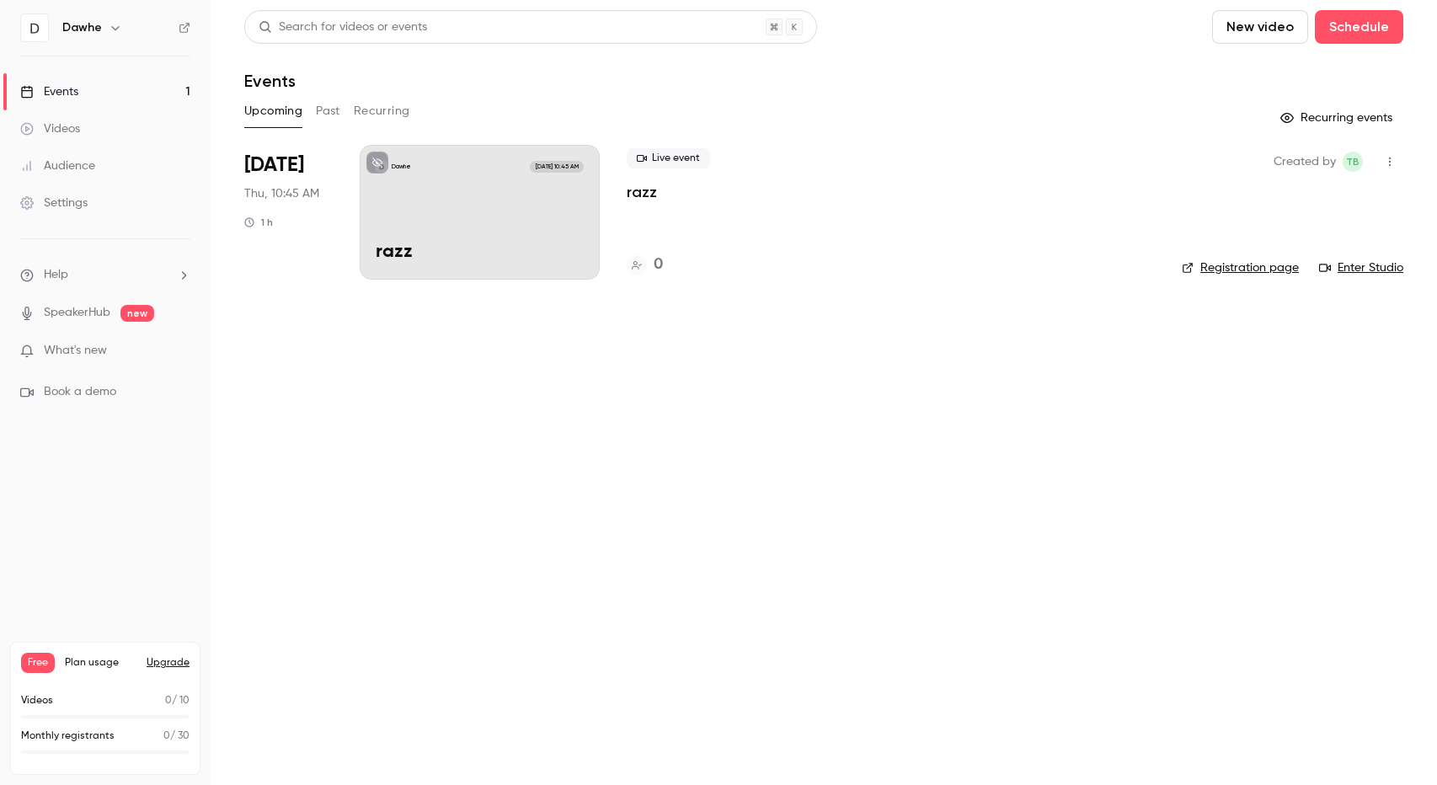
click at [677, 211] on div "Live event razz 0" at bounding box center [890, 212] width 528 height 135
click at [644, 186] on p "razz" at bounding box center [641, 192] width 30 height 20
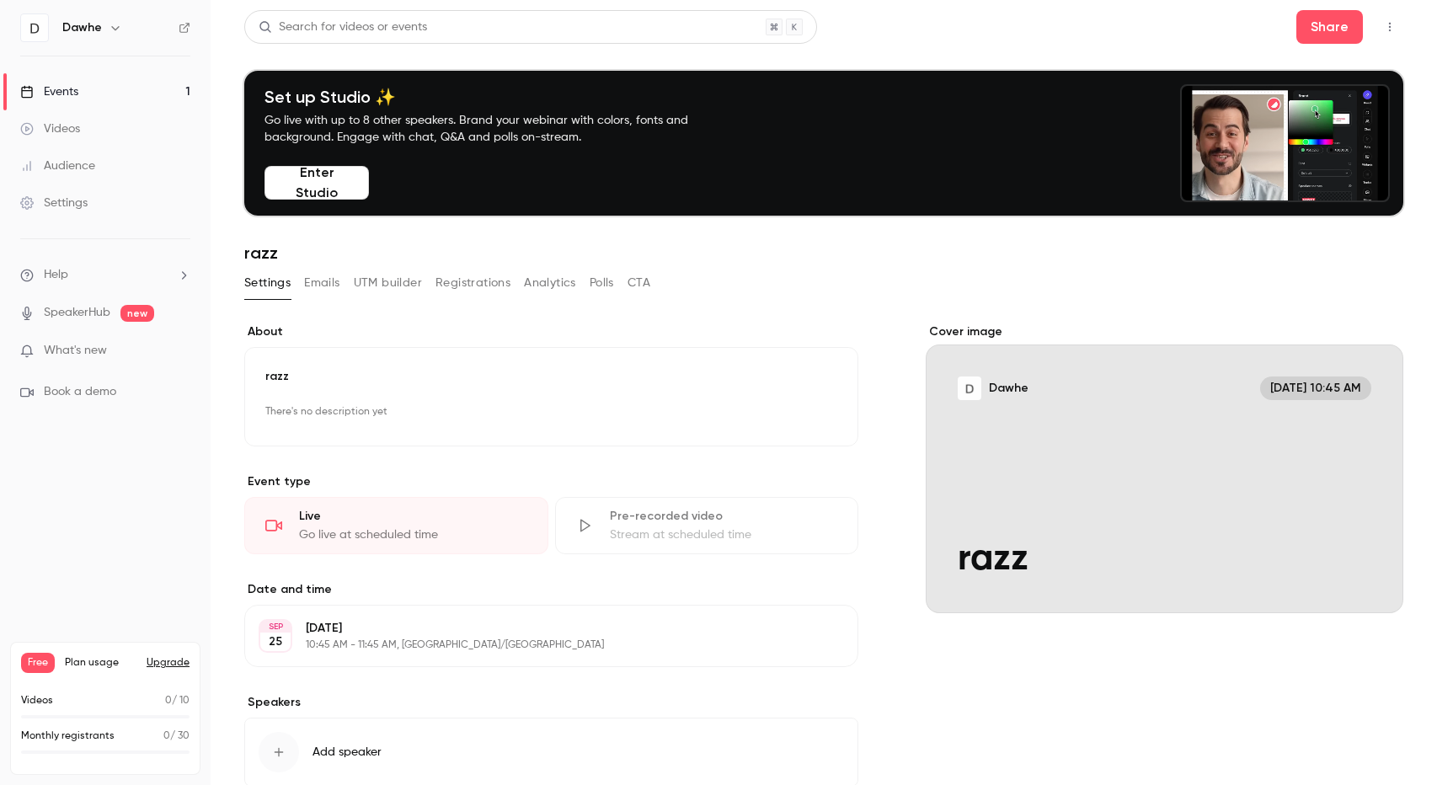
click at [1383, 28] on icon "button" at bounding box center [1389, 27] width 13 height 12
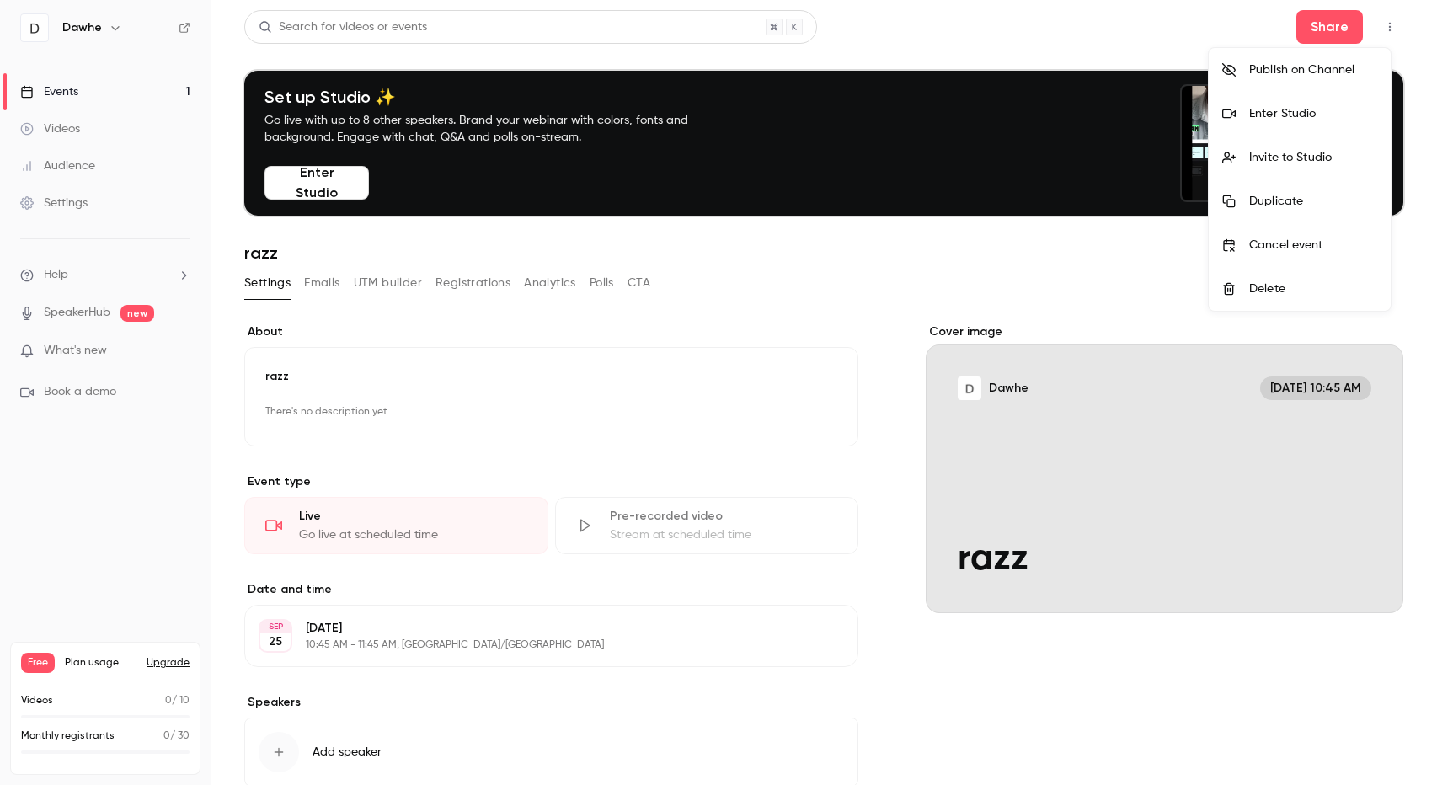
click at [1371, 32] on div at bounding box center [718, 392] width 1437 height 785
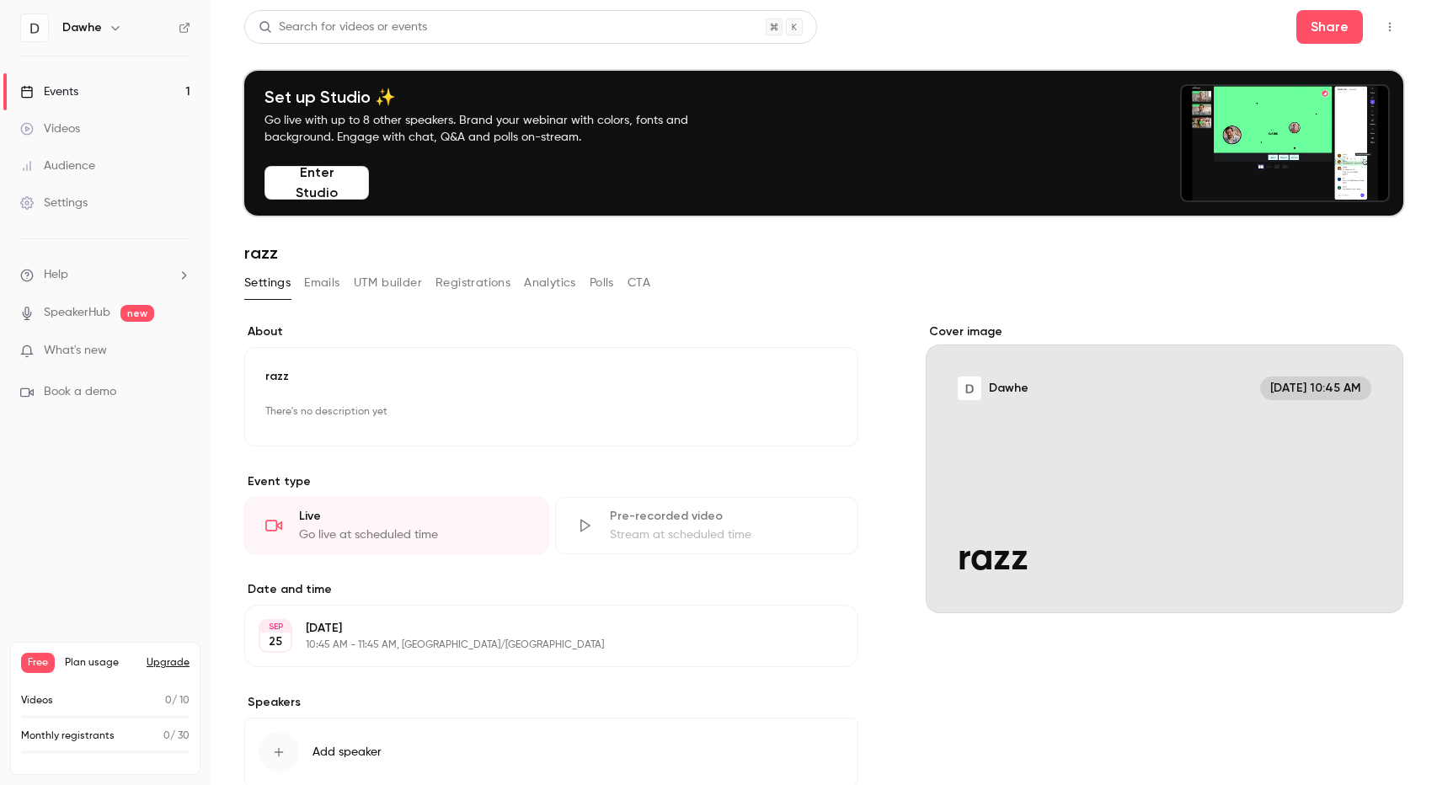
click at [62, 203] on div "Settings" at bounding box center [53, 203] width 67 height 17
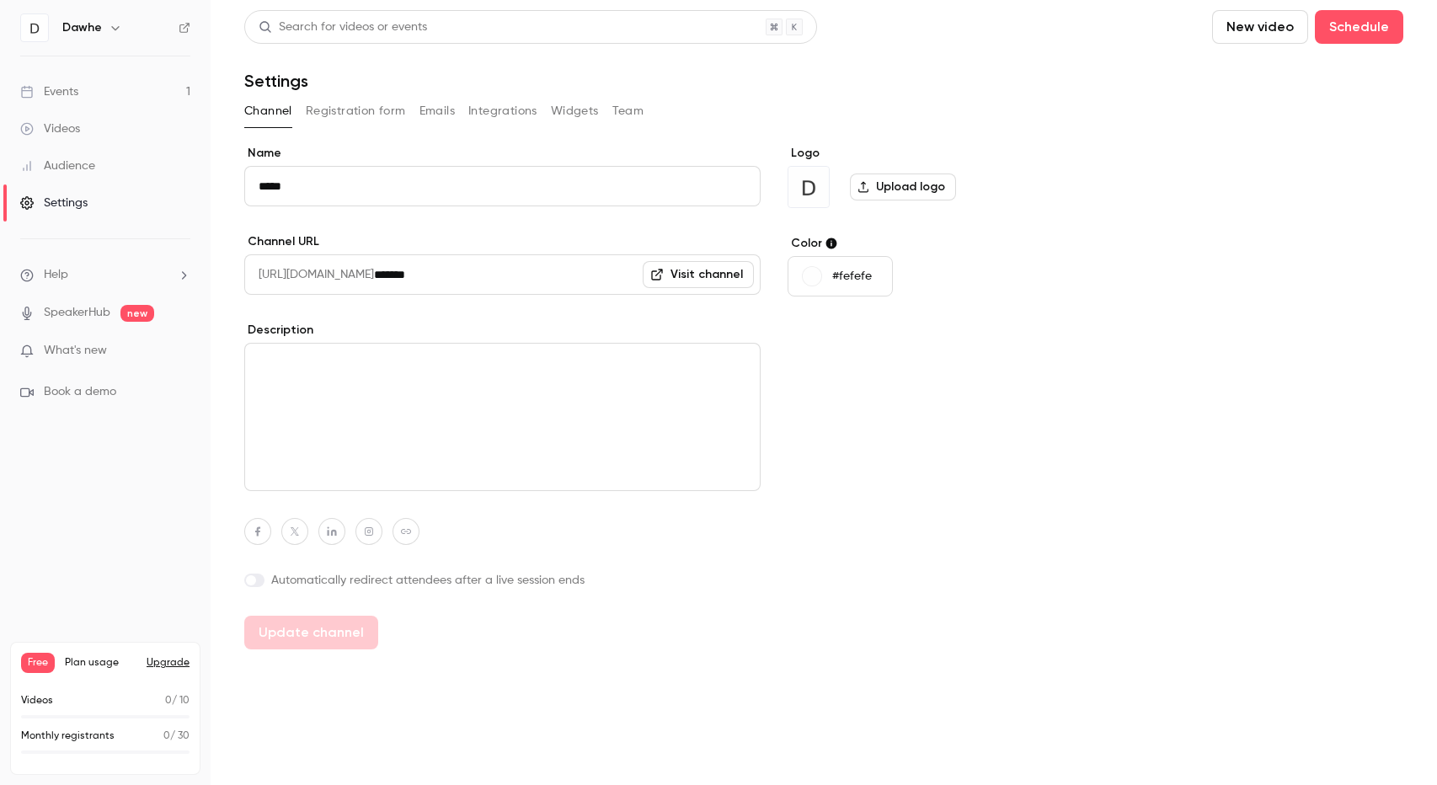
click at [328, 119] on button "Registration form" at bounding box center [356, 111] width 100 height 27
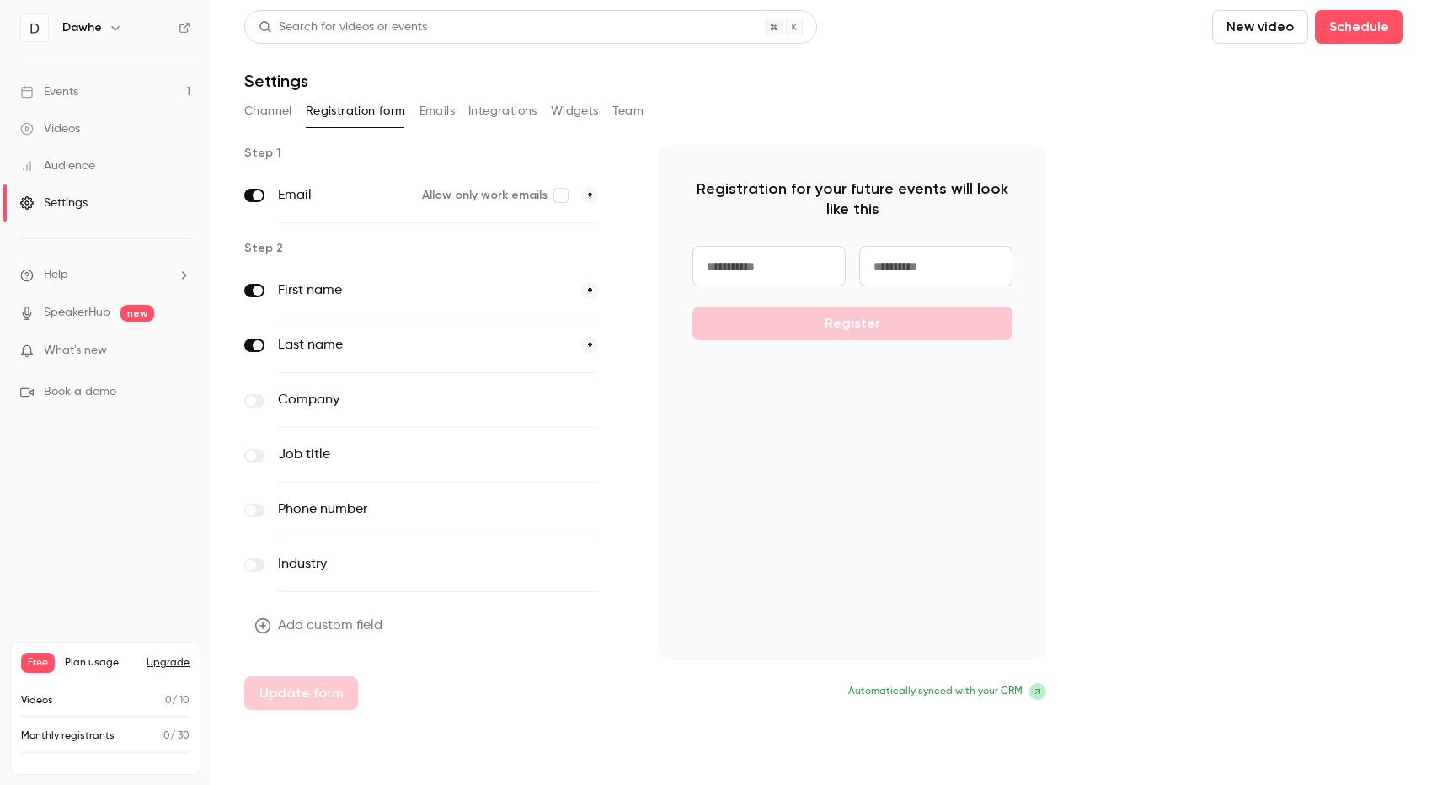
click at [434, 122] on button "Emails" at bounding box center [436, 111] width 35 height 27
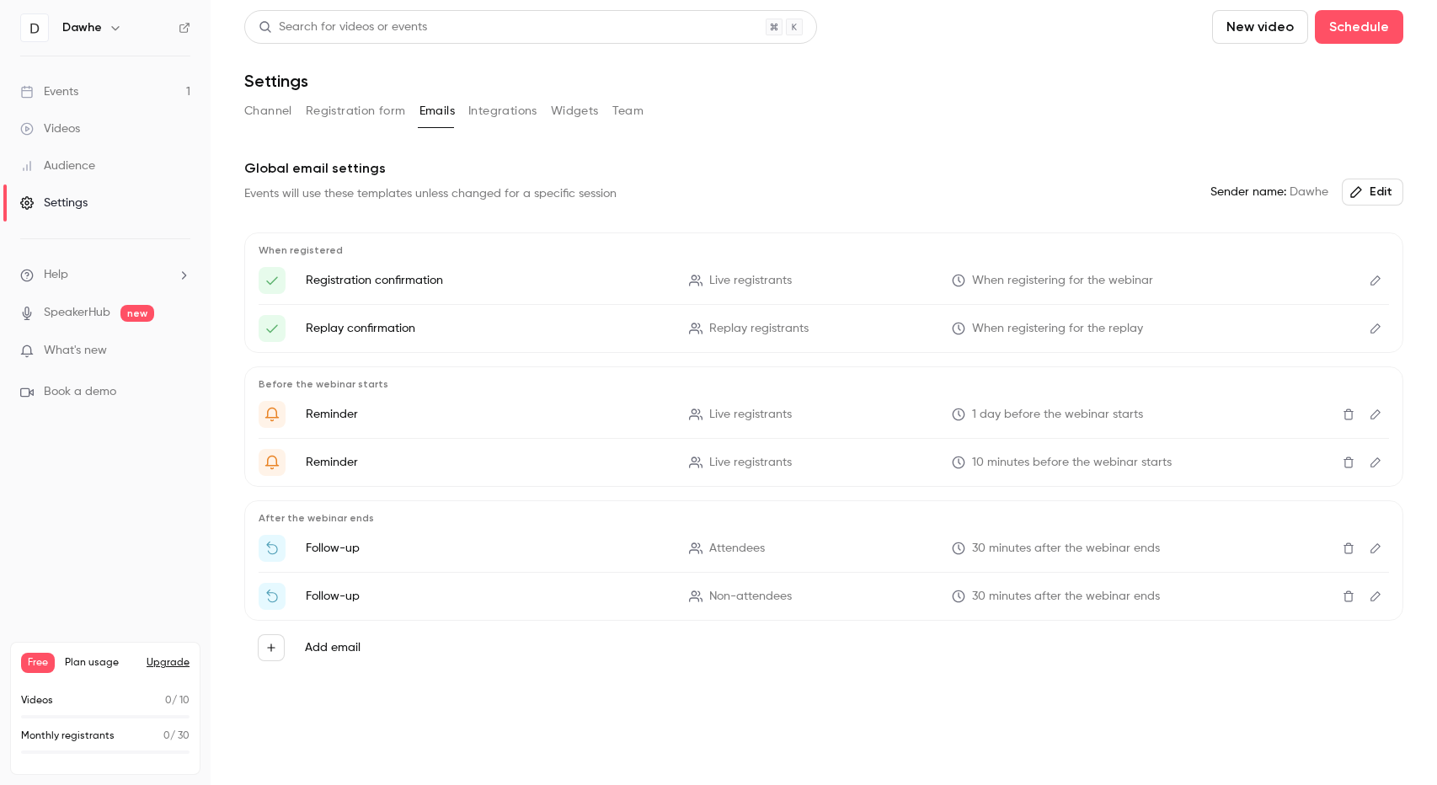
click at [1369, 278] on icon "Edit" at bounding box center [1374, 281] width 13 height 12
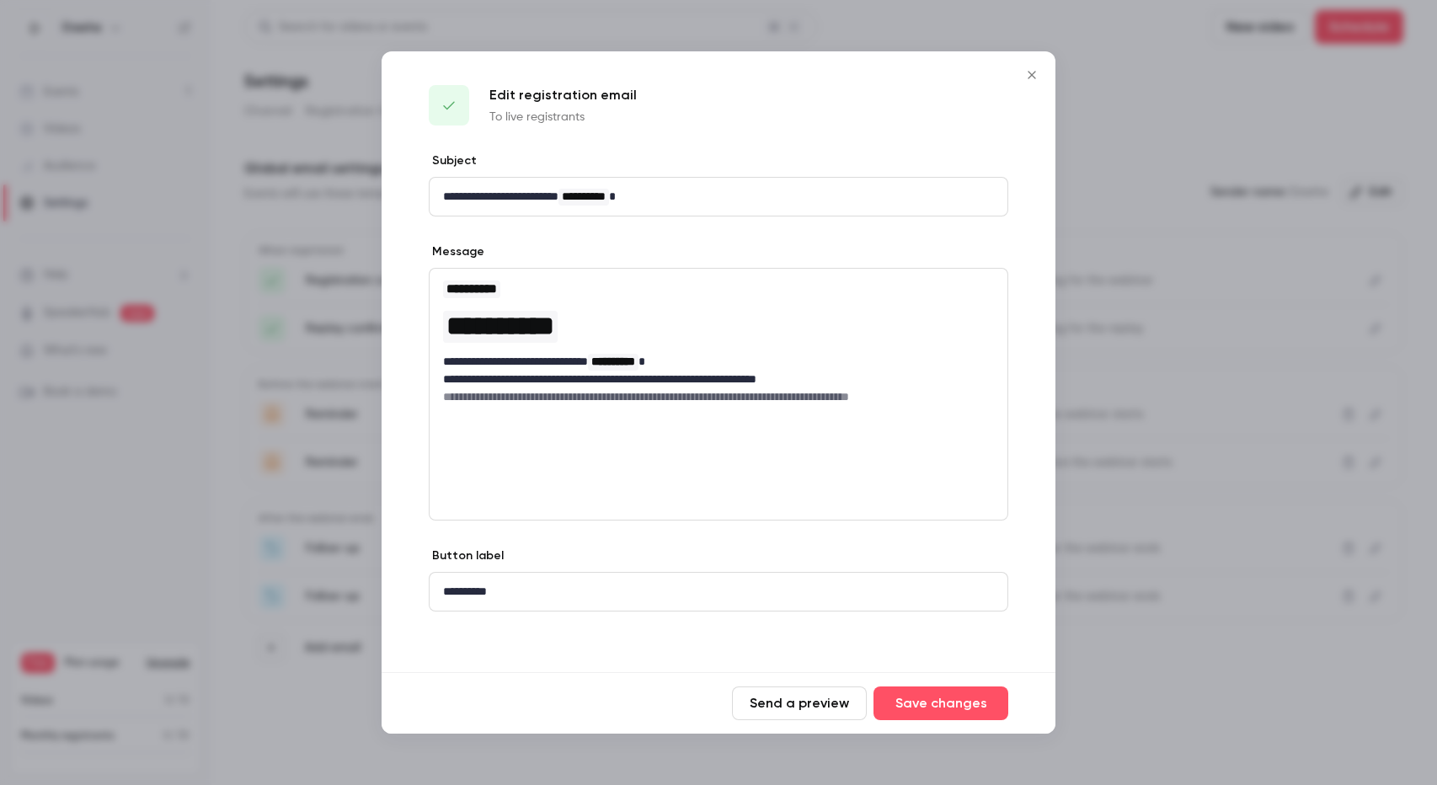
click at [1030, 82] on icon "Close" at bounding box center [1031, 74] width 20 height 13
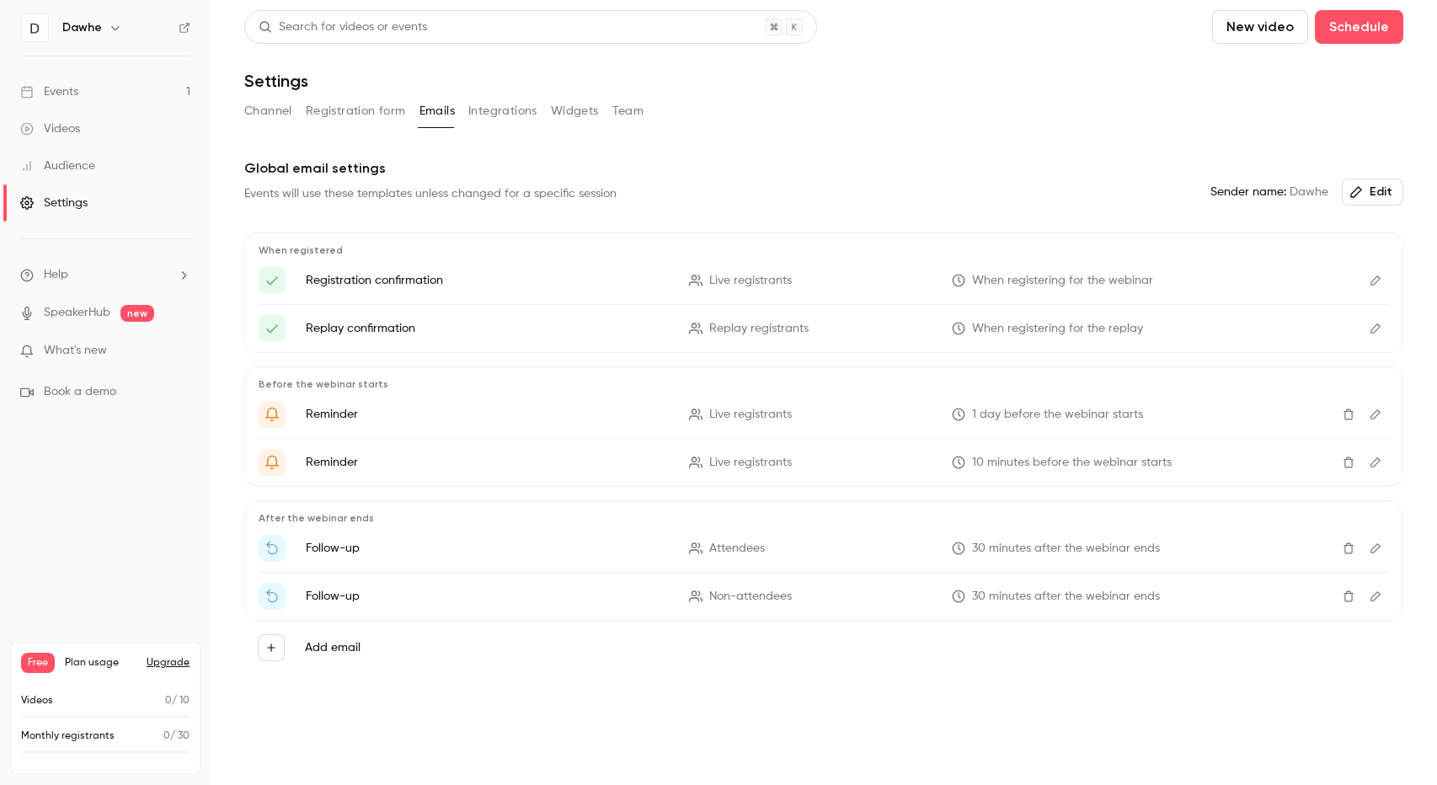
click at [572, 121] on button "Widgets" at bounding box center [575, 111] width 48 height 27
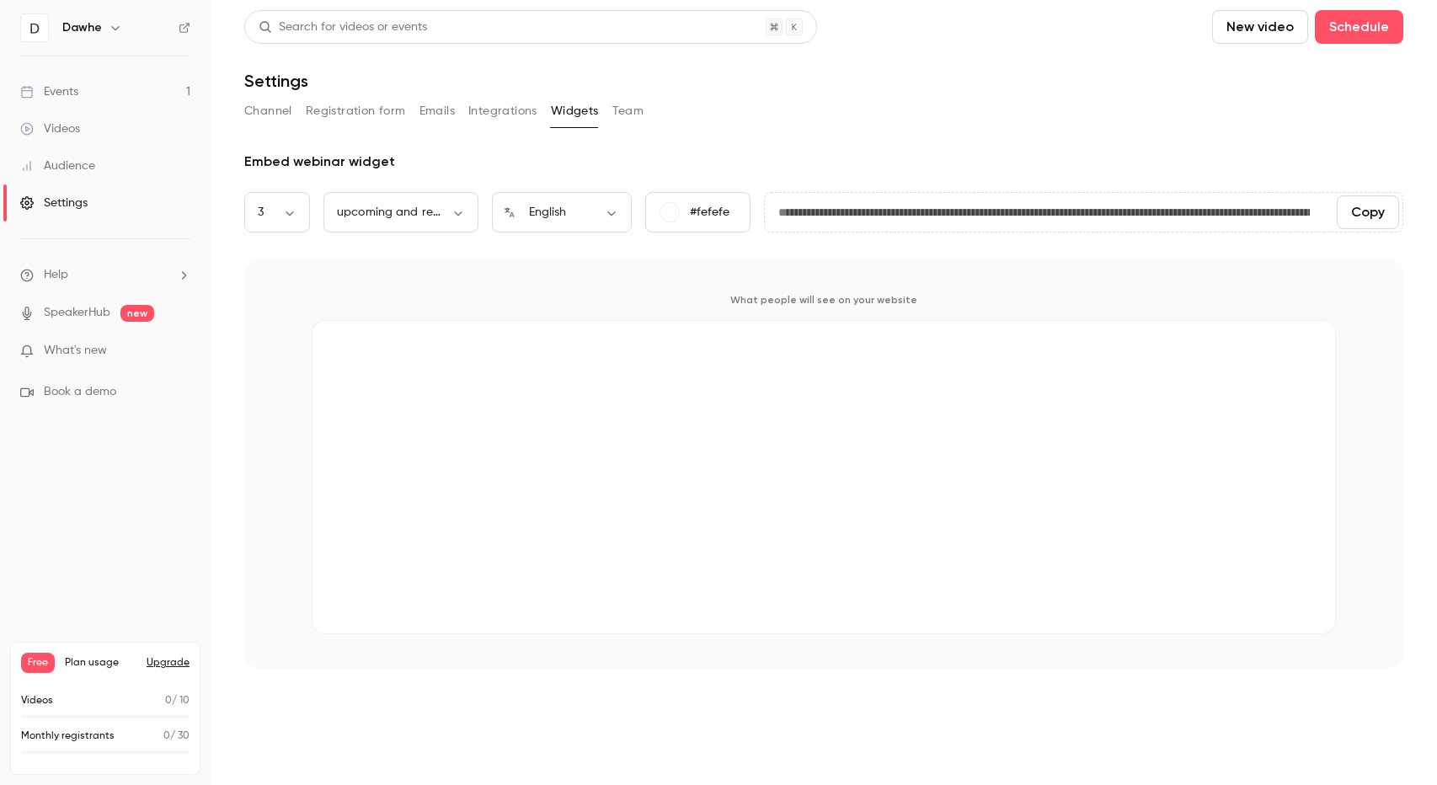
click at [632, 107] on button "Team" at bounding box center [628, 111] width 32 height 27
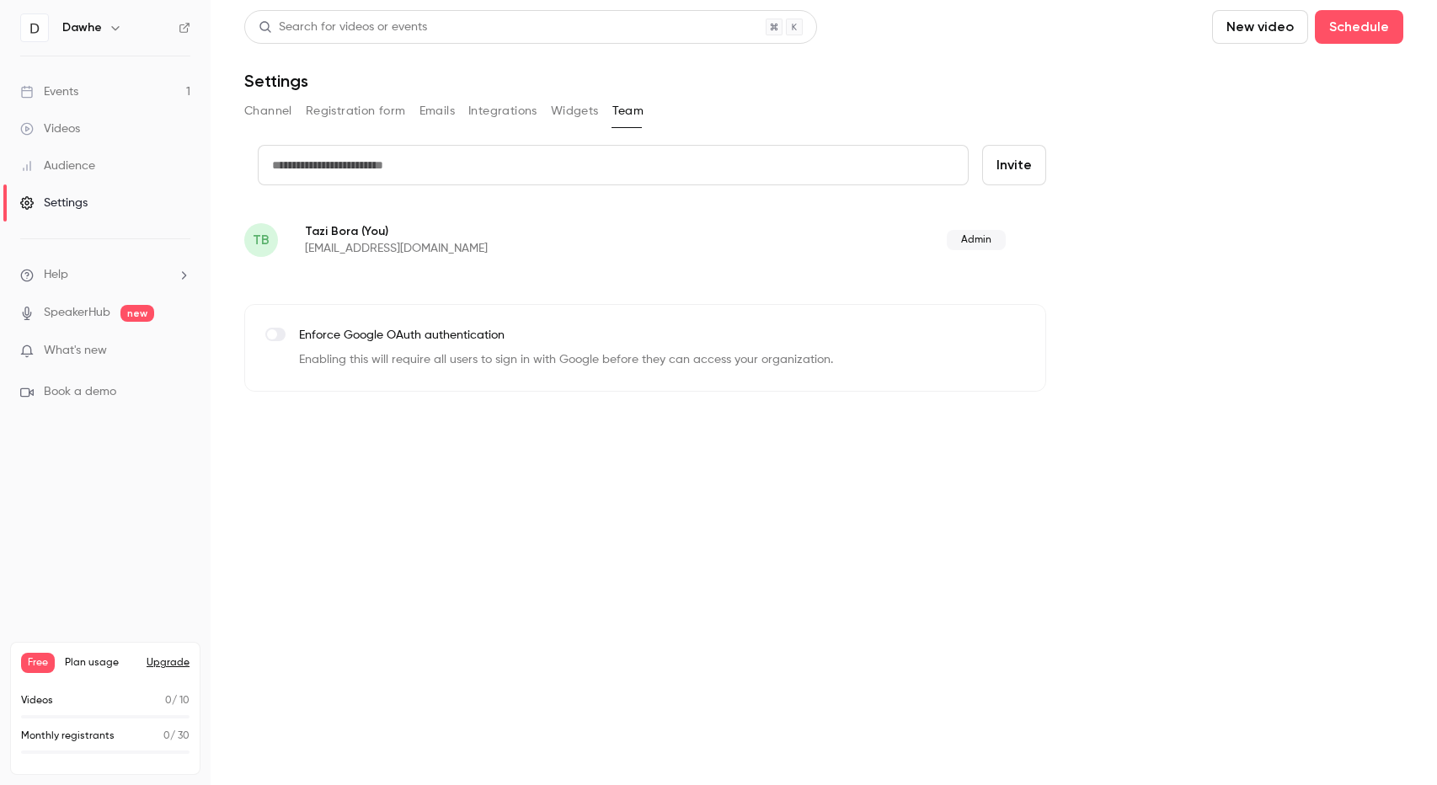
click at [545, 115] on div "Channel Registration form Emails Integrations Widgets Team" at bounding box center [823, 111] width 1159 height 27
click at [572, 108] on button "Widgets" at bounding box center [575, 111] width 48 height 27
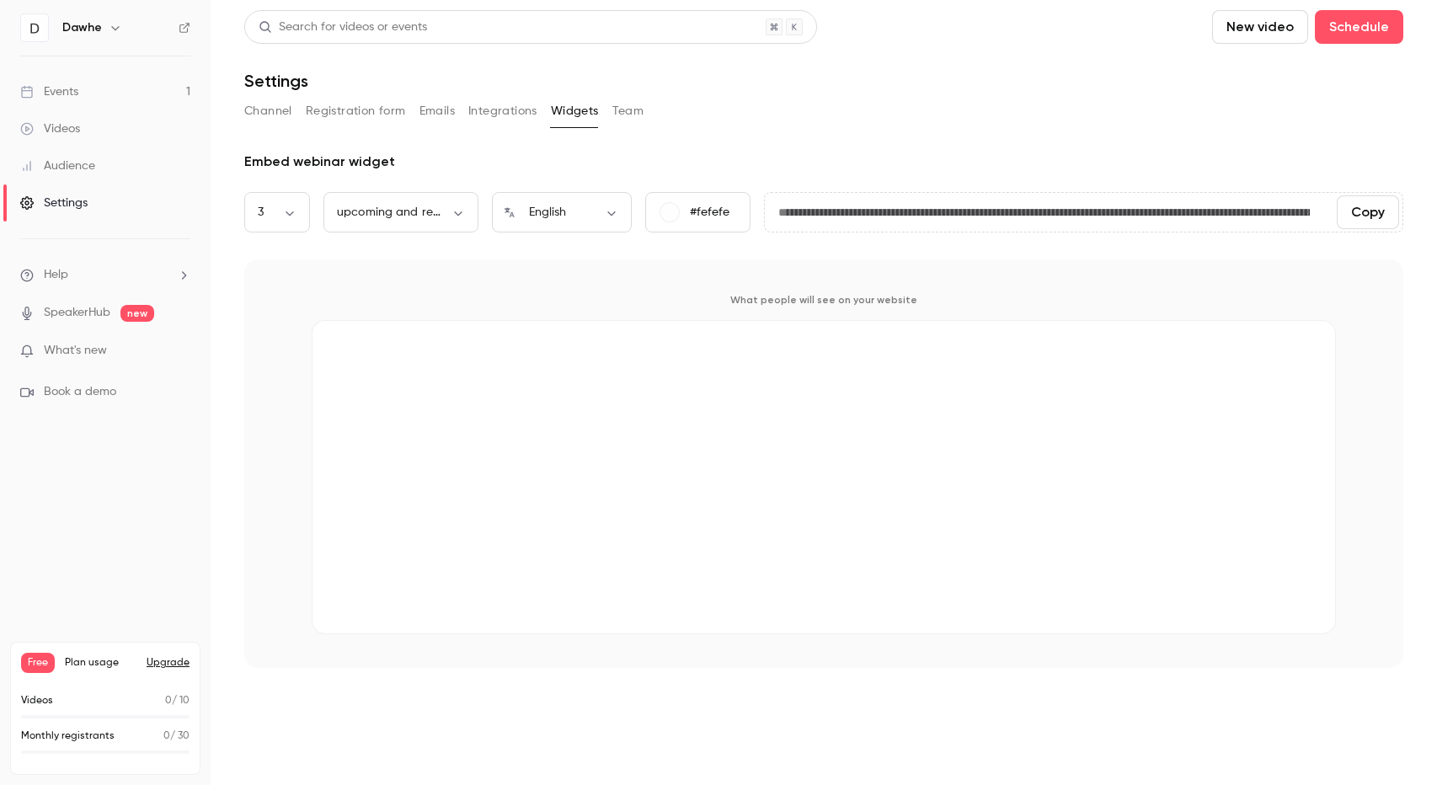
click at [69, 85] on div "Events" at bounding box center [49, 91] width 58 height 17
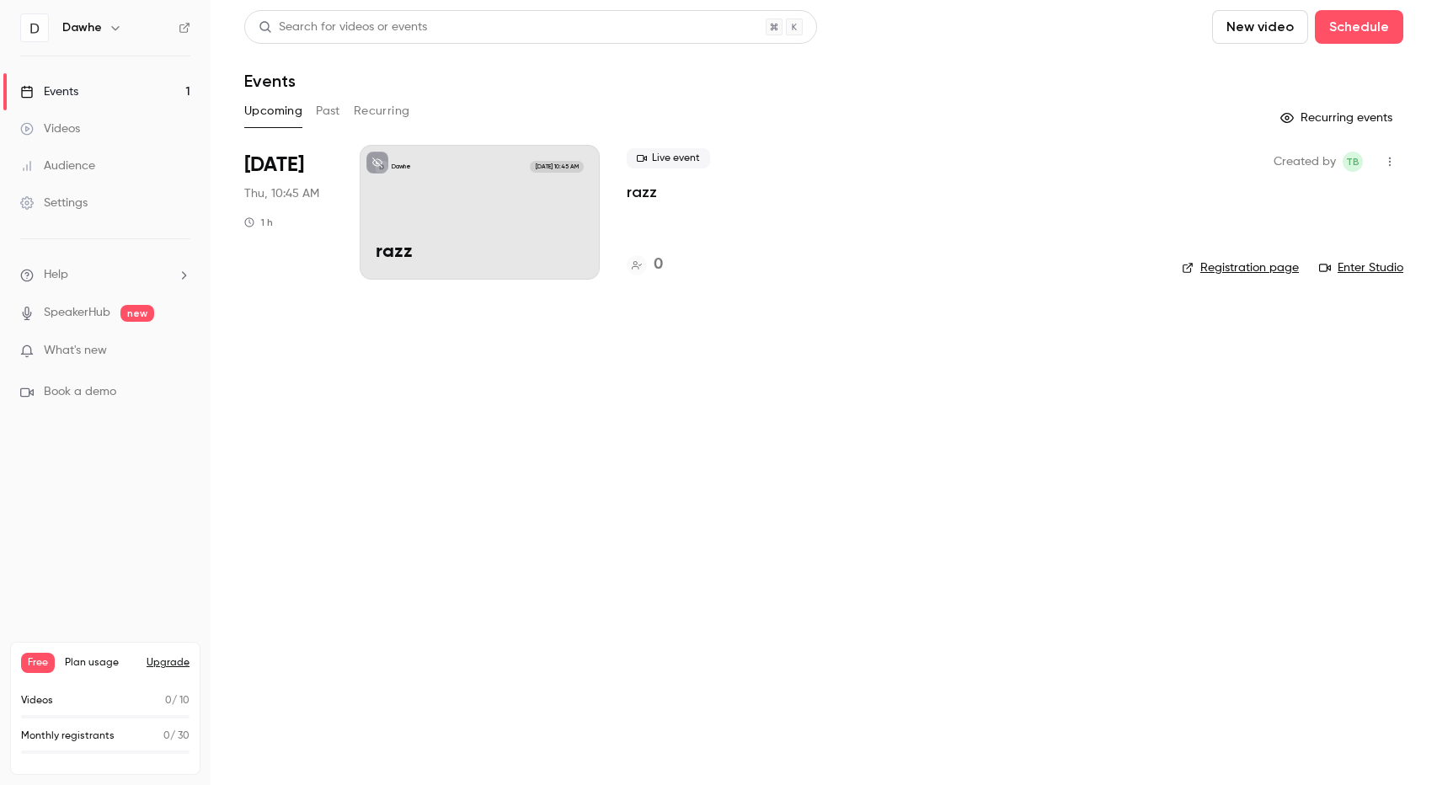
click at [377, 159] on icon at bounding box center [377, 162] width 10 height 10
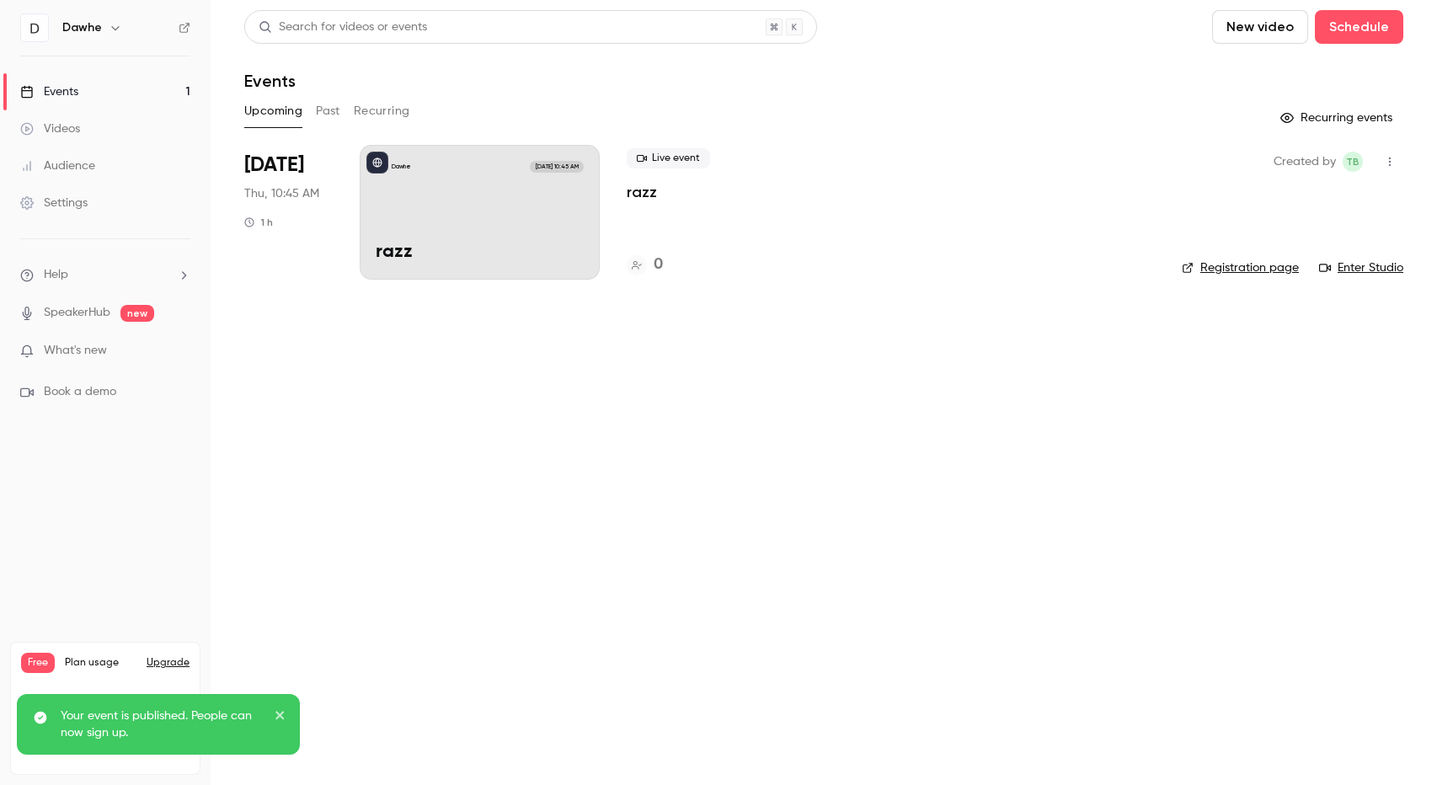
click at [68, 131] on div "Videos" at bounding box center [50, 128] width 60 height 17
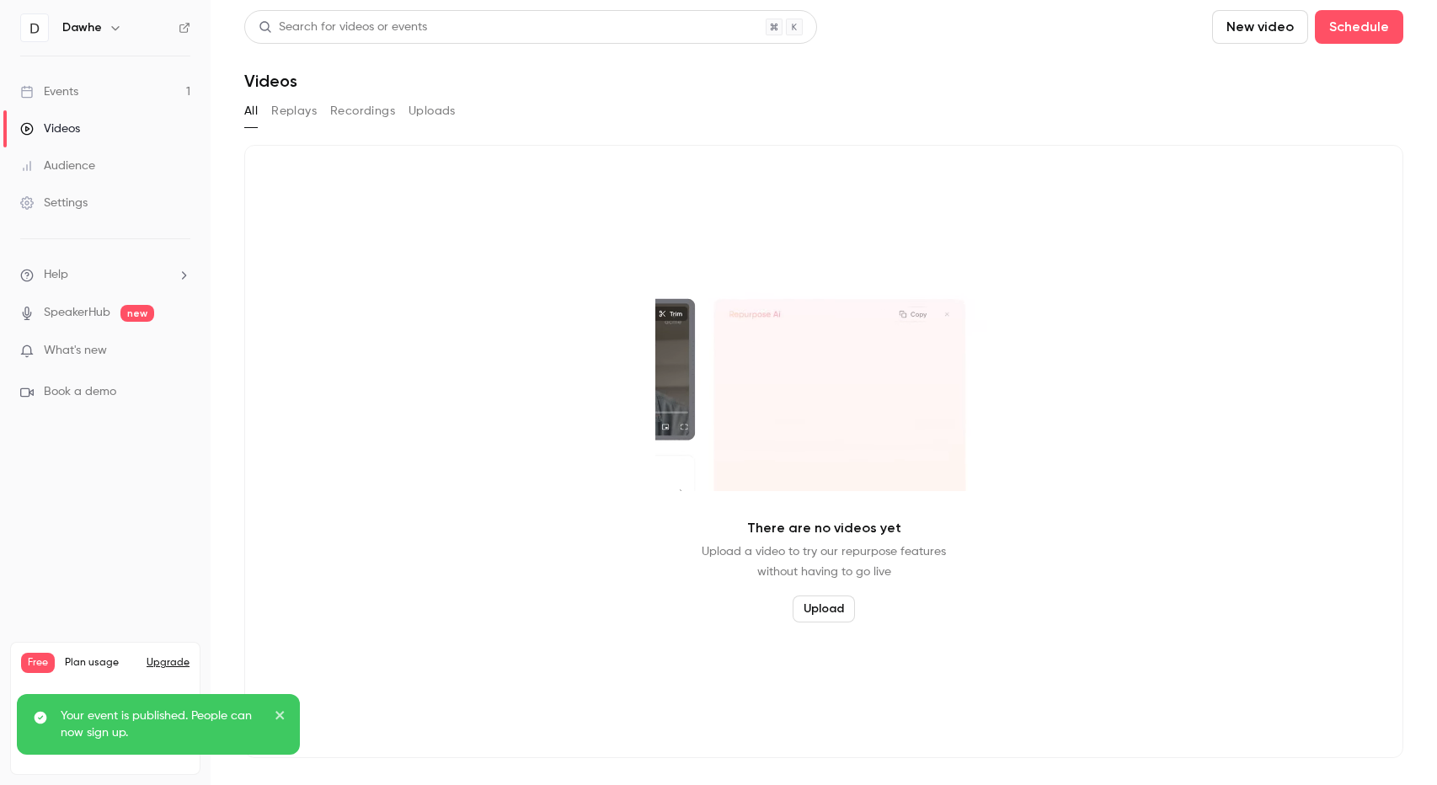
click at [72, 154] on link "Audience" at bounding box center [105, 165] width 211 height 37
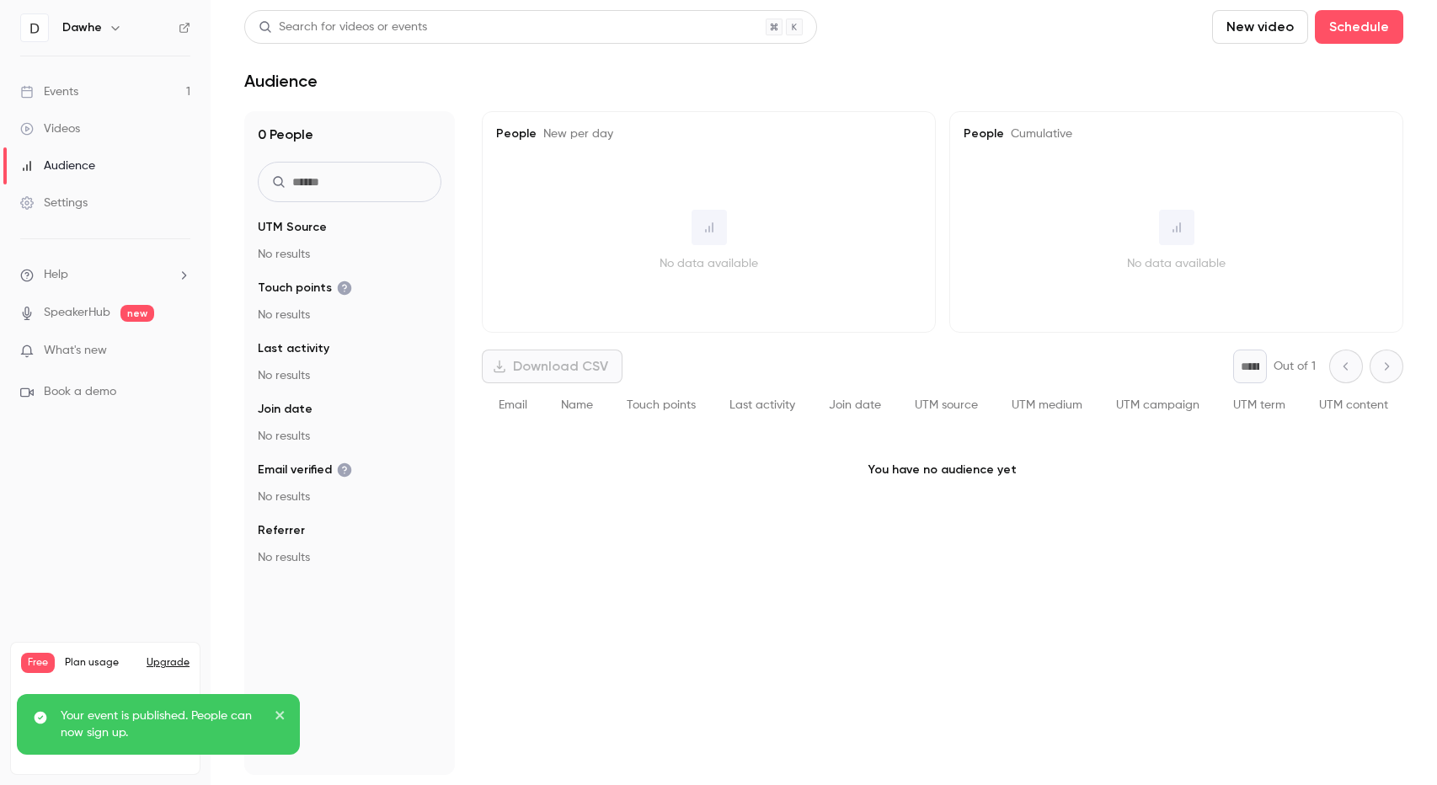
click at [71, 203] on div "Settings" at bounding box center [53, 203] width 67 height 17
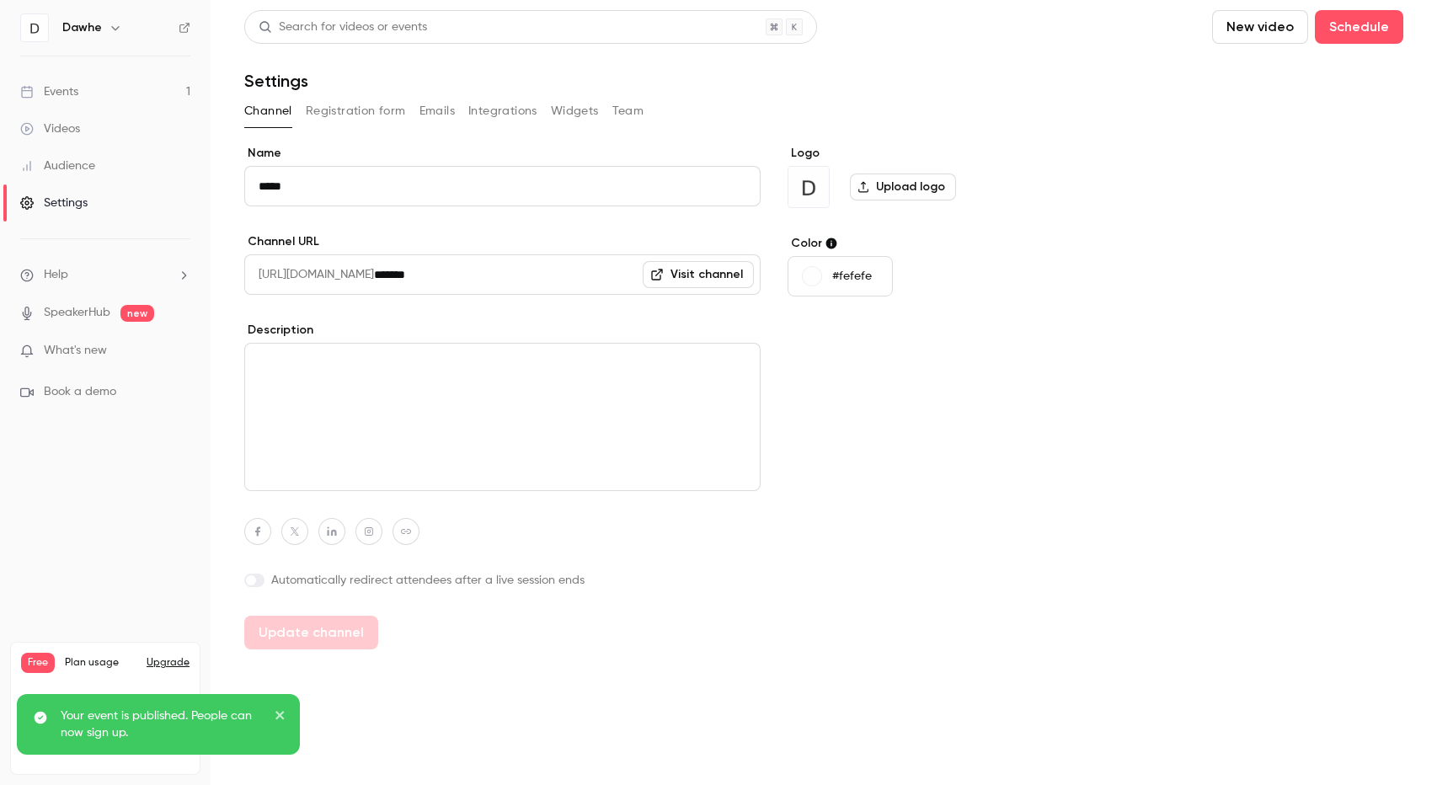
click at [564, 115] on button "Widgets" at bounding box center [575, 111] width 48 height 27
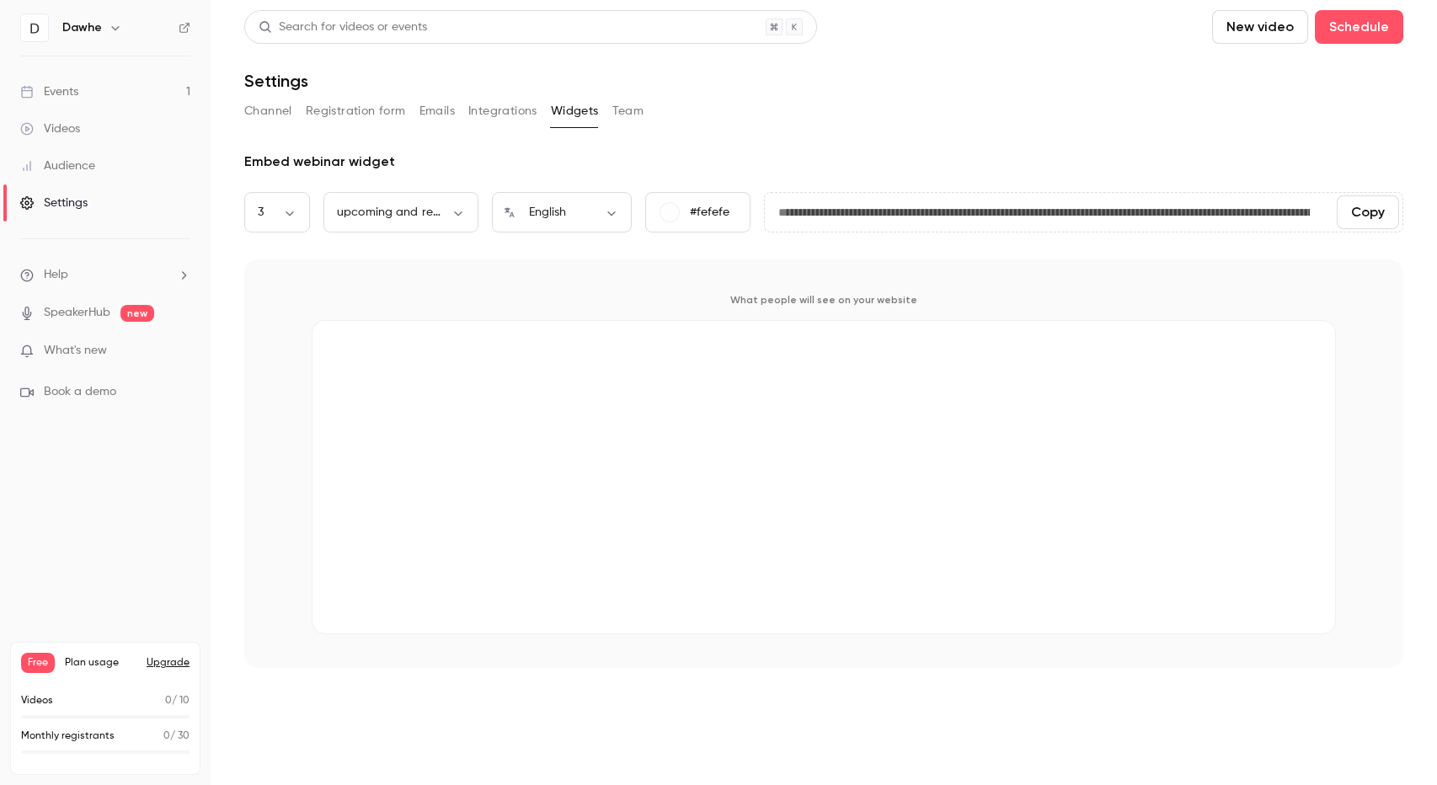
click at [270, 112] on button "Channel" at bounding box center [268, 111] width 48 height 27
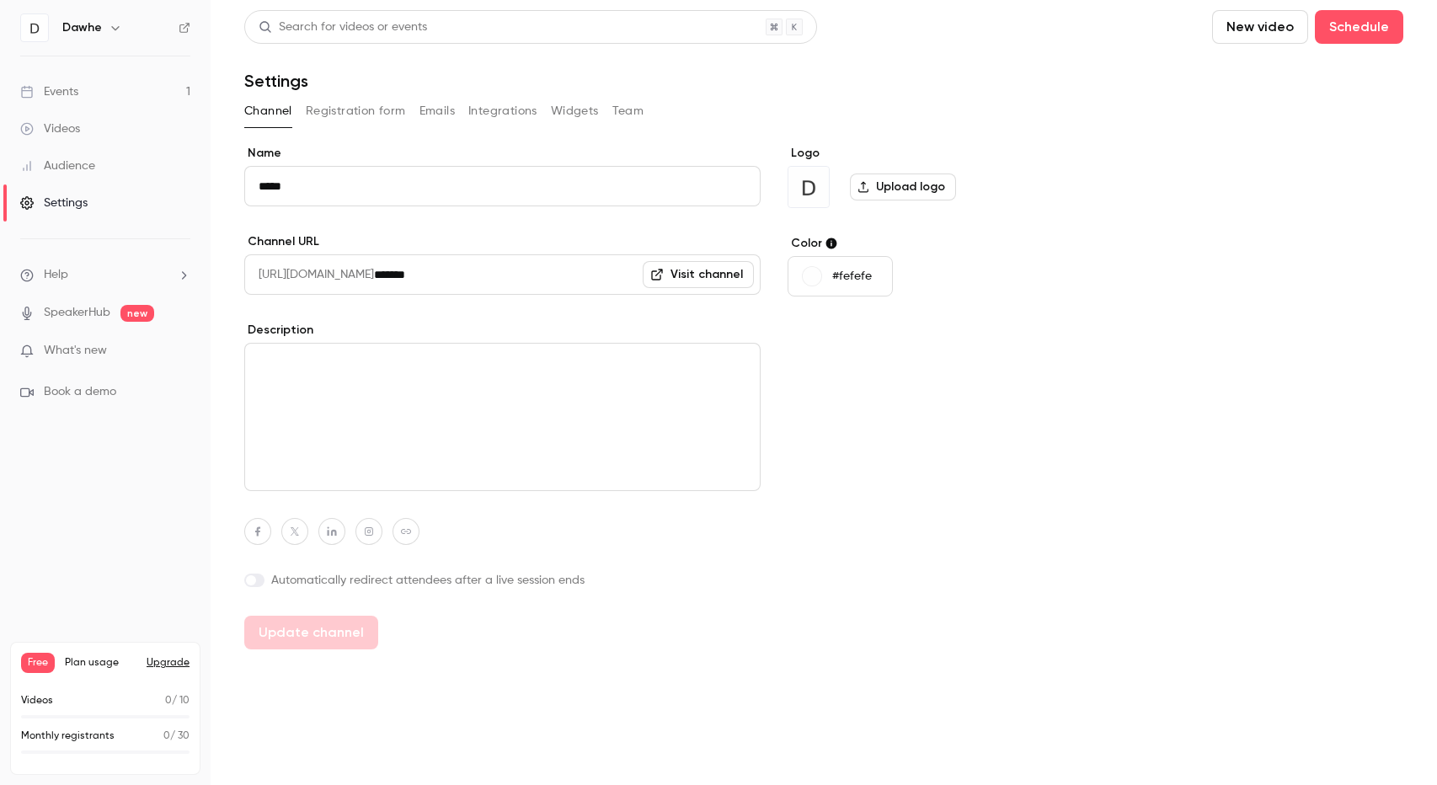
click at [679, 267] on link "Visit channel" at bounding box center [697, 274] width 111 height 27
click at [69, 85] on div "Events" at bounding box center [49, 91] width 58 height 17
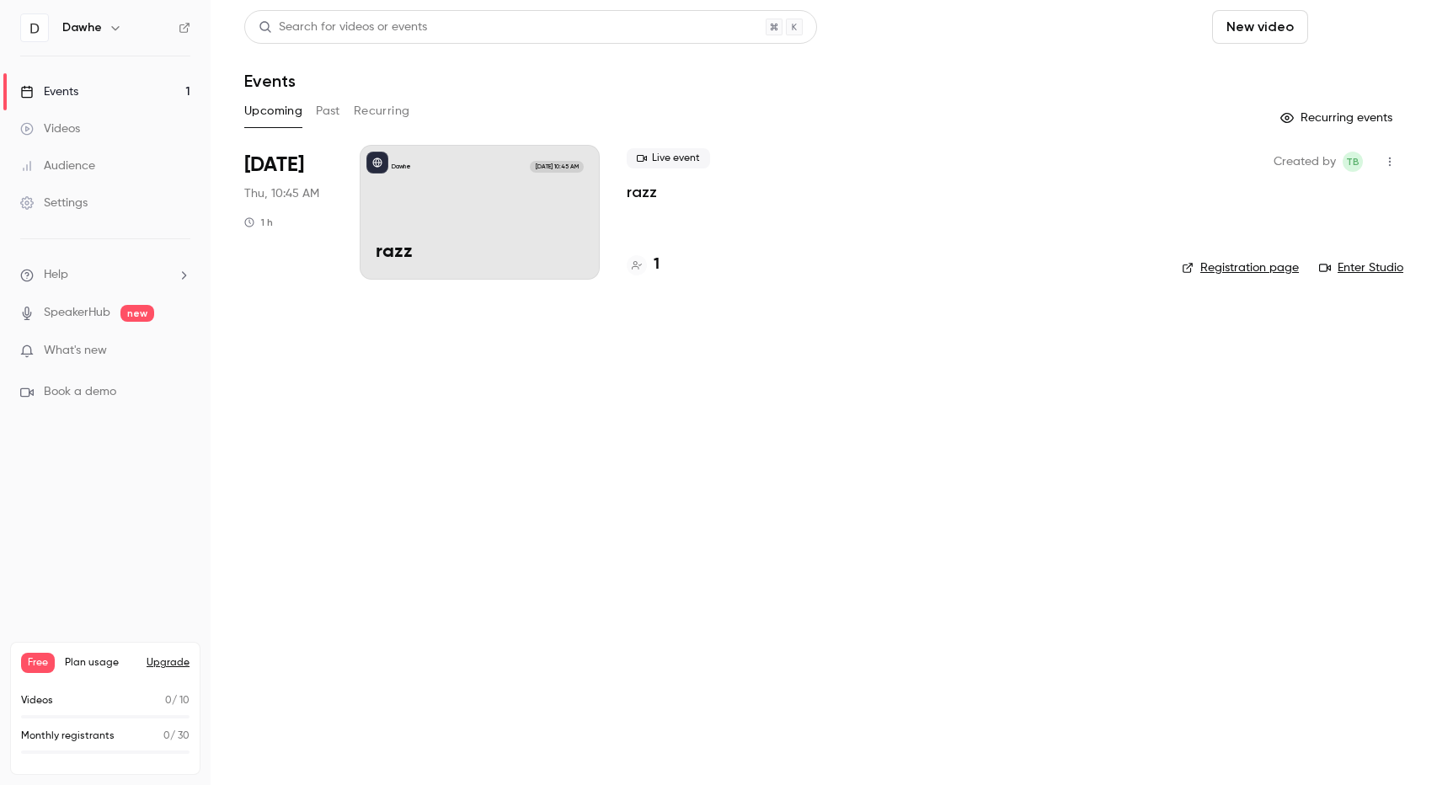
click at [1344, 28] on button "Schedule" at bounding box center [1358, 27] width 88 height 34
click at [1304, 75] on div "One time event" at bounding box center [1325, 73] width 128 height 17
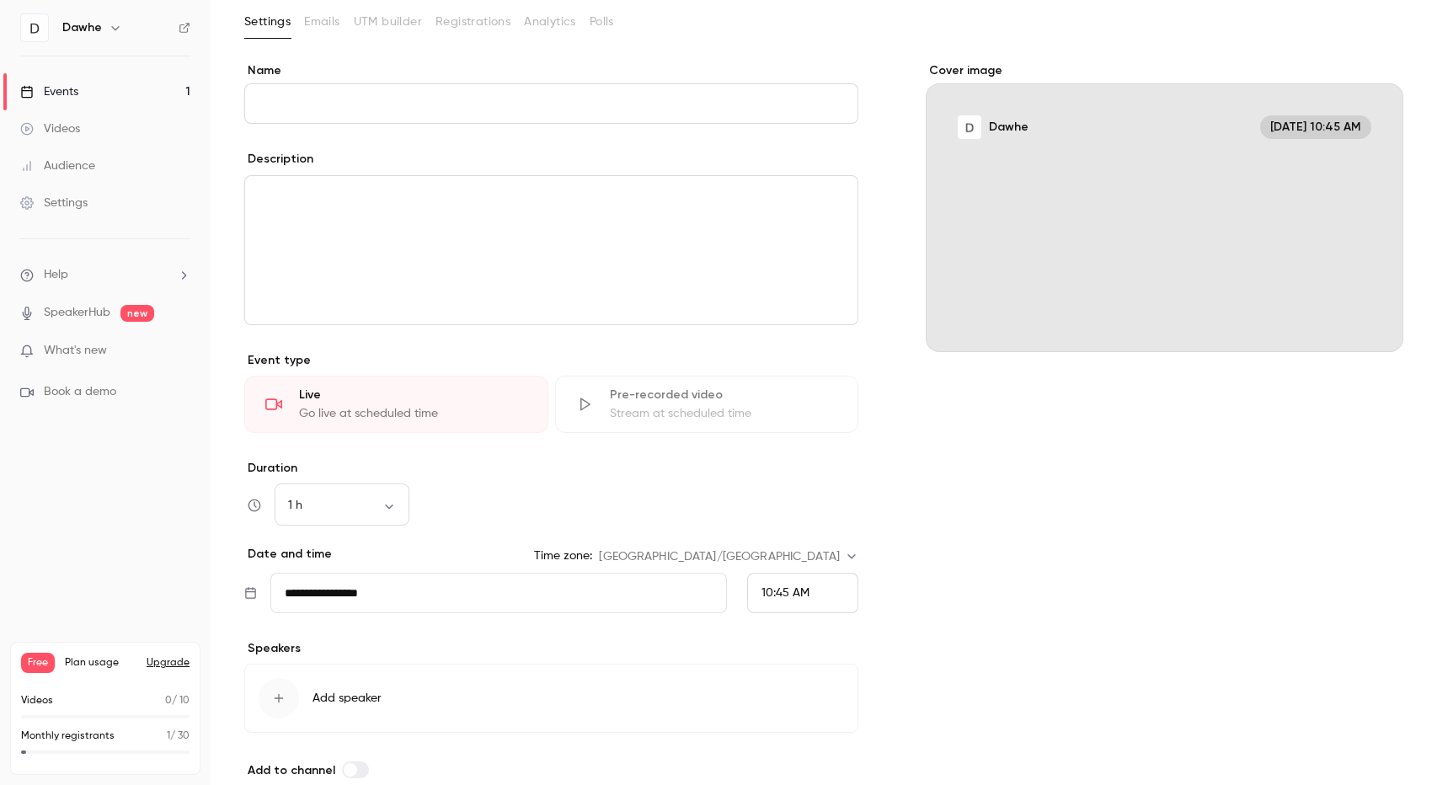
scroll to position [170, 0]
